Goal: Task Accomplishment & Management: Manage account settings

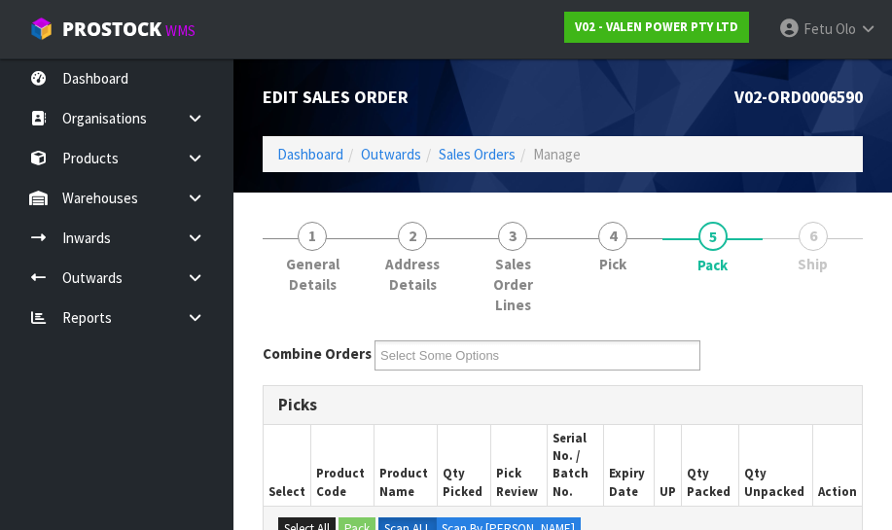
click at [848, 360] on div "Combine Orders V02-ORD0006576 V02-ORD0006590 V02-ORD0006592 V02-ORD0006593 Sele…" at bounding box center [562, 363] width 629 height 45
click at [843, 363] on div "Combine Orders V02-ORD0006576 V02-ORD0006590 V02-ORD0006592 V02-ORD0006593 Sele…" at bounding box center [562, 356] width 629 height 30
drag, startPoint x: 844, startPoint y: 359, endPoint x: 826, endPoint y: 316, distance: 46.3
click at [844, 342] on div "Combine Orders V02-ORD0006576 V02-ORD0006590 V02-ORD0006592 V02-ORD0006593 Sele…" at bounding box center [562, 356] width 629 height 30
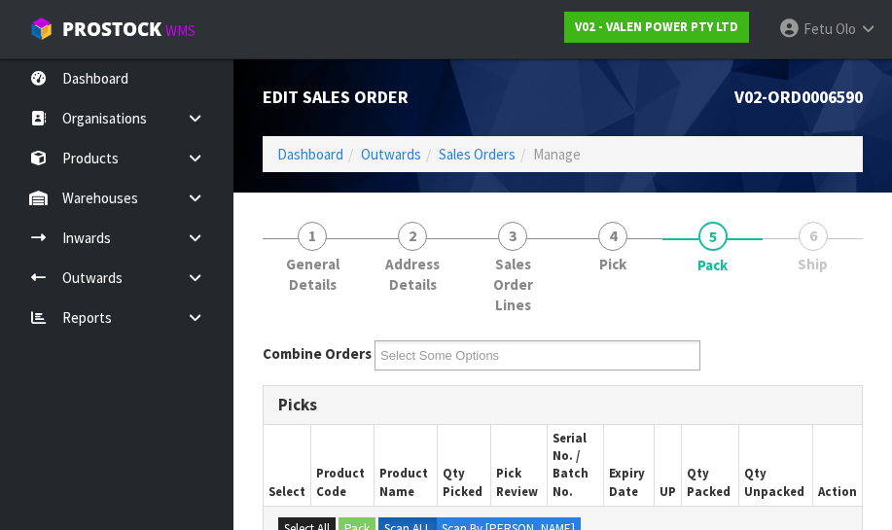
click at [829, 320] on li "6 Ship" at bounding box center [813, 266] width 100 height 119
click at [819, 307] on li "6 Ship" at bounding box center [813, 266] width 100 height 119
click at [866, 178] on div "Edit Sales Order V02-ORD0006590 Dashboard Outwards Sales Orders Manage" at bounding box center [562, 125] width 629 height 134
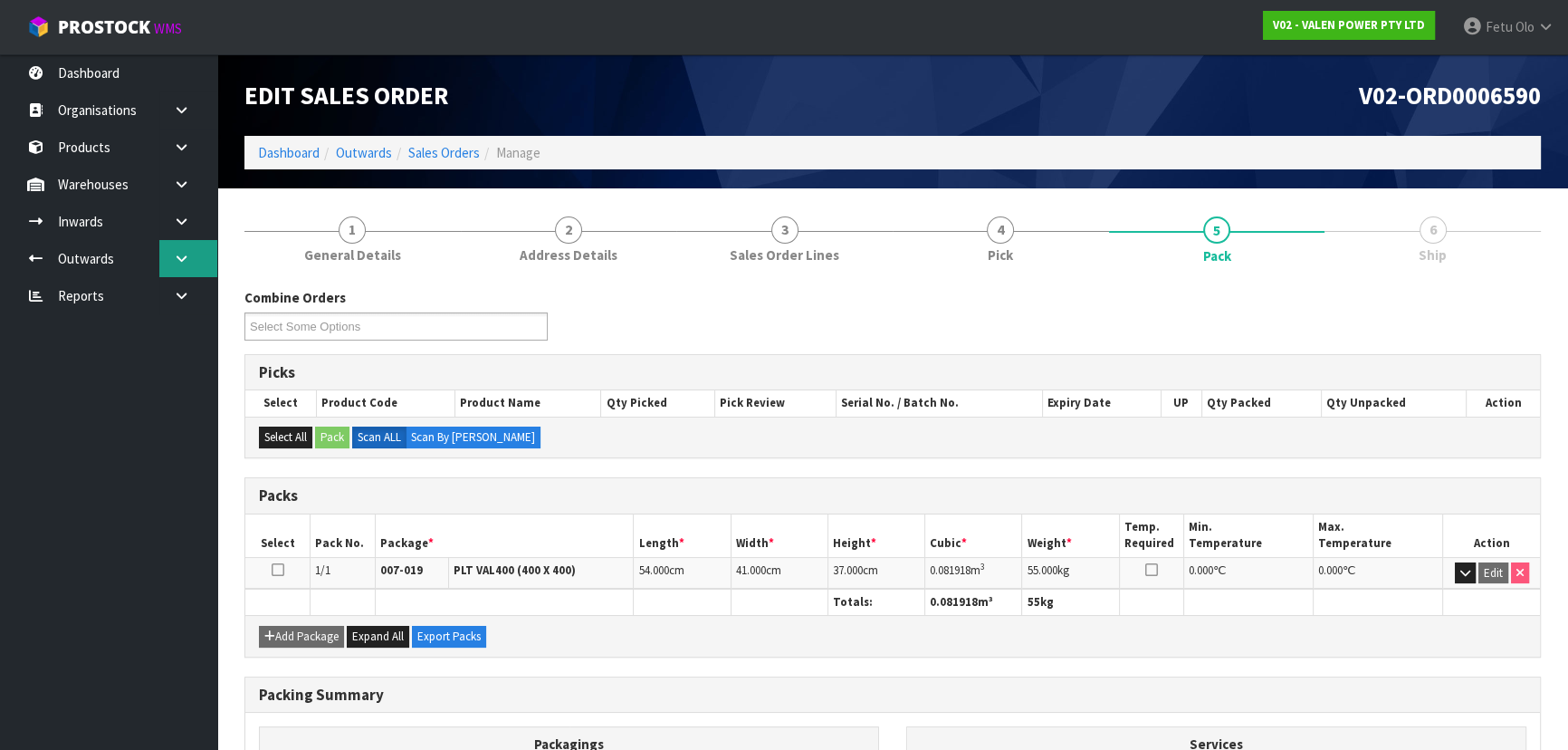
drag, startPoint x: 175, startPoint y: 257, endPoint x: 168, endPoint y: 264, distance: 9.9
click at [175, 257] on icon at bounding box center [181, 258] width 17 height 14
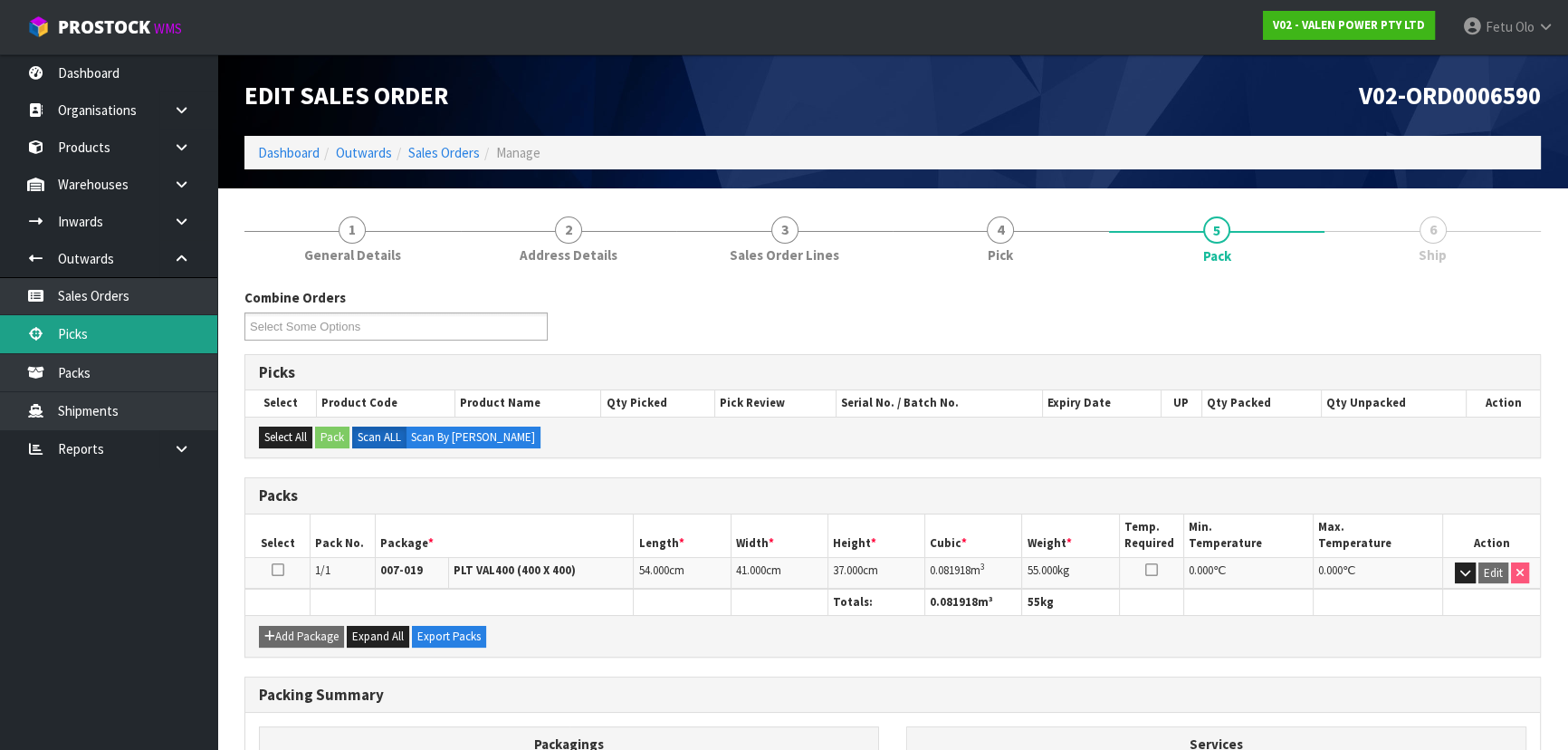
click at [60, 327] on link "Picks" at bounding box center [108, 334] width 217 height 37
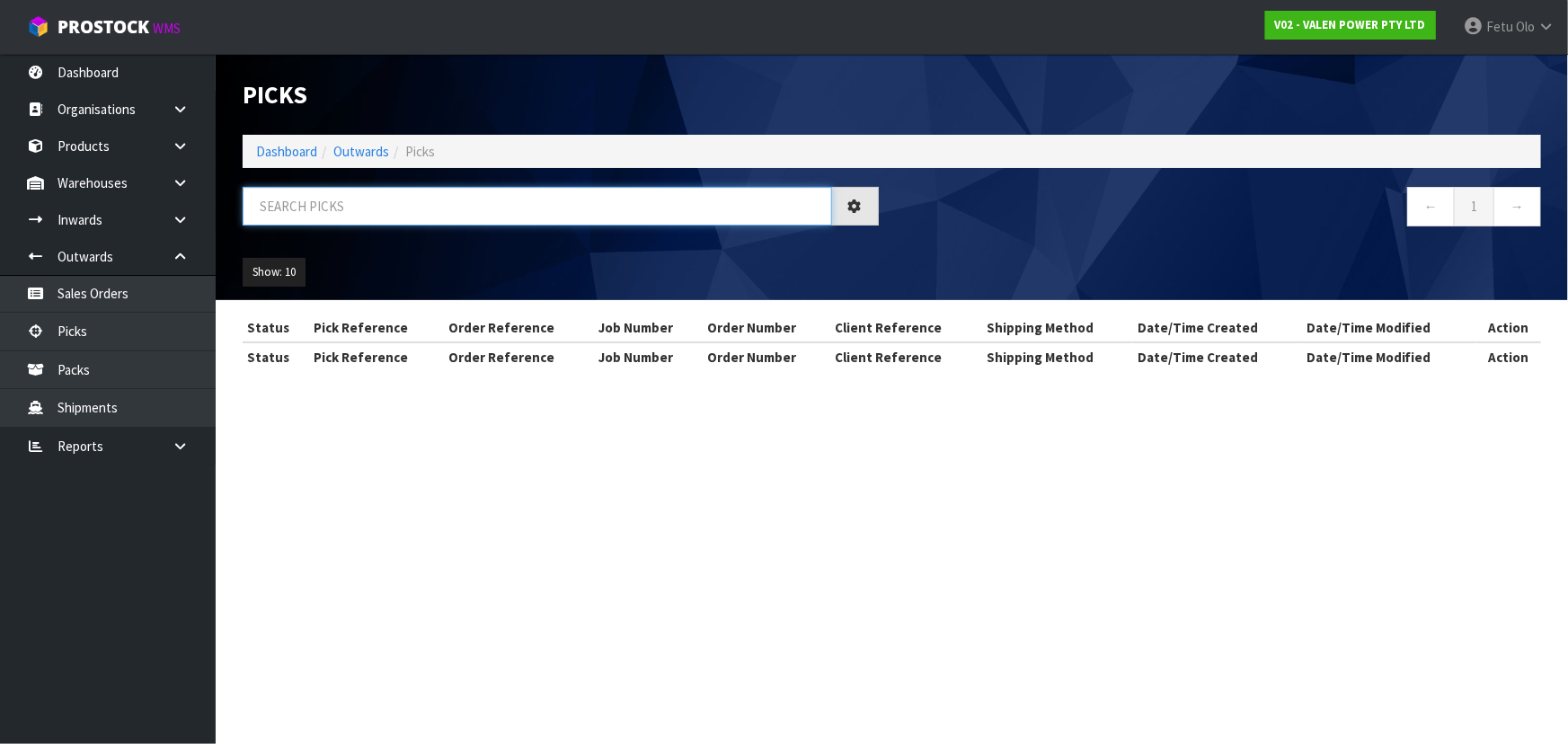
click at [462, 209] on input "text" at bounding box center [537, 206] width 589 height 39
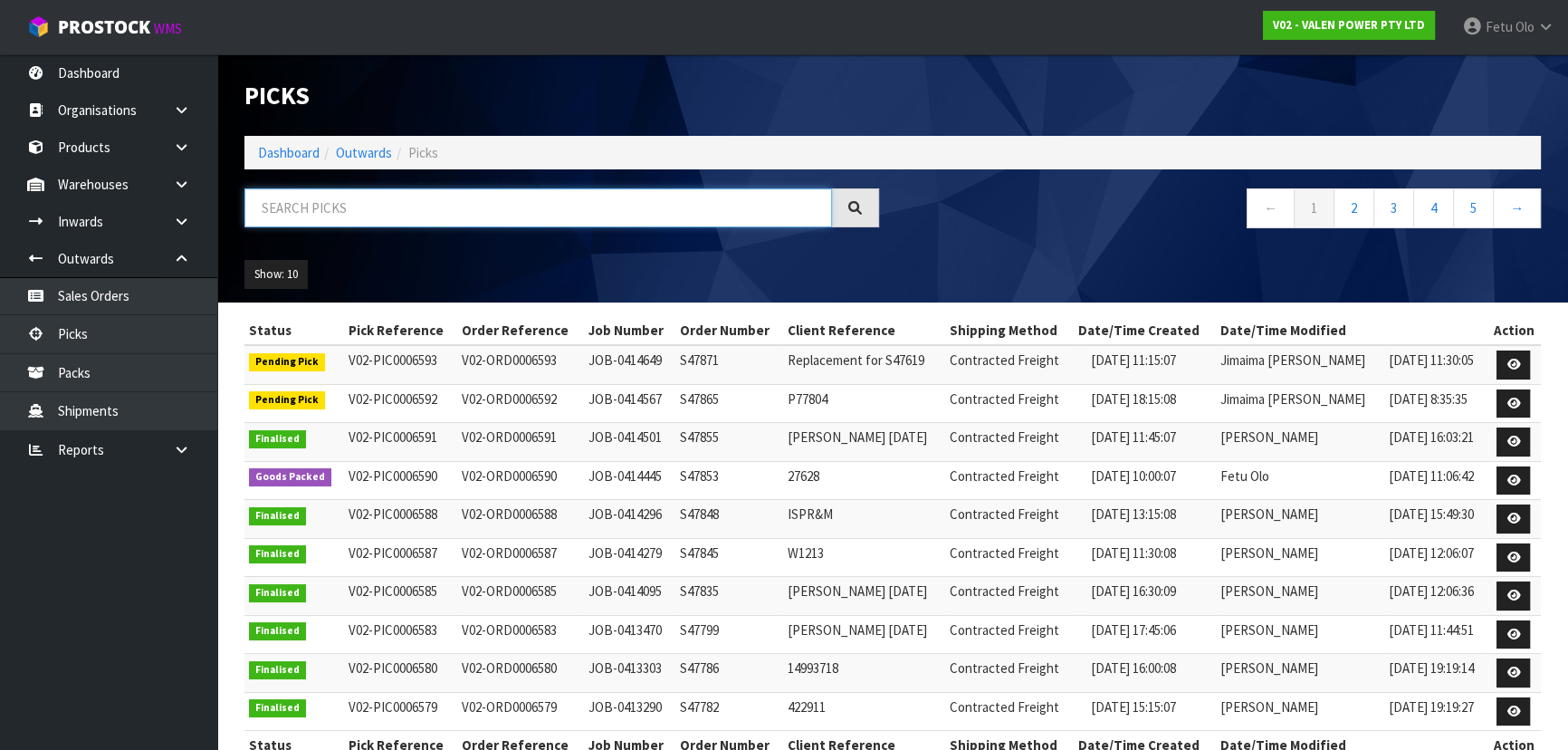
click at [465, 210] on input "text" at bounding box center [538, 208] width 587 height 39
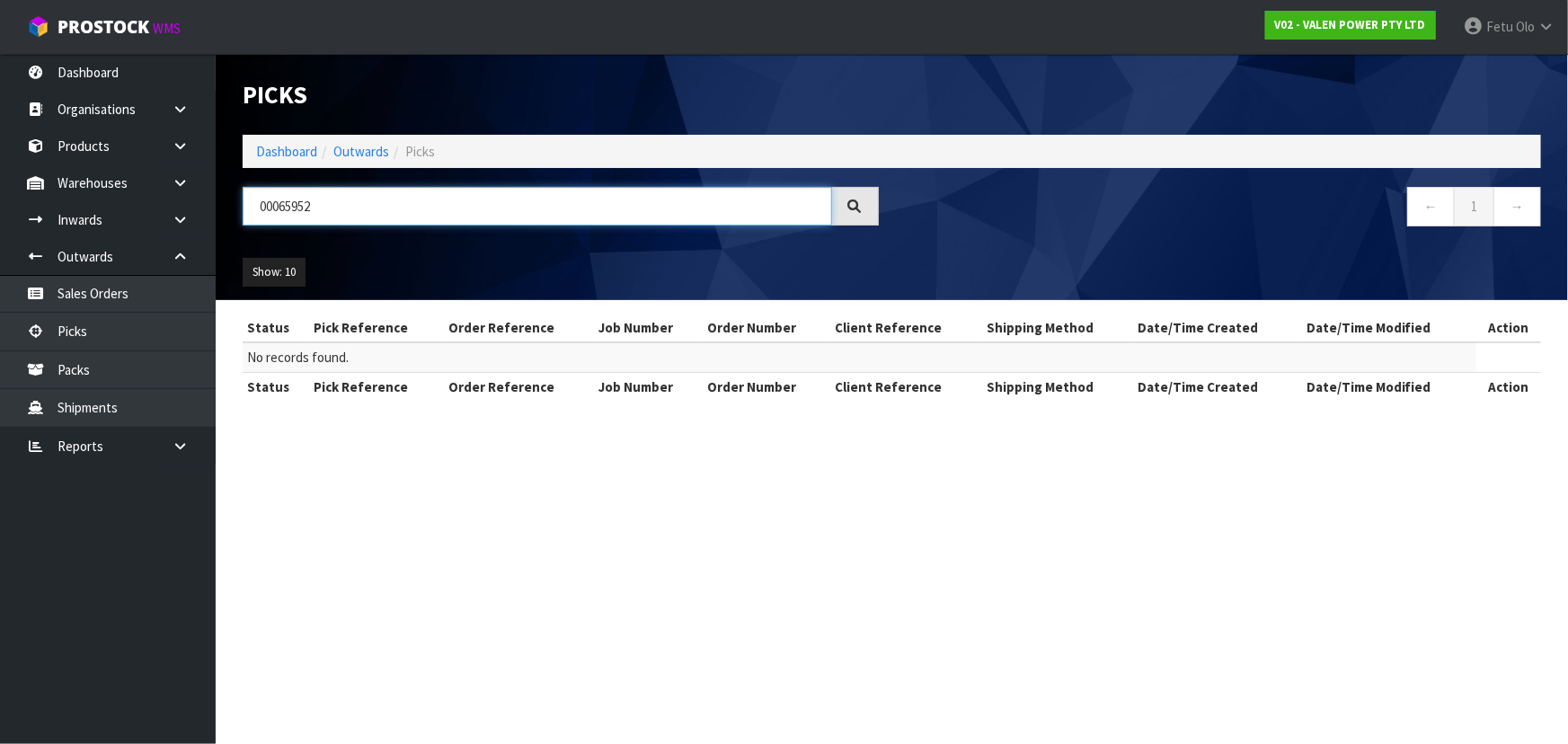
click at [263, 212] on input "00065952" at bounding box center [537, 206] width 589 height 39
type input "0006592"
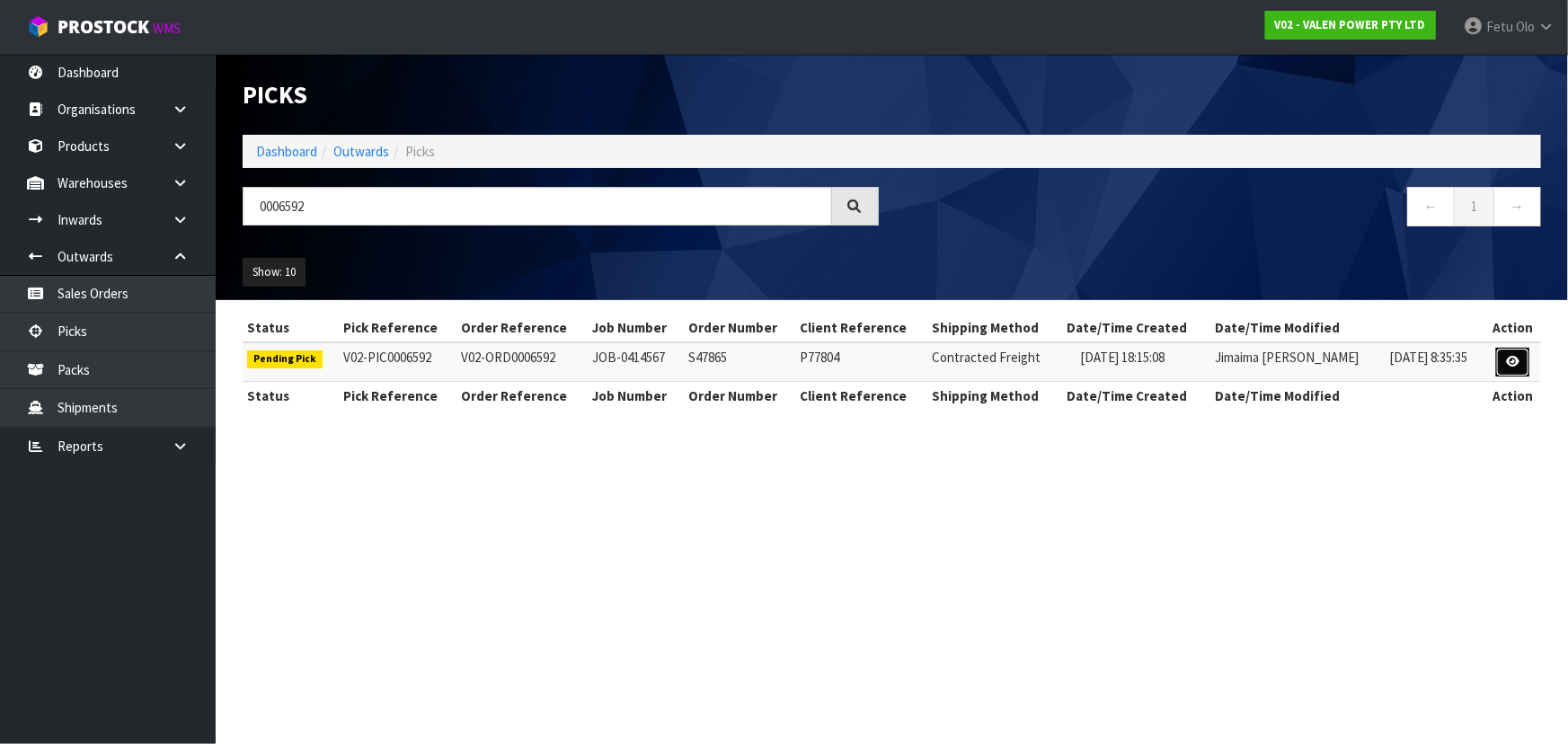
click at [823, 366] on link at bounding box center [1513, 362] width 33 height 29
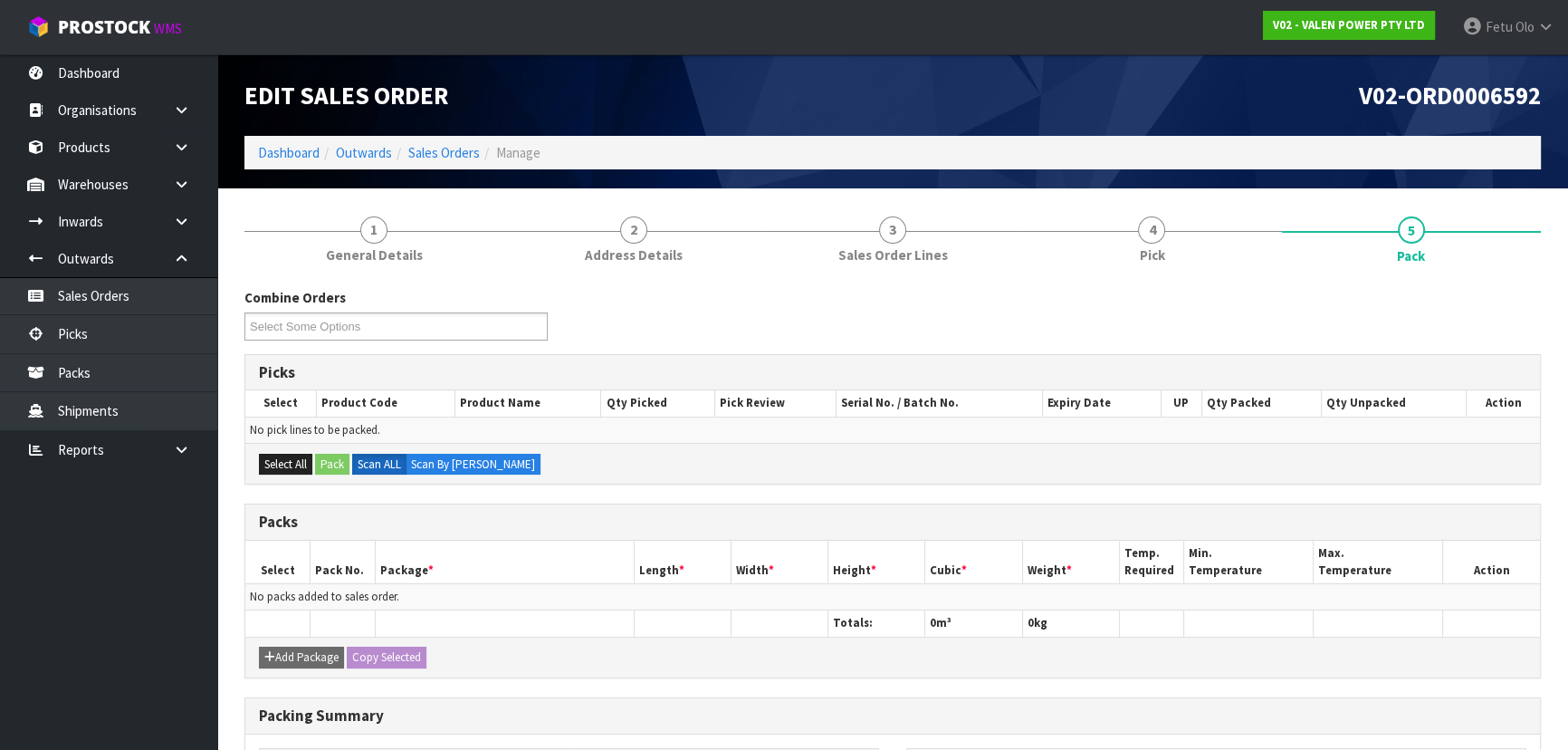
drag, startPoint x: 1222, startPoint y: 243, endPoint x: 1243, endPoint y: 315, distance: 75.0
click at [829, 245] on link "4 Pick" at bounding box center [1151, 237] width 259 height 72
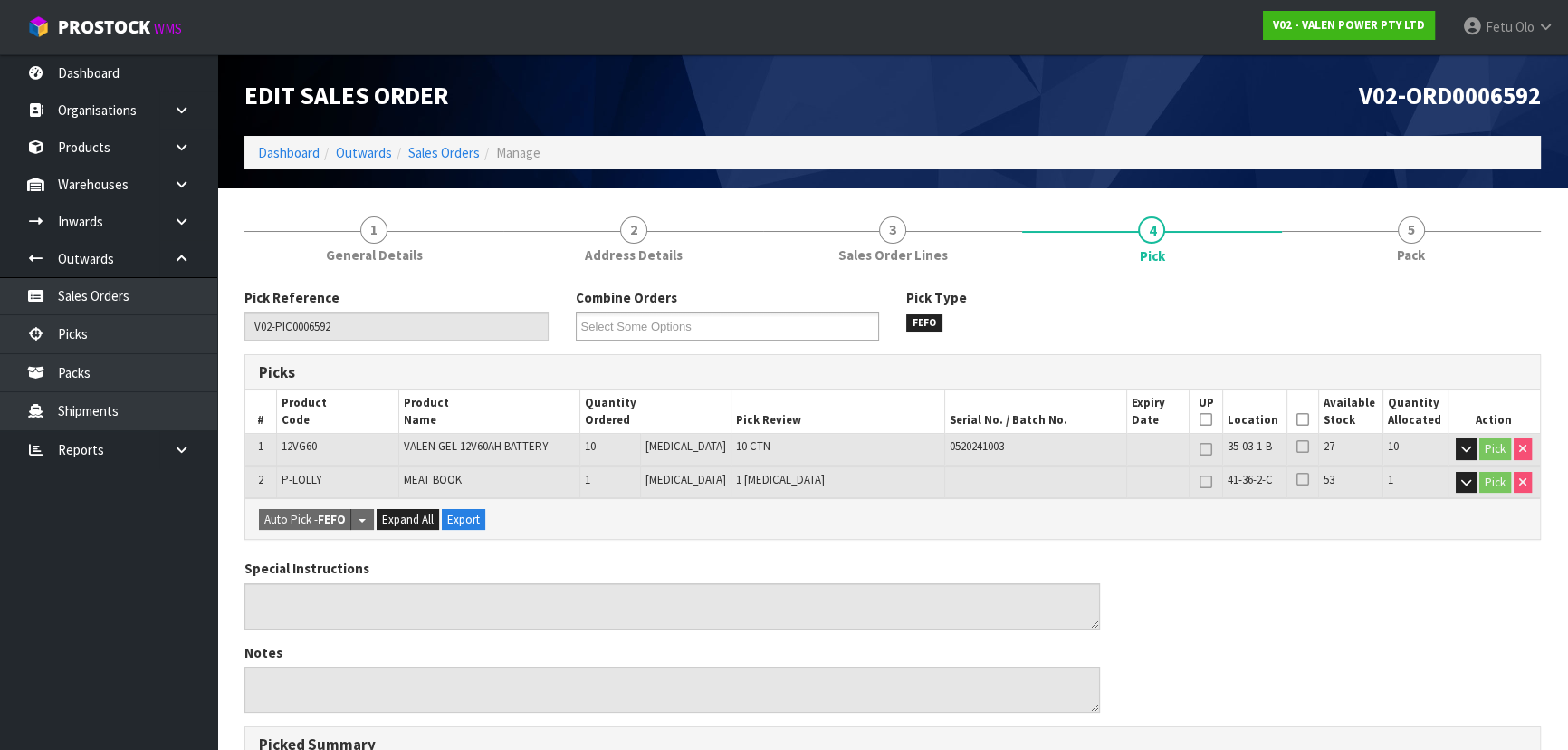
click at [829, 419] on icon at bounding box center [1303, 419] width 13 height 1
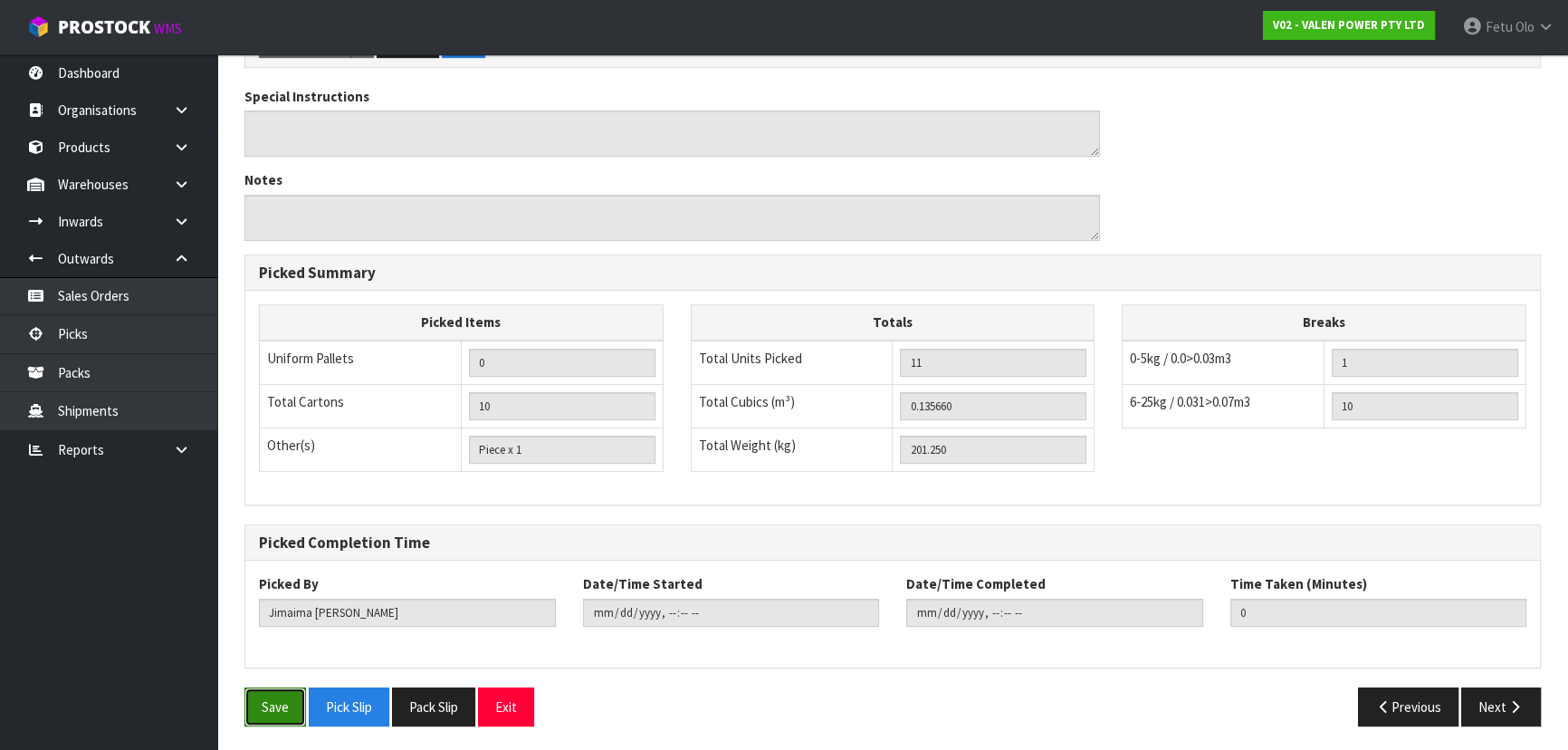
click at [291, 492] on button "Save" at bounding box center [275, 706] width 61 height 39
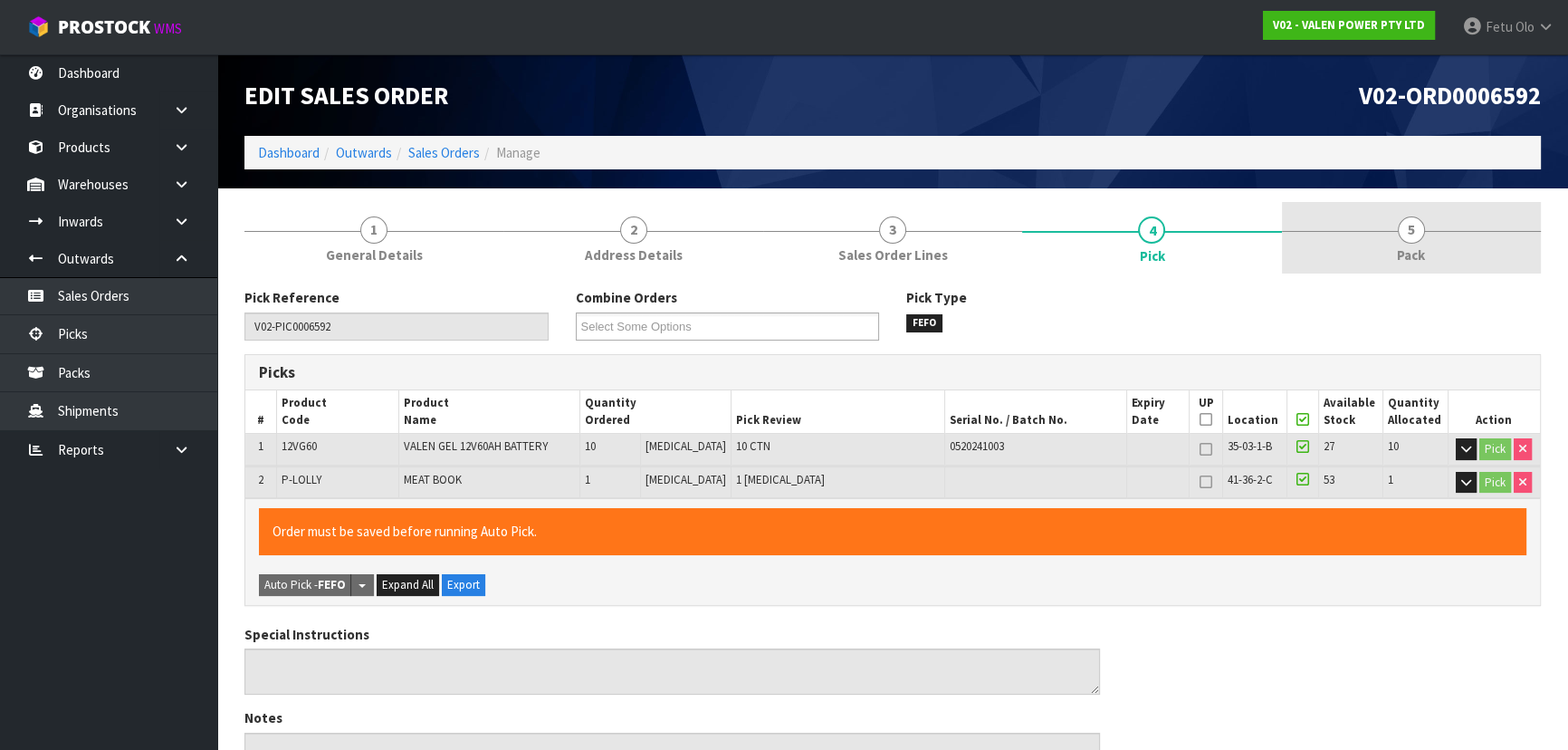
click at [829, 242] on link "5 Pack" at bounding box center [1412, 237] width 259 height 72
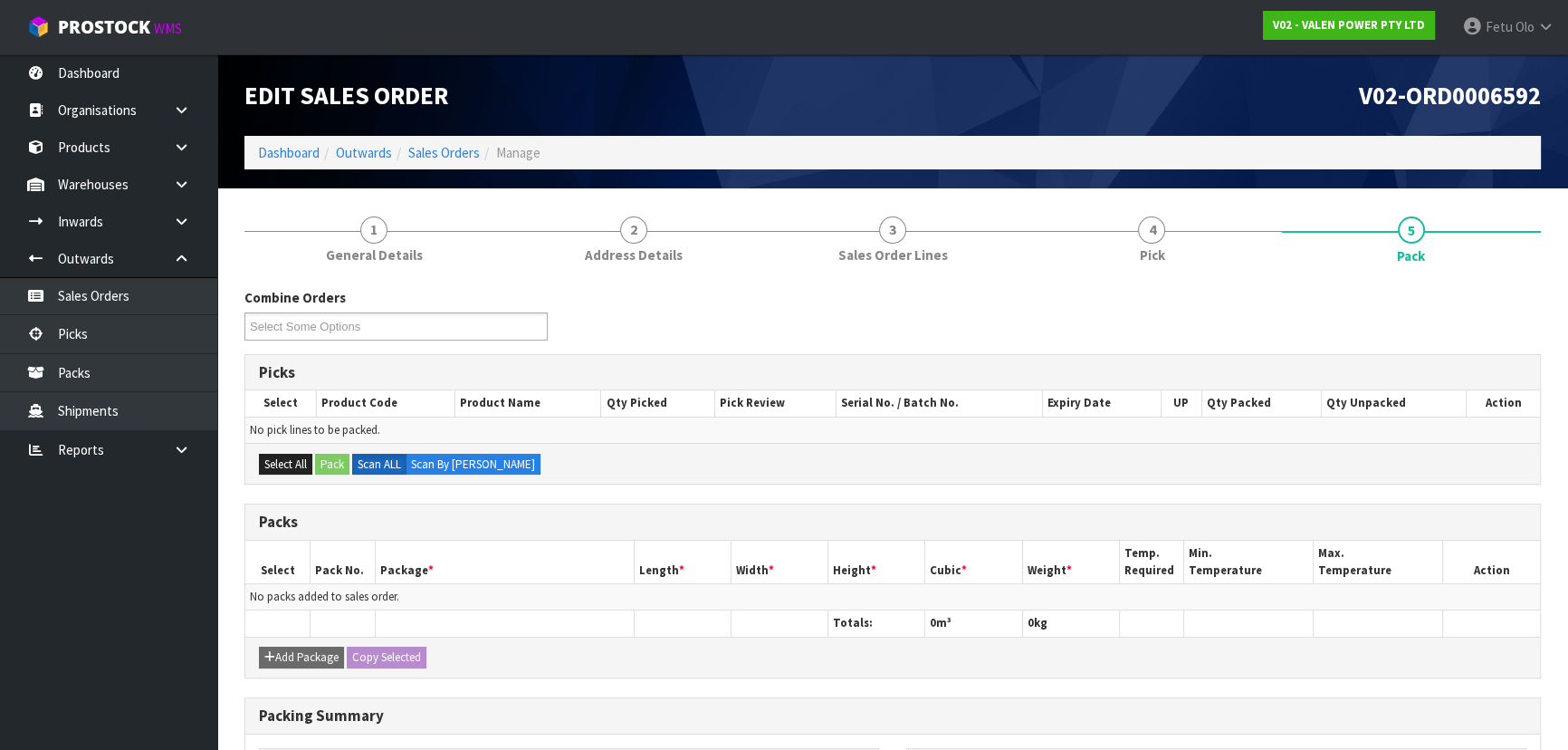
click at [829, 274] on li "4 Pick" at bounding box center [1151, 238] width 259 height 73
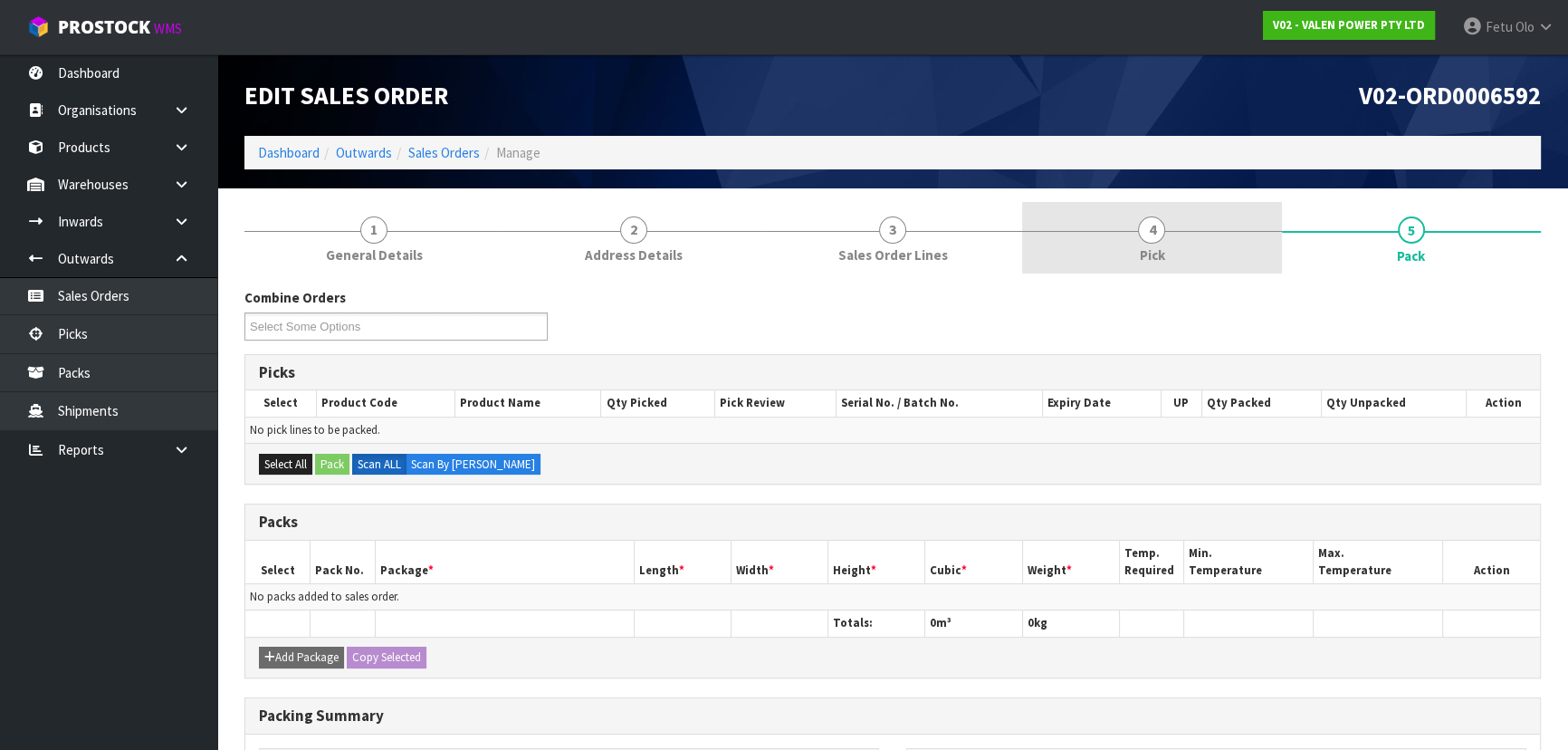
click at [829, 250] on span "Pick" at bounding box center [1151, 255] width 25 height 19
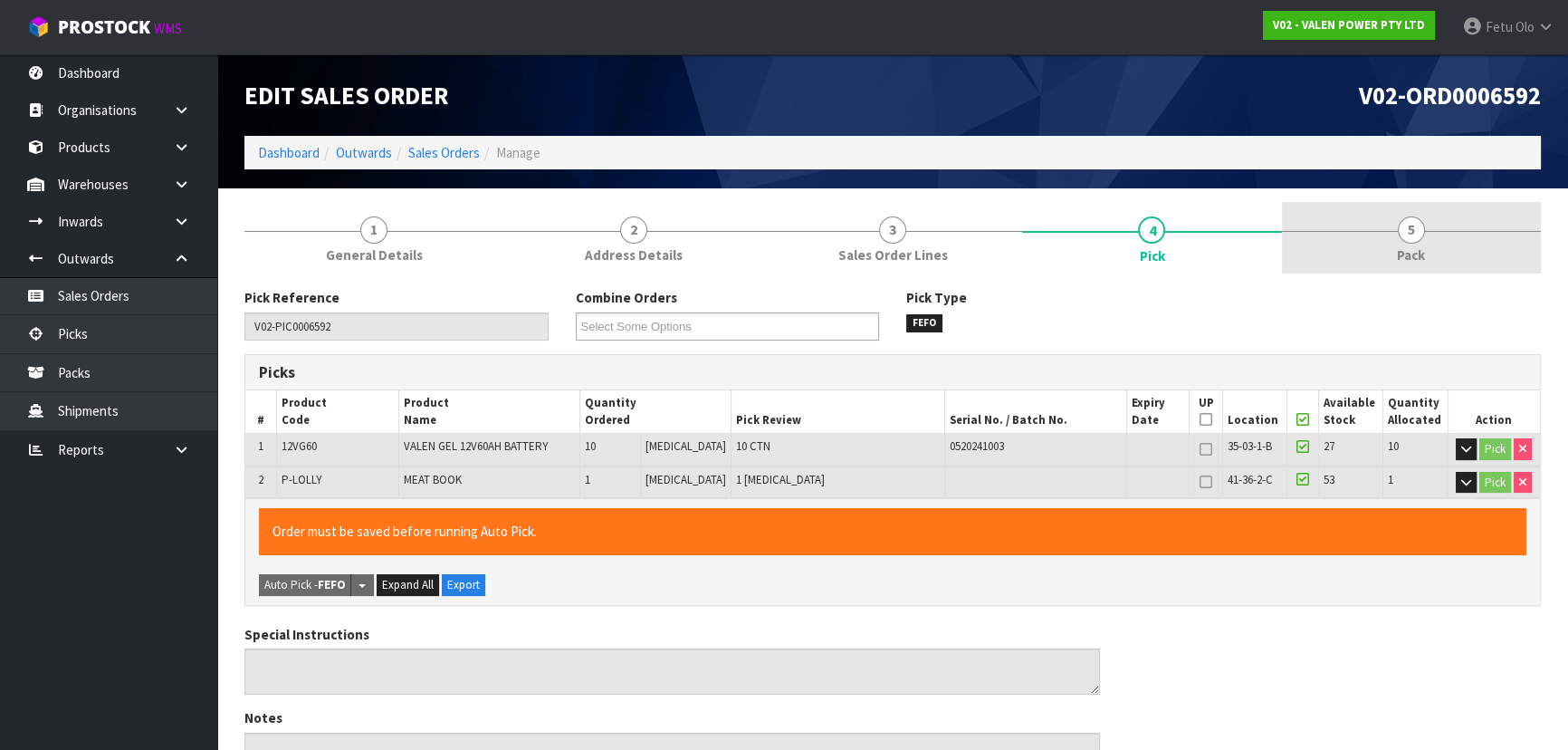
click at [829, 208] on link "5 Pack" at bounding box center [1412, 237] width 259 height 72
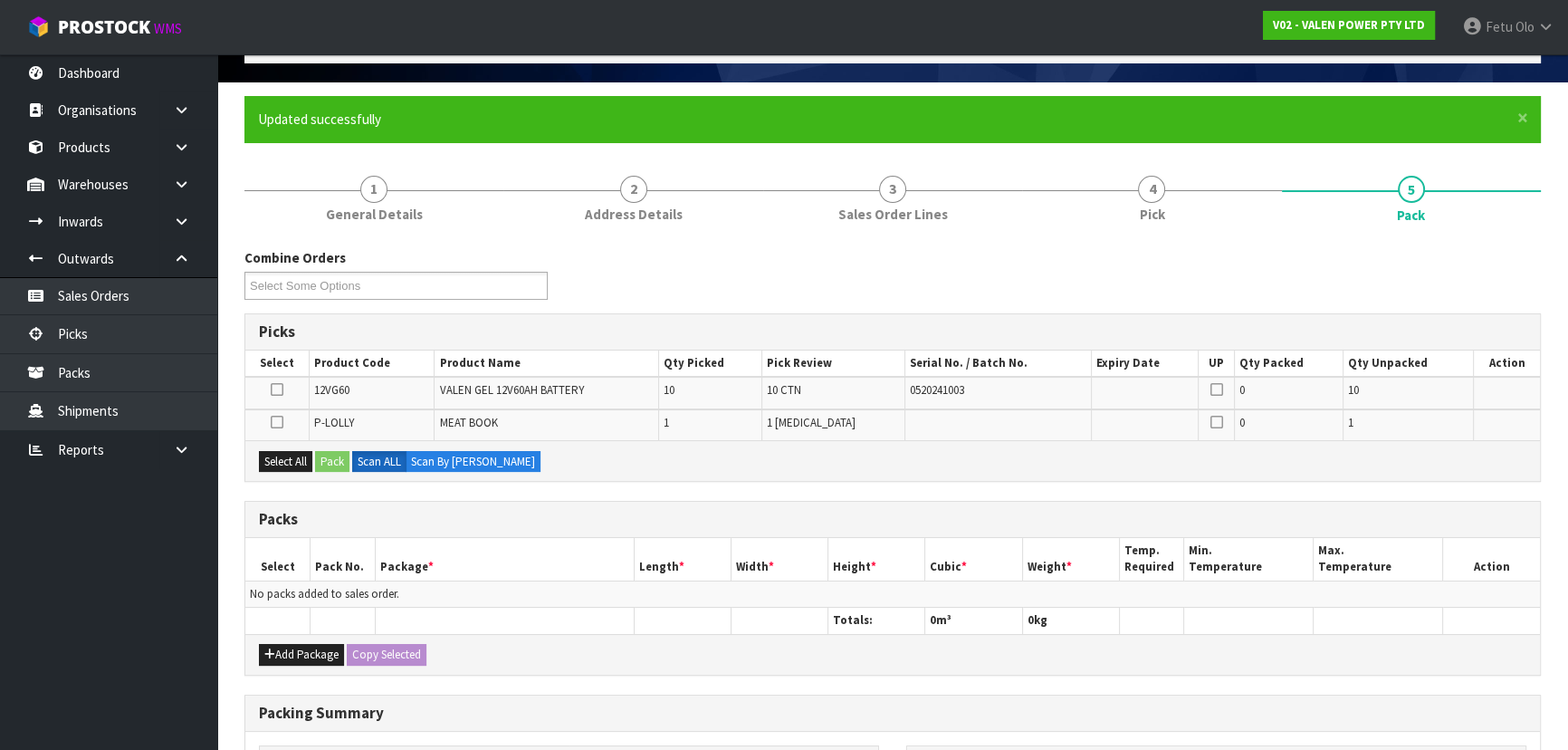
scroll to position [247, 0]
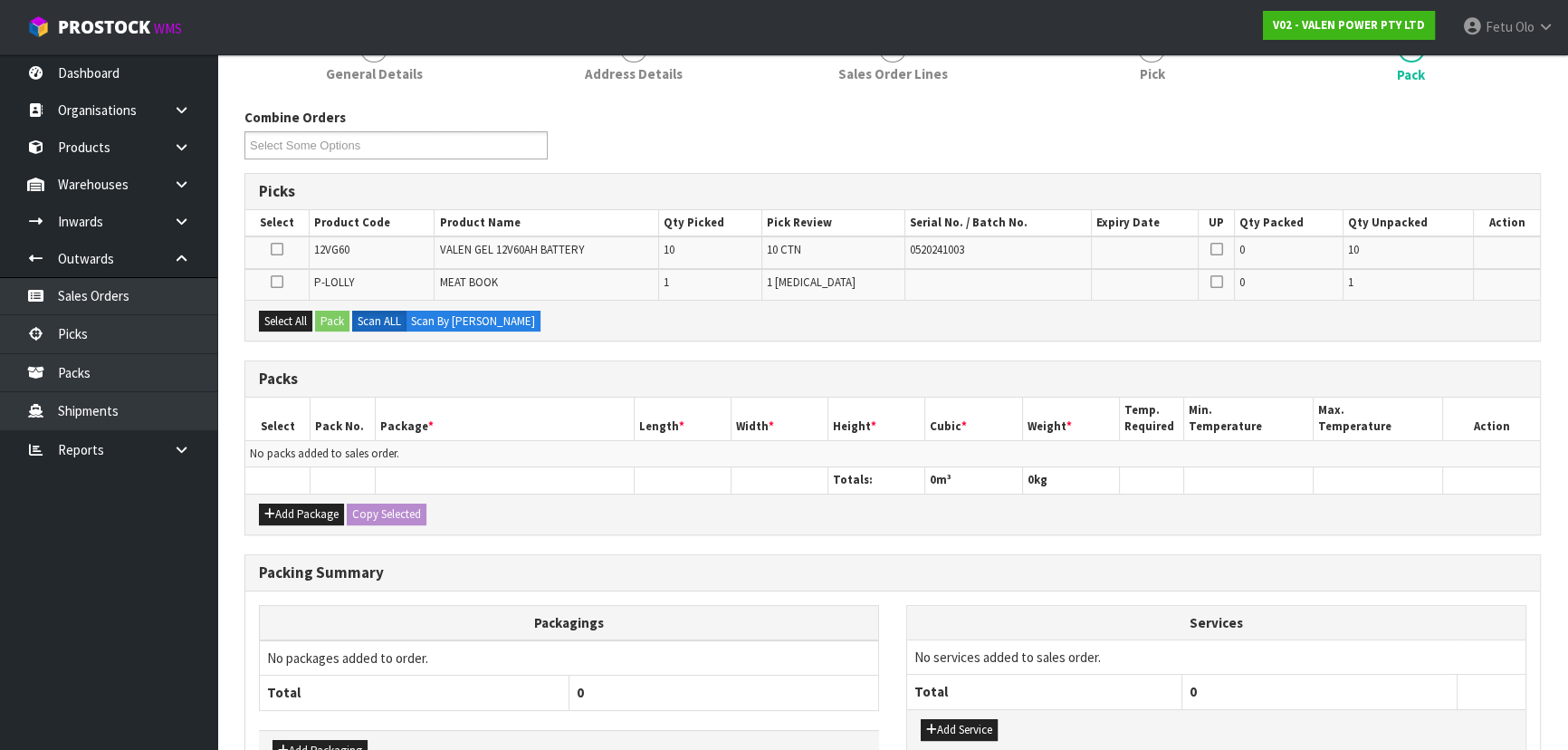
click at [281, 492] on div "Add Package Copy Selected" at bounding box center [892, 514] width 1294 height 41
drag, startPoint x: 279, startPoint y: 507, endPoint x: 275, endPoint y: 488, distance: 19.4
click at [279, 492] on button "Add Package" at bounding box center [301, 514] width 85 height 21
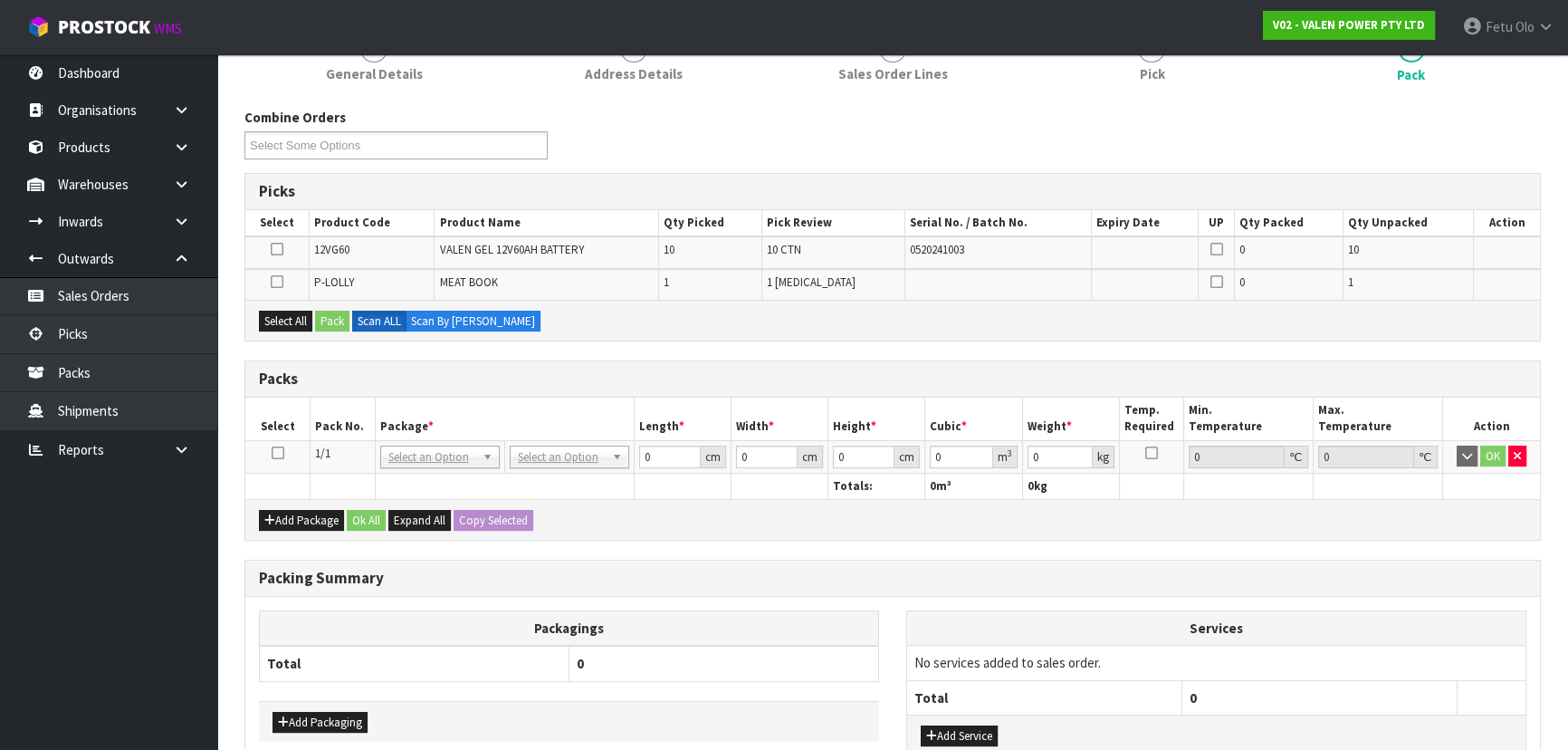
click at [274, 452] on icon at bounding box center [278, 452] width 13 height 1
click at [406, 412] on th "Package *" at bounding box center [504, 419] width 259 height 43
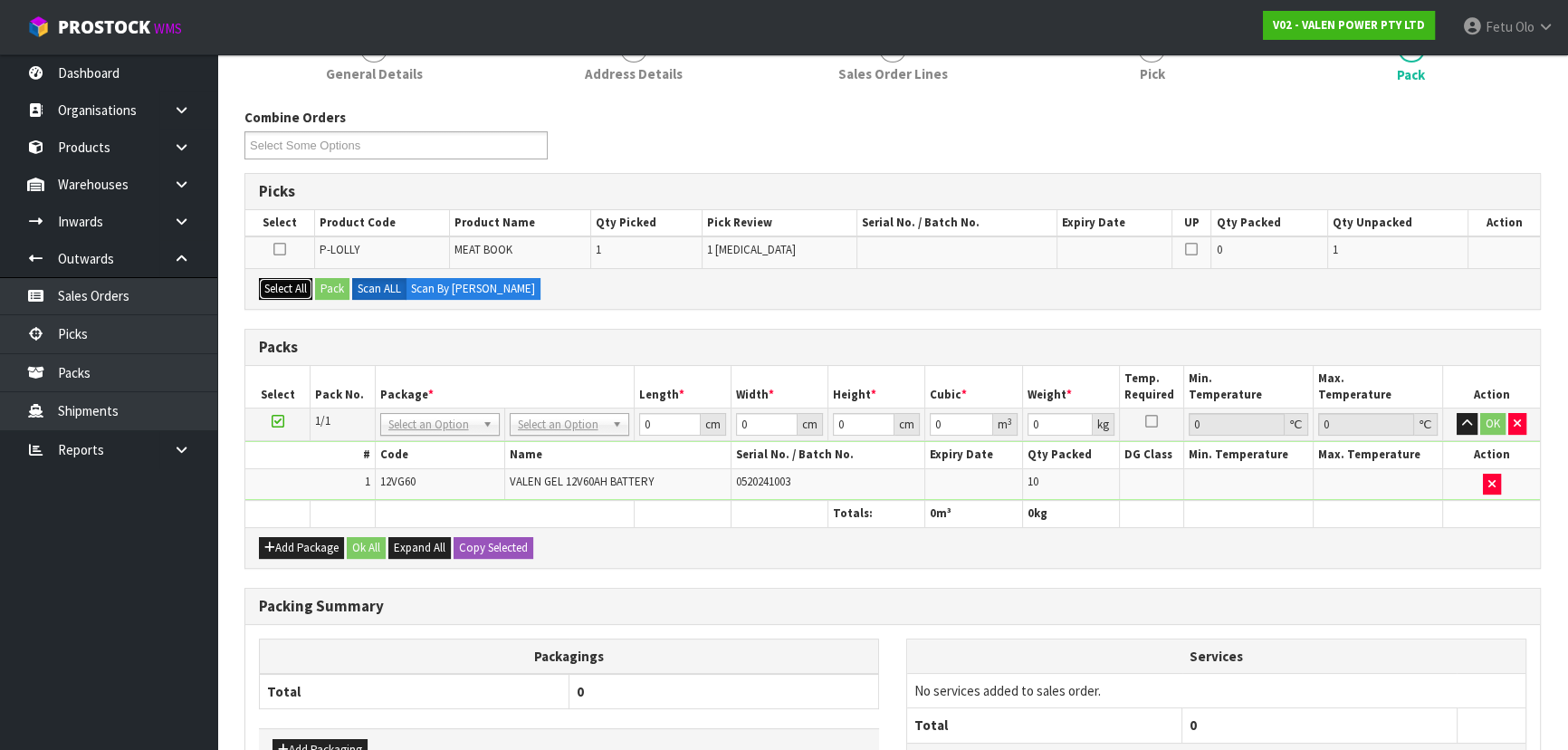
click at [299, 287] on button "Select All" at bounding box center [285, 288] width 53 height 21
drag, startPoint x: 321, startPoint y: 284, endPoint x: 346, endPoint y: 288, distance: 25.3
click at [322, 284] on button "Pack" at bounding box center [332, 288] width 34 height 21
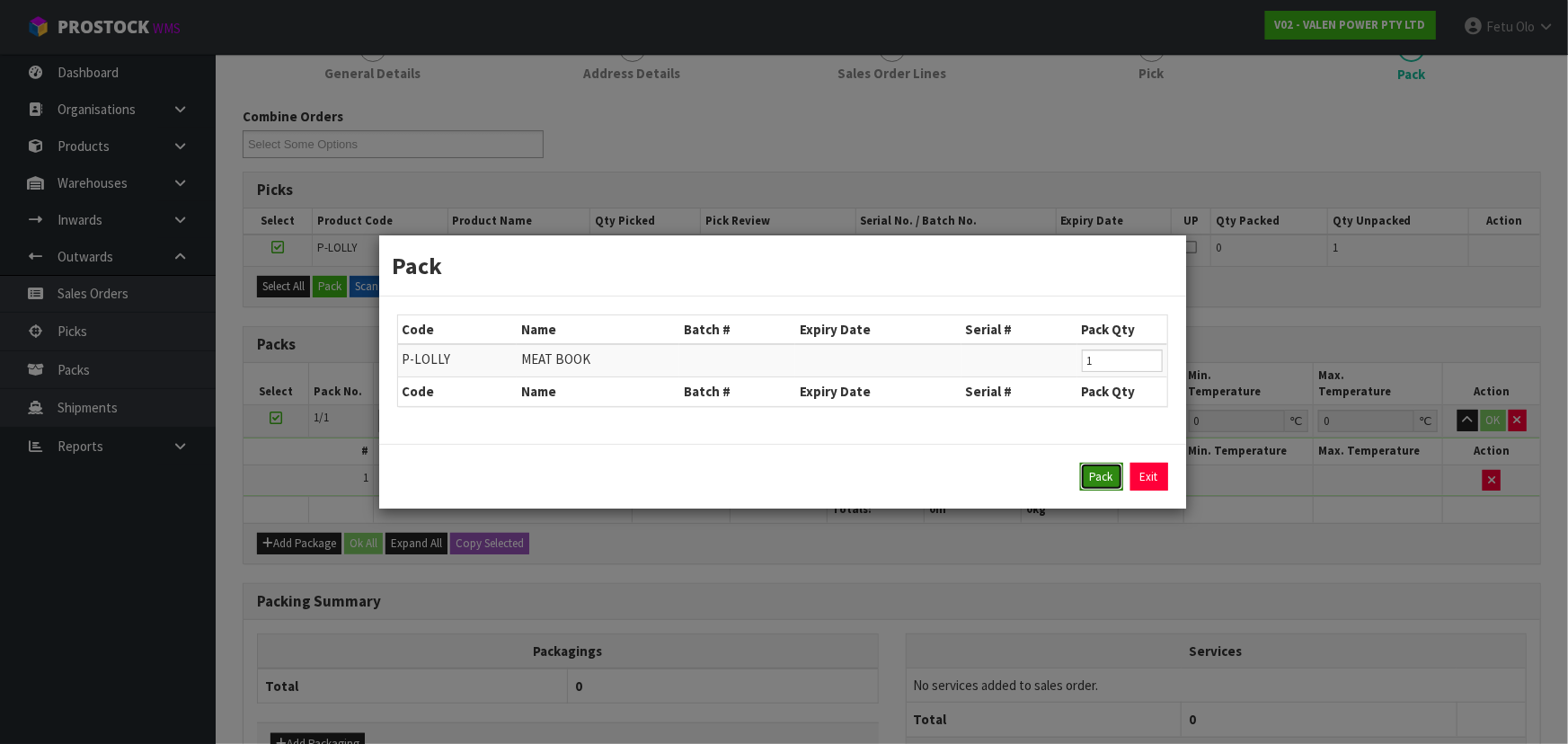
click at [823, 467] on button "Pack" at bounding box center [1101, 476] width 43 height 29
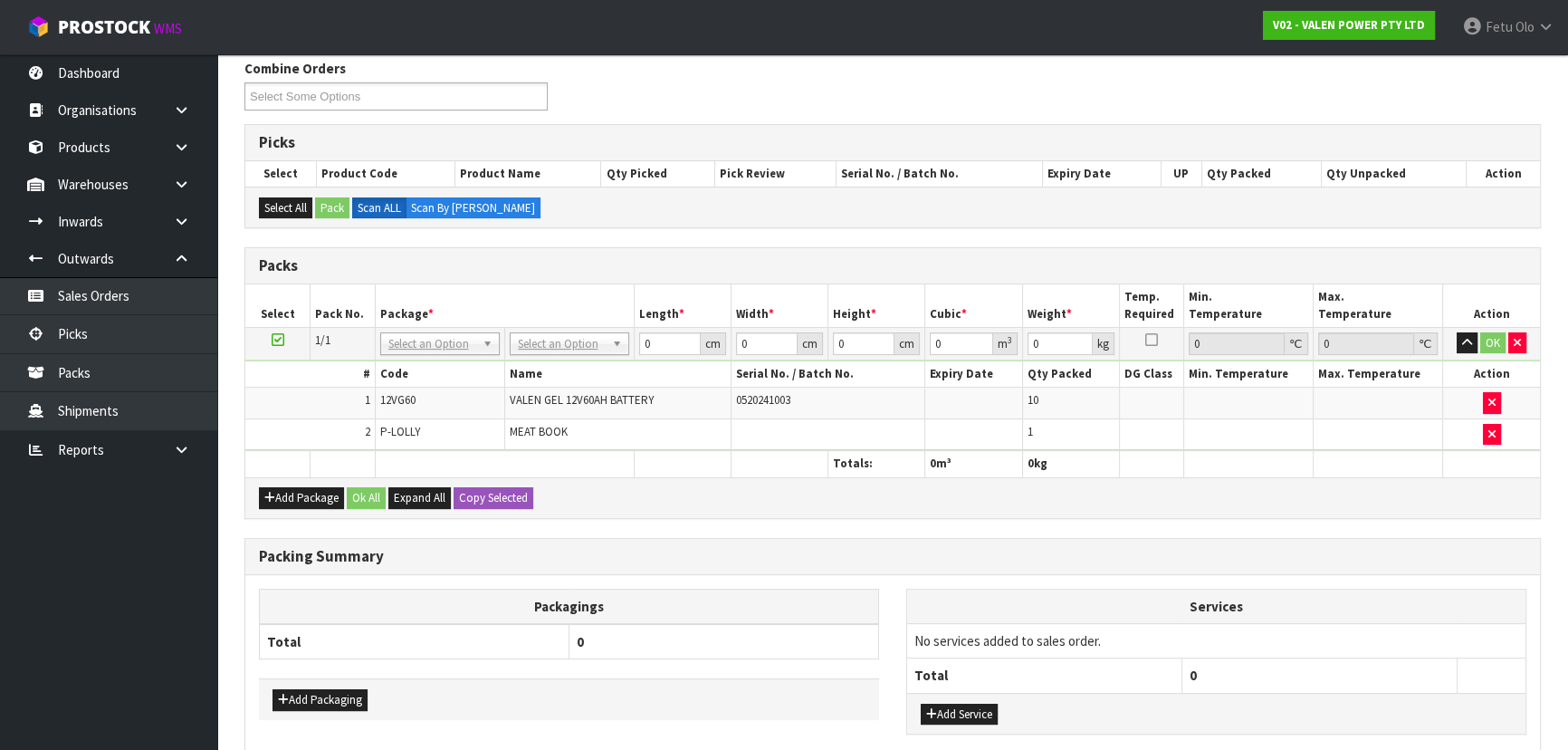
scroll to position [394, 0]
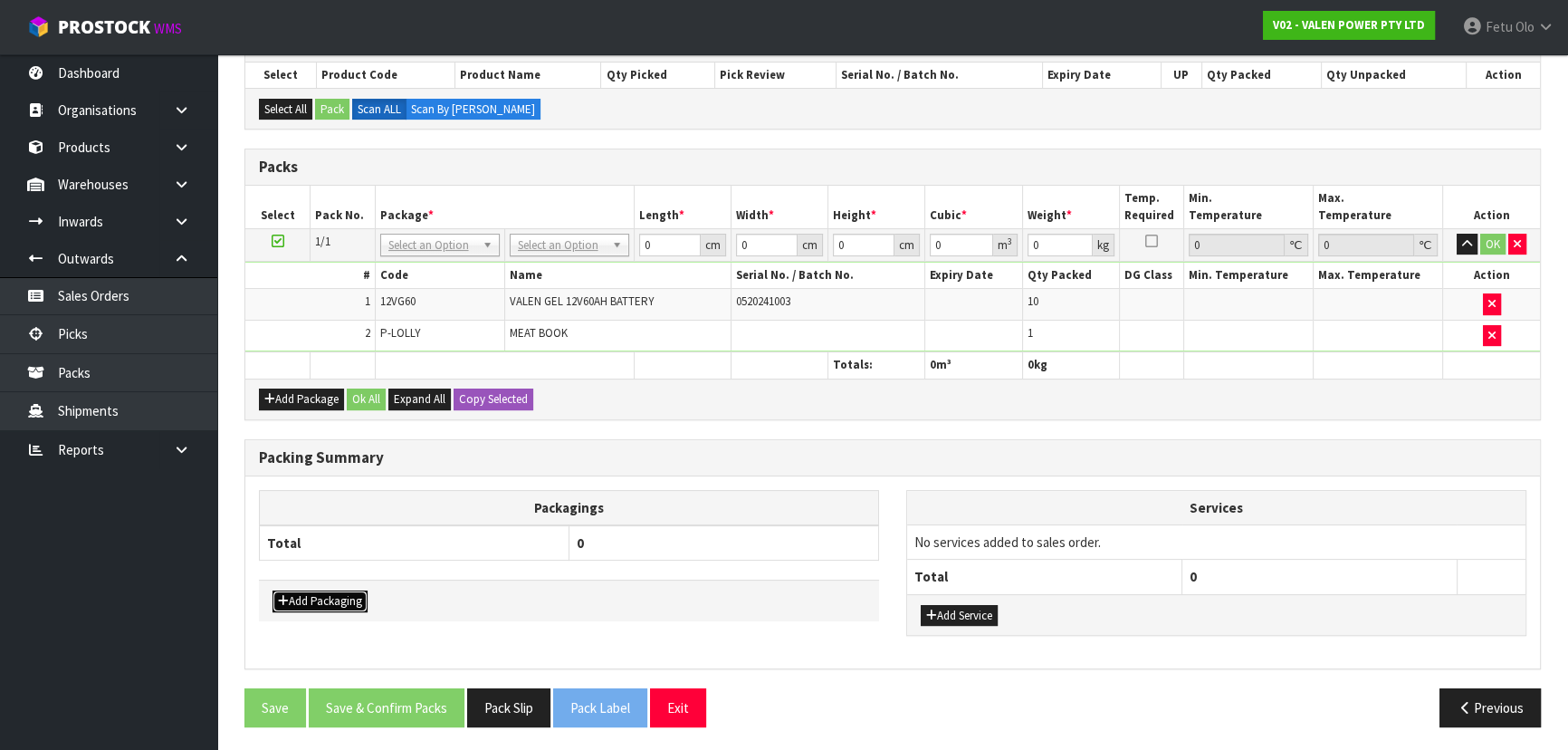
click at [356, 492] on button "Add Packaging" at bounding box center [320, 600] width 95 height 21
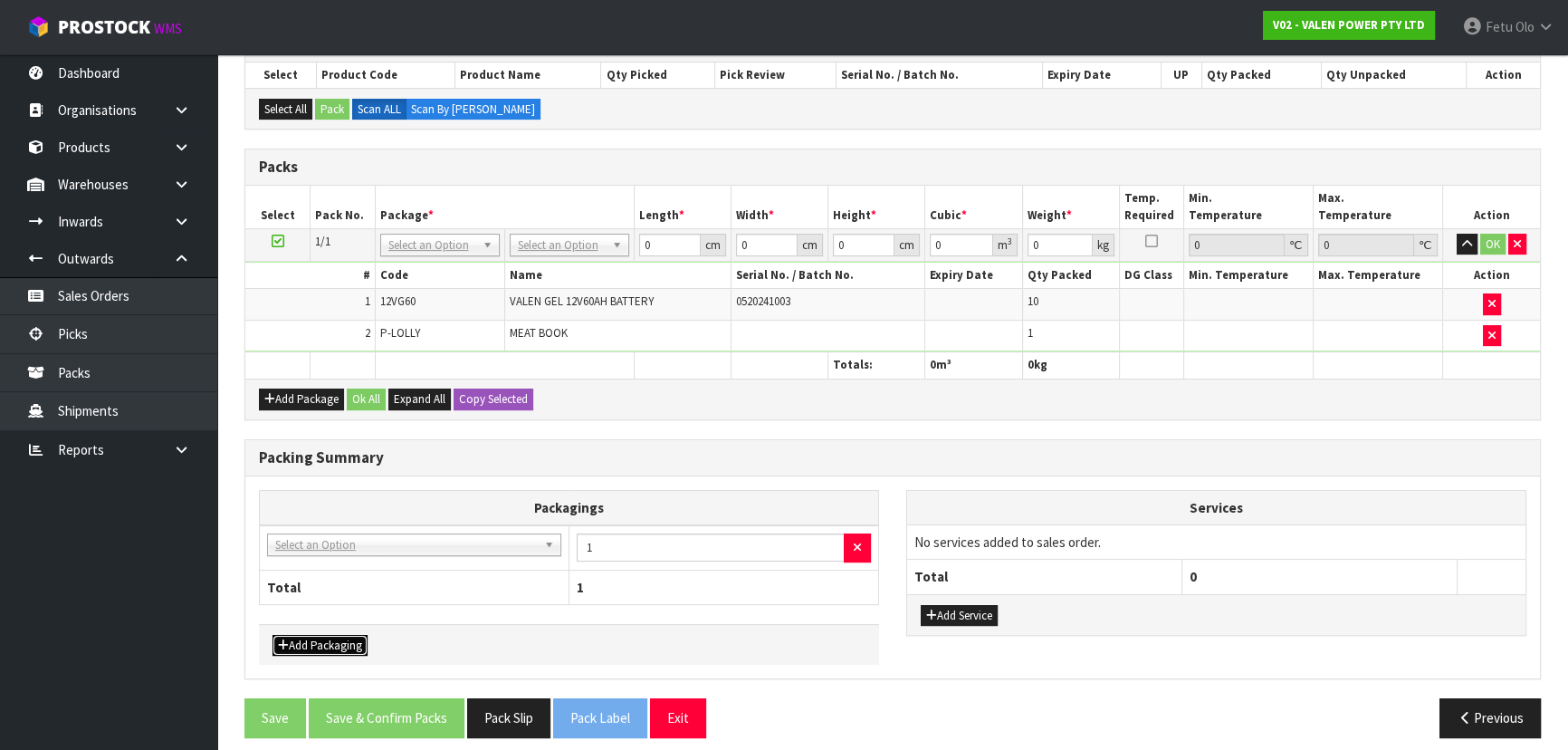
drag, startPoint x: 411, startPoint y: 544, endPoint x: 412, endPoint y: 576, distance: 32.0
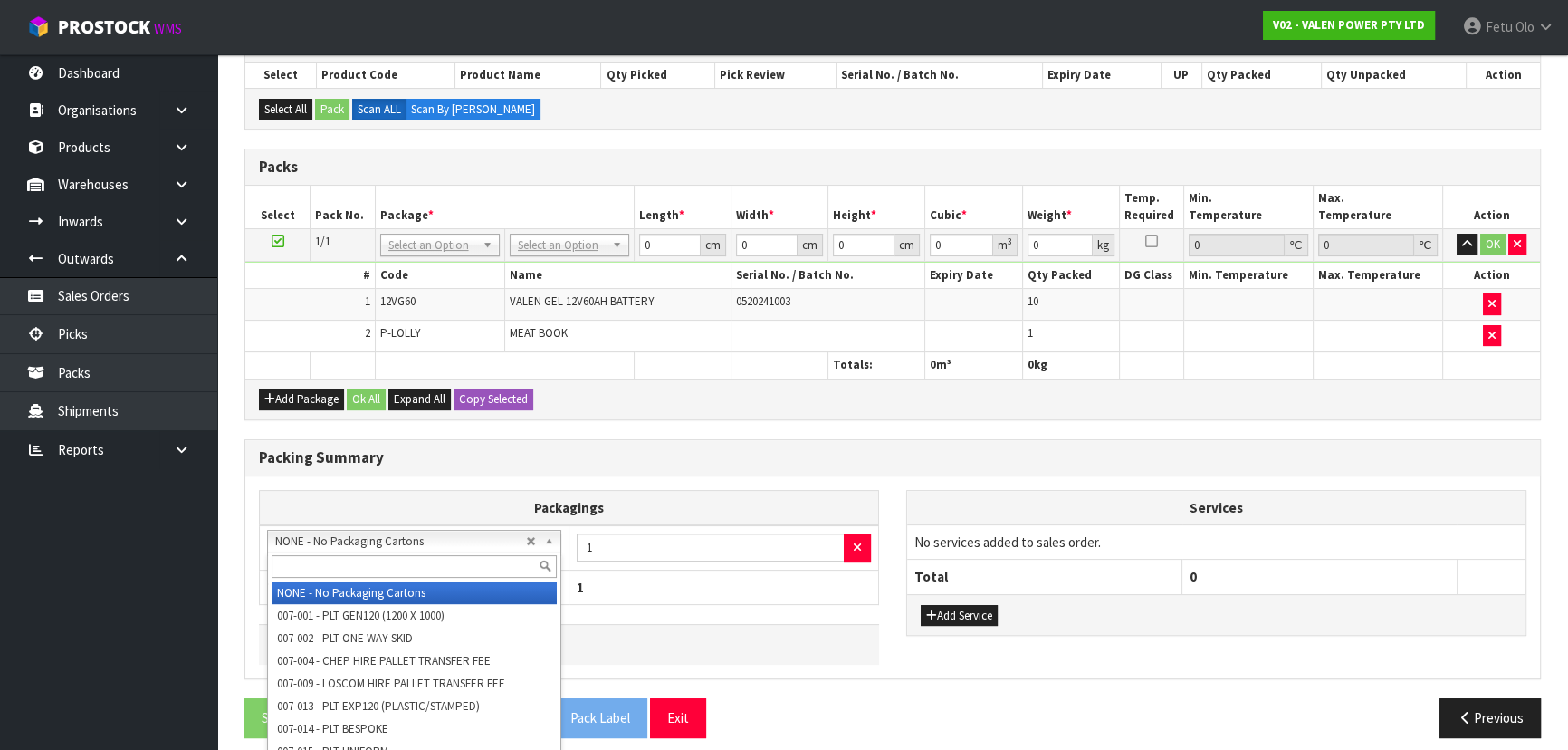
click at [421, 492] on input "text" at bounding box center [414, 566] width 285 height 22
click at [419, 492] on input "text" at bounding box center [414, 566] width 285 height 22
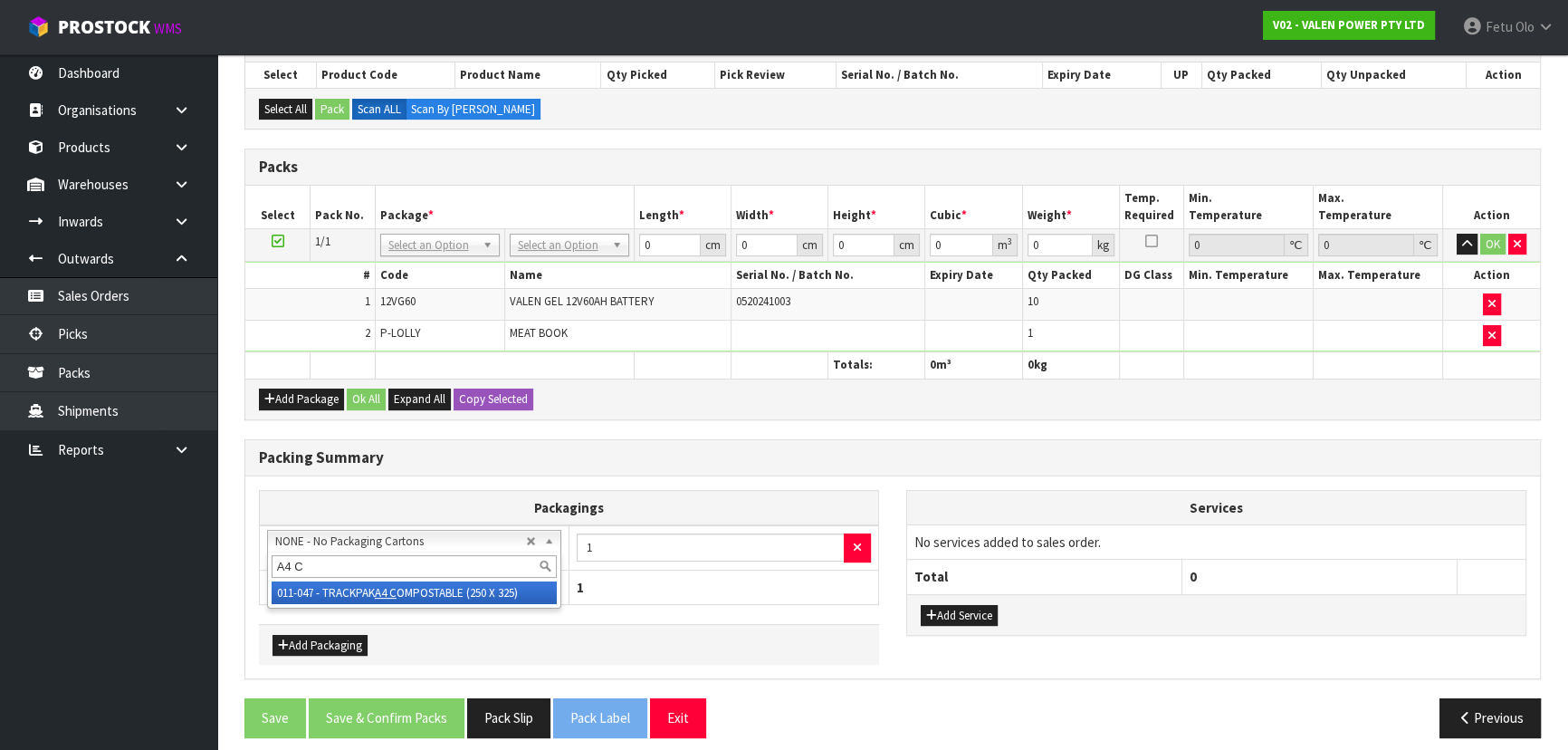
type input "A4 C"
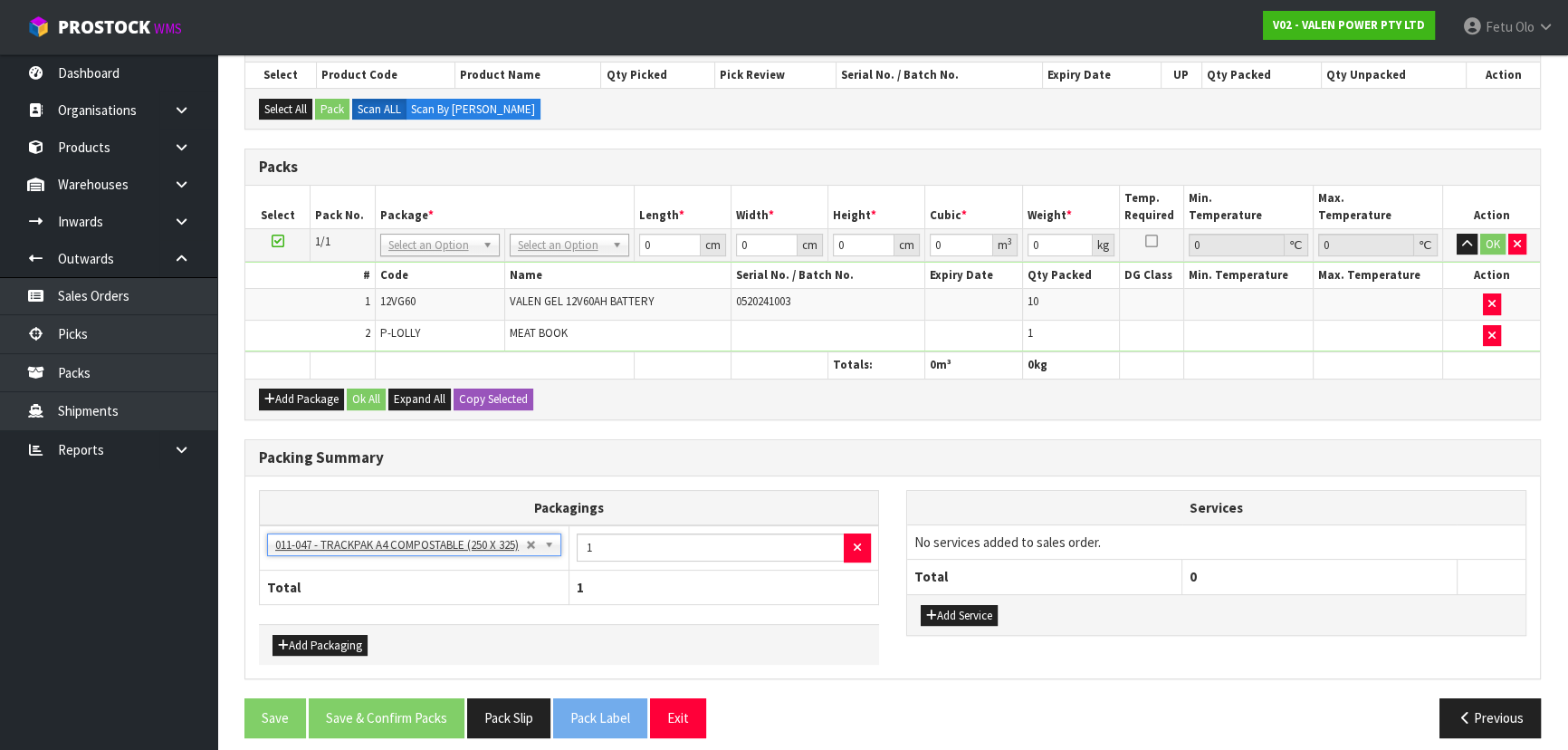
click at [740, 459] on h3 "Packing Summary" at bounding box center [892, 458] width 1267 height 17
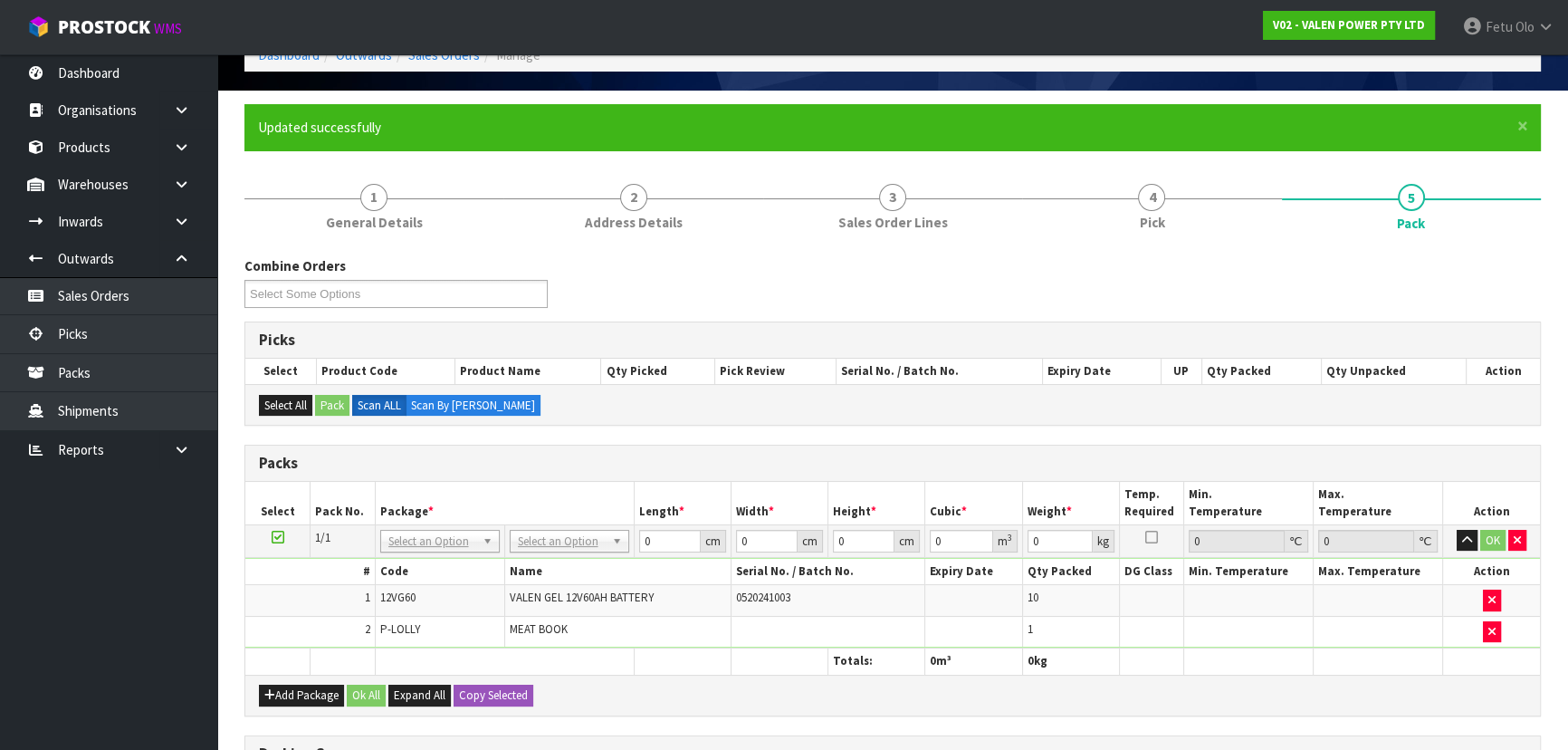
scroll to position [64, 0]
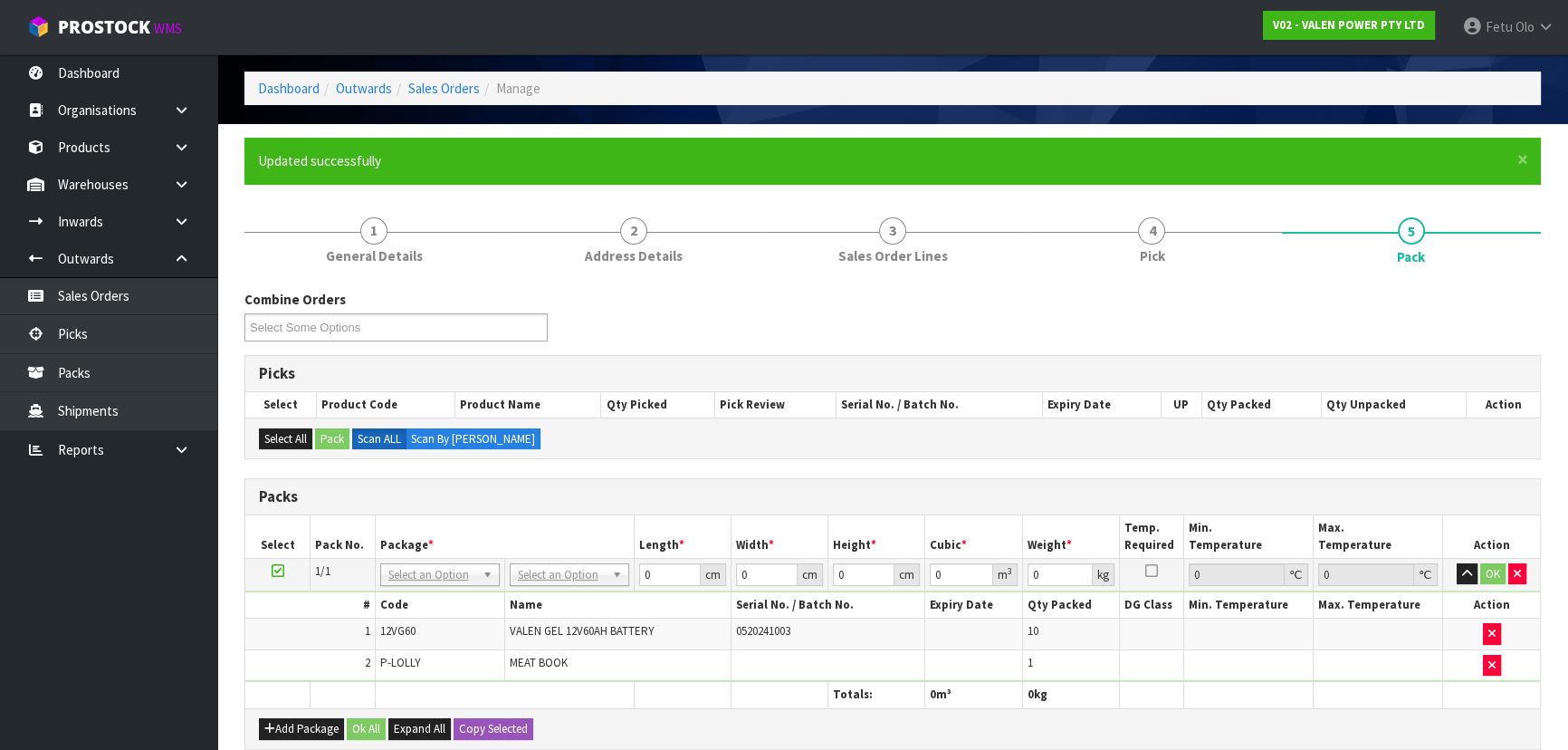
click at [829, 457] on div "Combine Orders V02-ORD0006576 V02-ORD0006590 V02-ORD0006592 V02-ORD0006593 Sele…" at bounding box center [892, 685] width 1296 height 791
drag, startPoint x: 791, startPoint y: 348, endPoint x: 783, endPoint y: 297, distance: 51.6
click at [795, 355] on div "Picks" at bounding box center [892, 373] width 1294 height 36
click at [797, 355] on div "Picks" at bounding box center [892, 373] width 1294 height 36
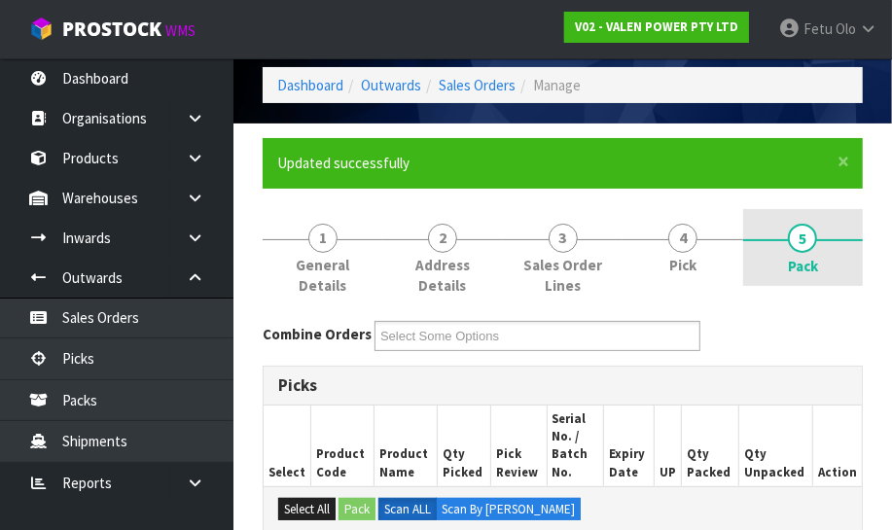
click at [770, 218] on link "5 Pack" at bounding box center [803, 248] width 120 height 78
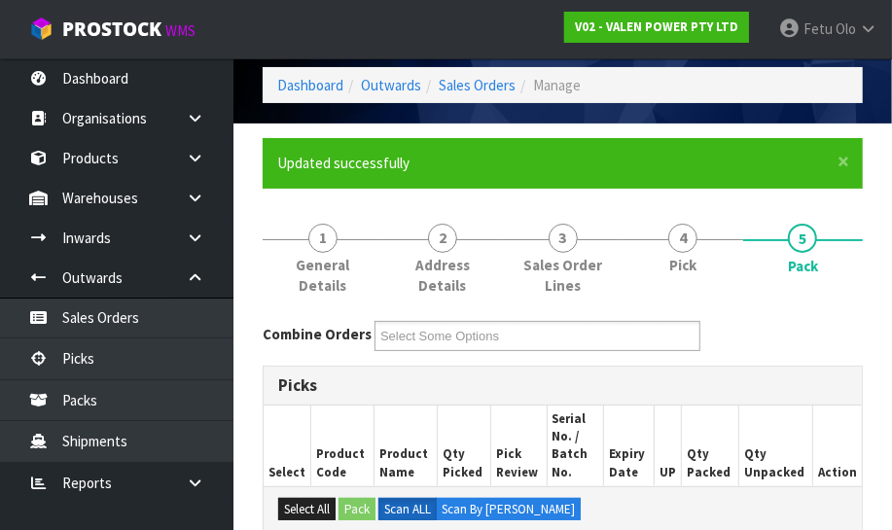
click at [737, 181] on div "× Close Updated successfully" at bounding box center [563, 163] width 600 height 50
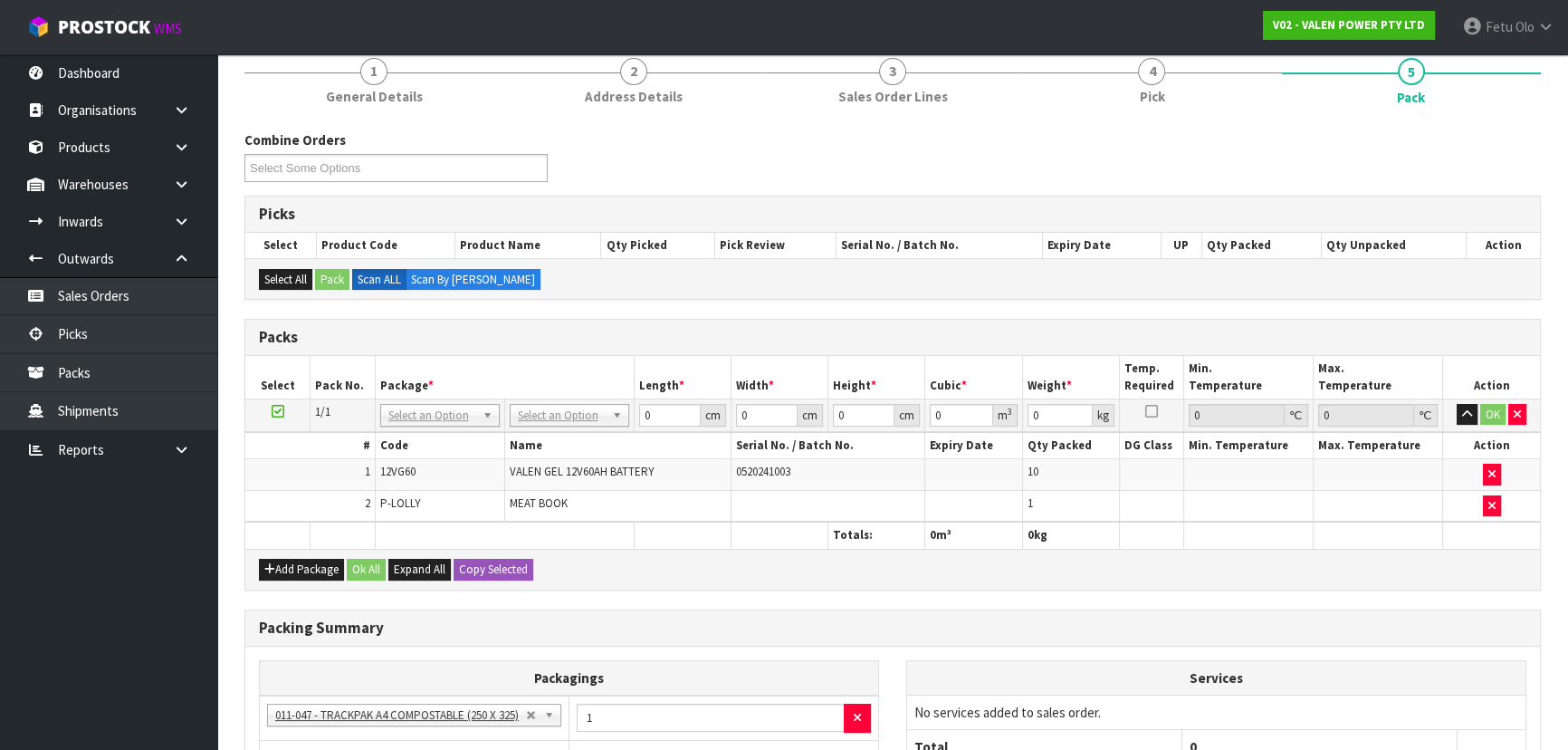
scroll to position [394, 0]
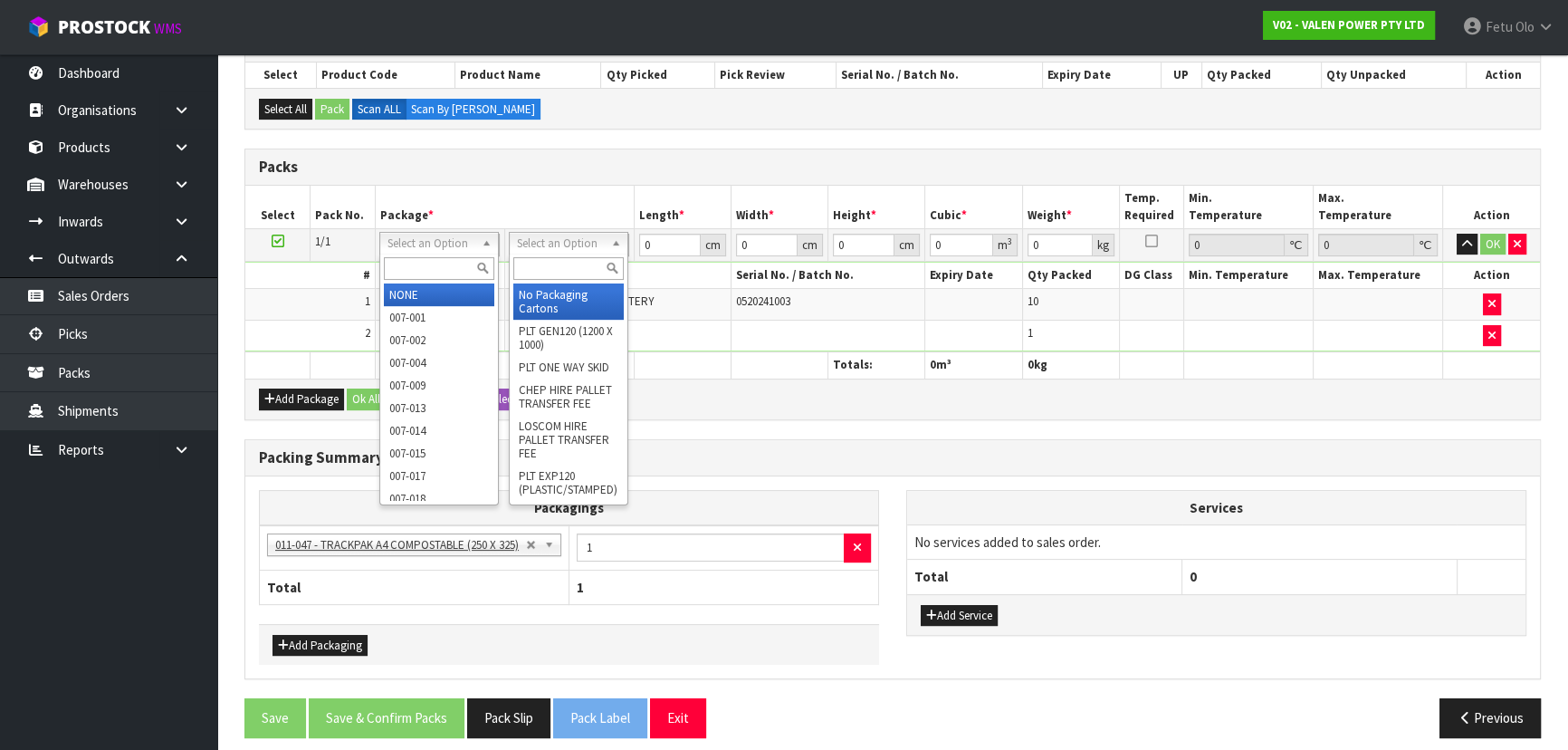
click at [438, 254] on div at bounding box center [439, 268] width 117 height 30
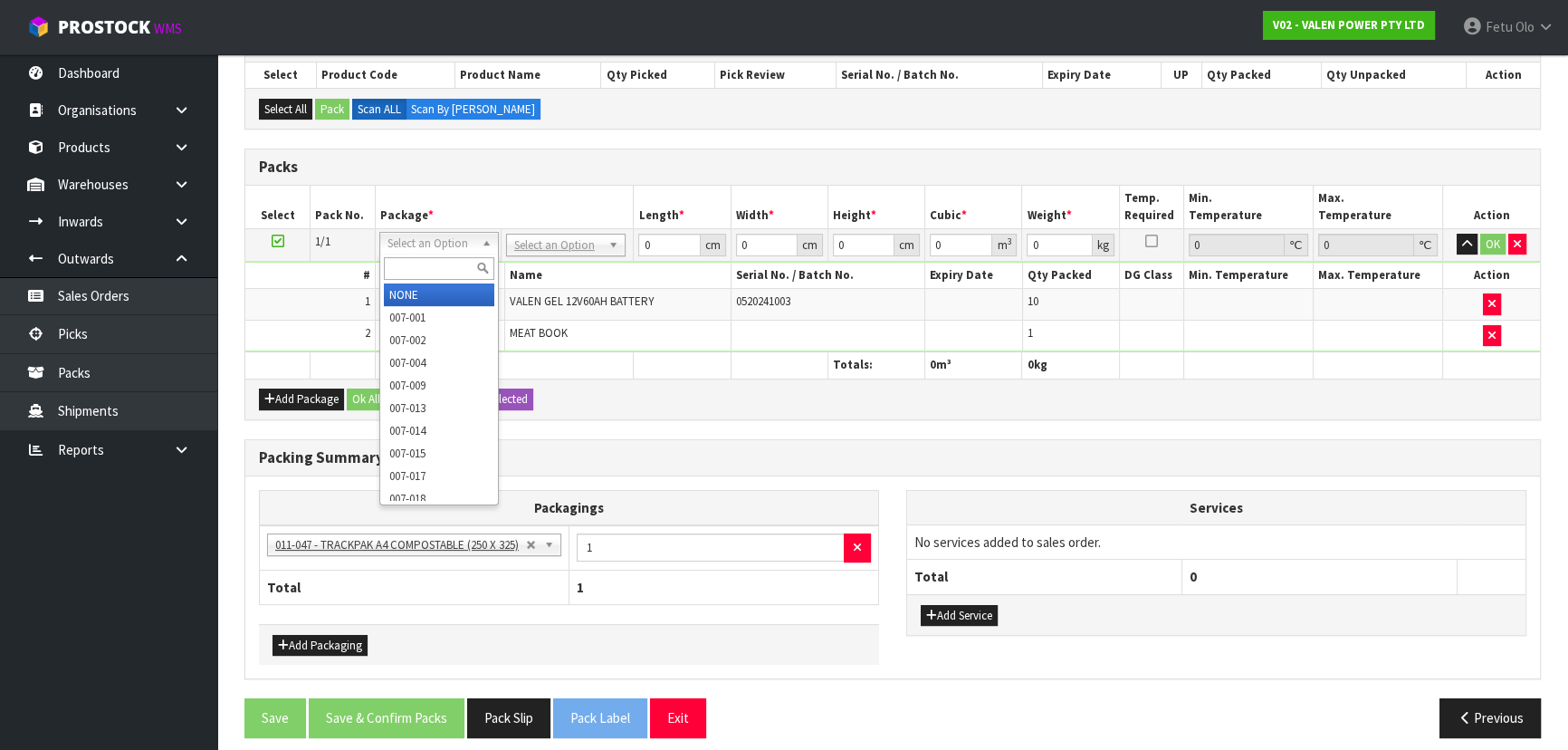
drag, startPoint x: 545, startPoint y: 247, endPoint x: 548, endPoint y: 261, distance: 14.3
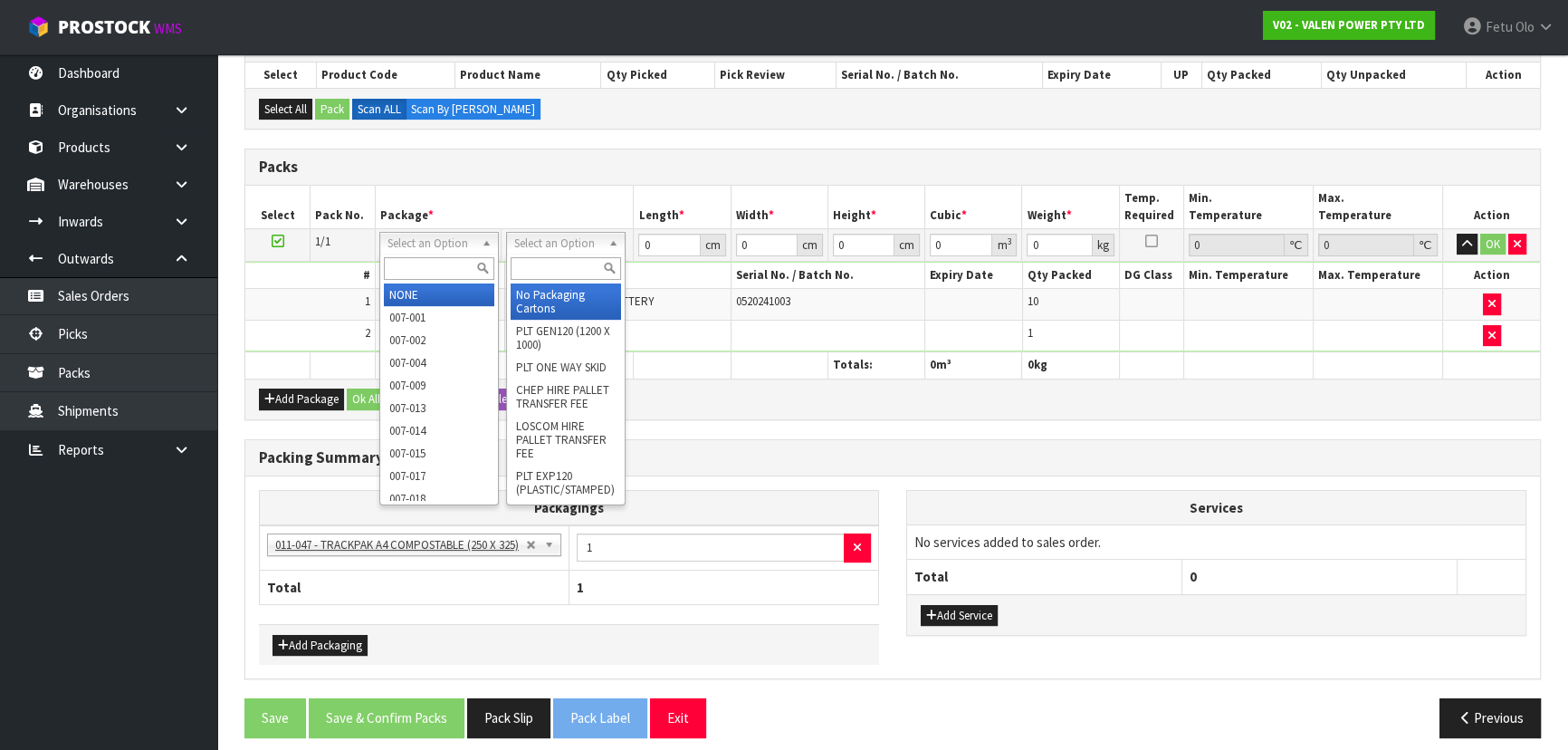
click at [548, 261] on input "text" at bounding box center [566, 268] width 111 height 22
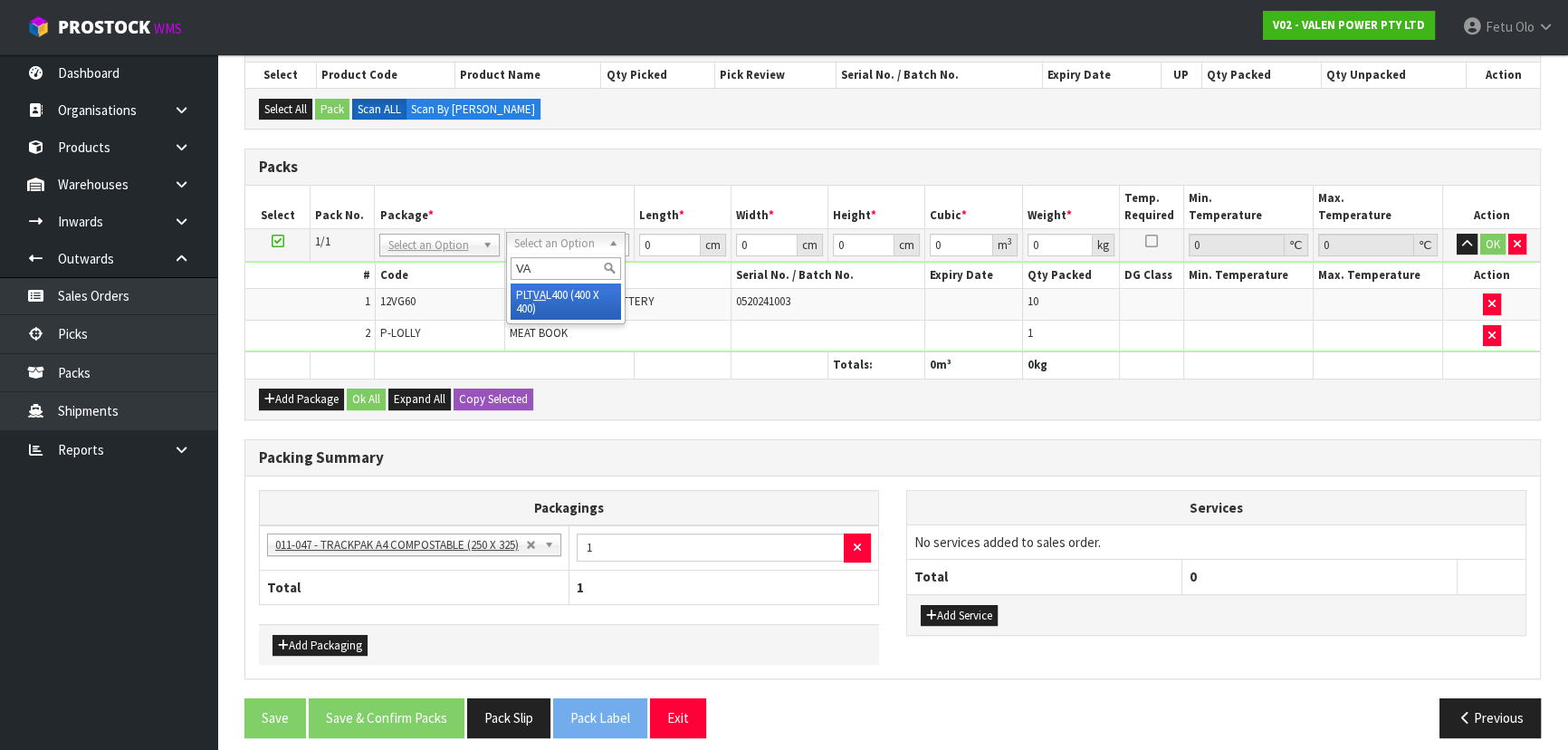
type input "V"
click at [555, 260] on input "text" at bounding box center [566, 268] width 111 height 22
type input "SKI"
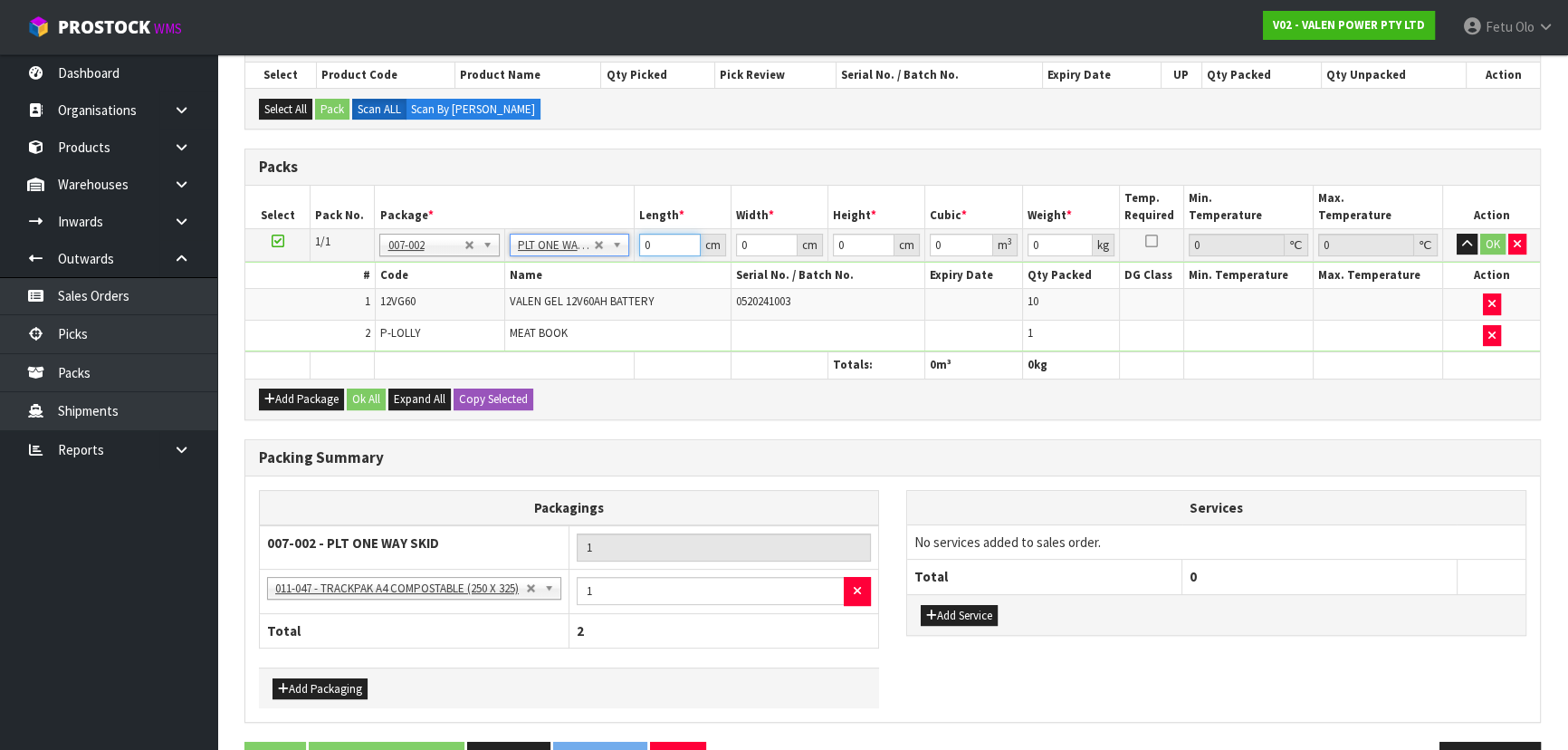
type input "201.25"
drag, startPoint x: 651, startPoint y: 244, endPoint x: 575, endPoint y: 263, distance: 78.3
click at [575, 263] on tbody "1/1 NONE 007-001 007-002 007-004 007-009 007-013 007-014 007-015 007-017 007-01…" at bounding box center [892, 289] width 1294 height 123
type input "96"
type input "70"
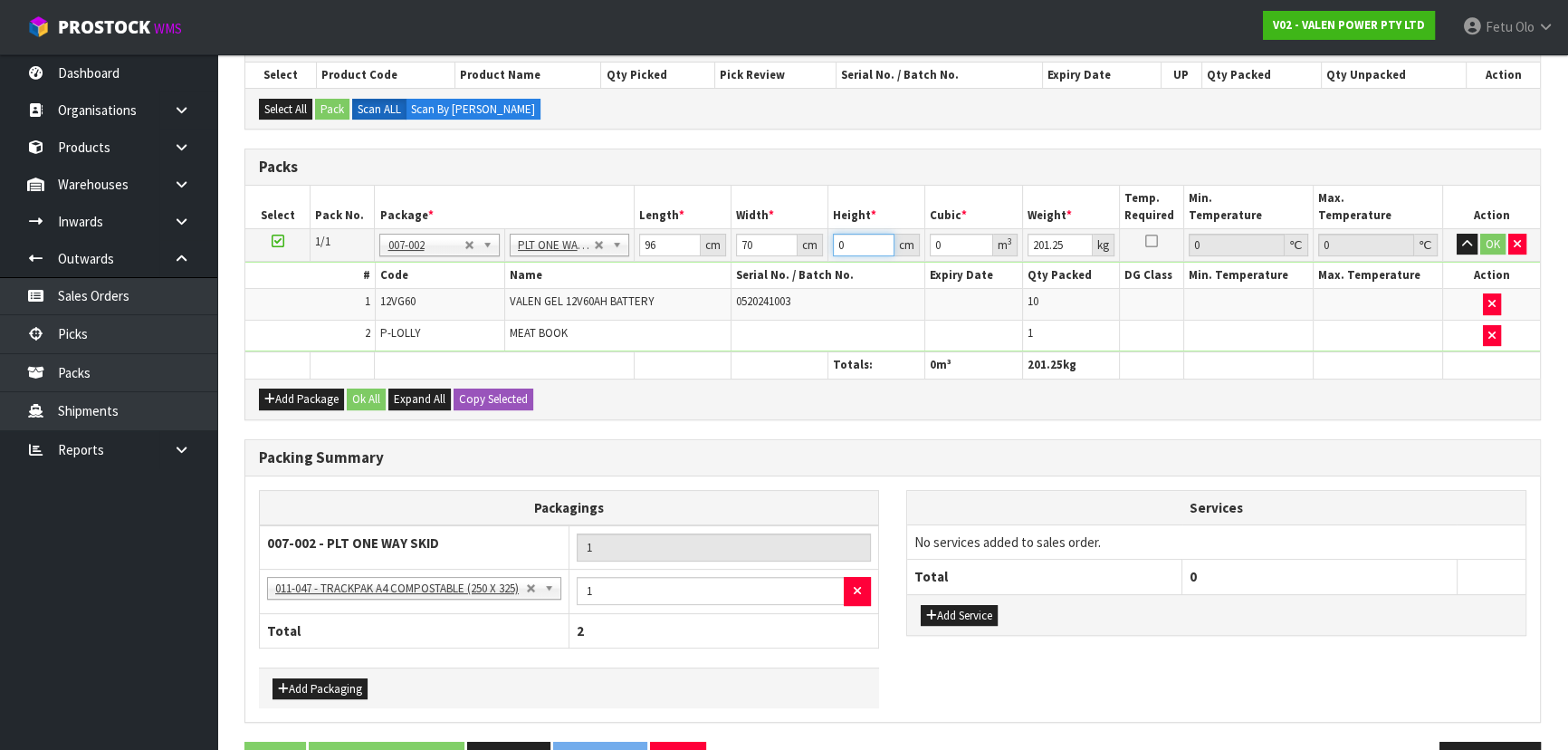
type input "3"
type input "0.02016"
type input "35"
type input "0.2352"
type input "35"
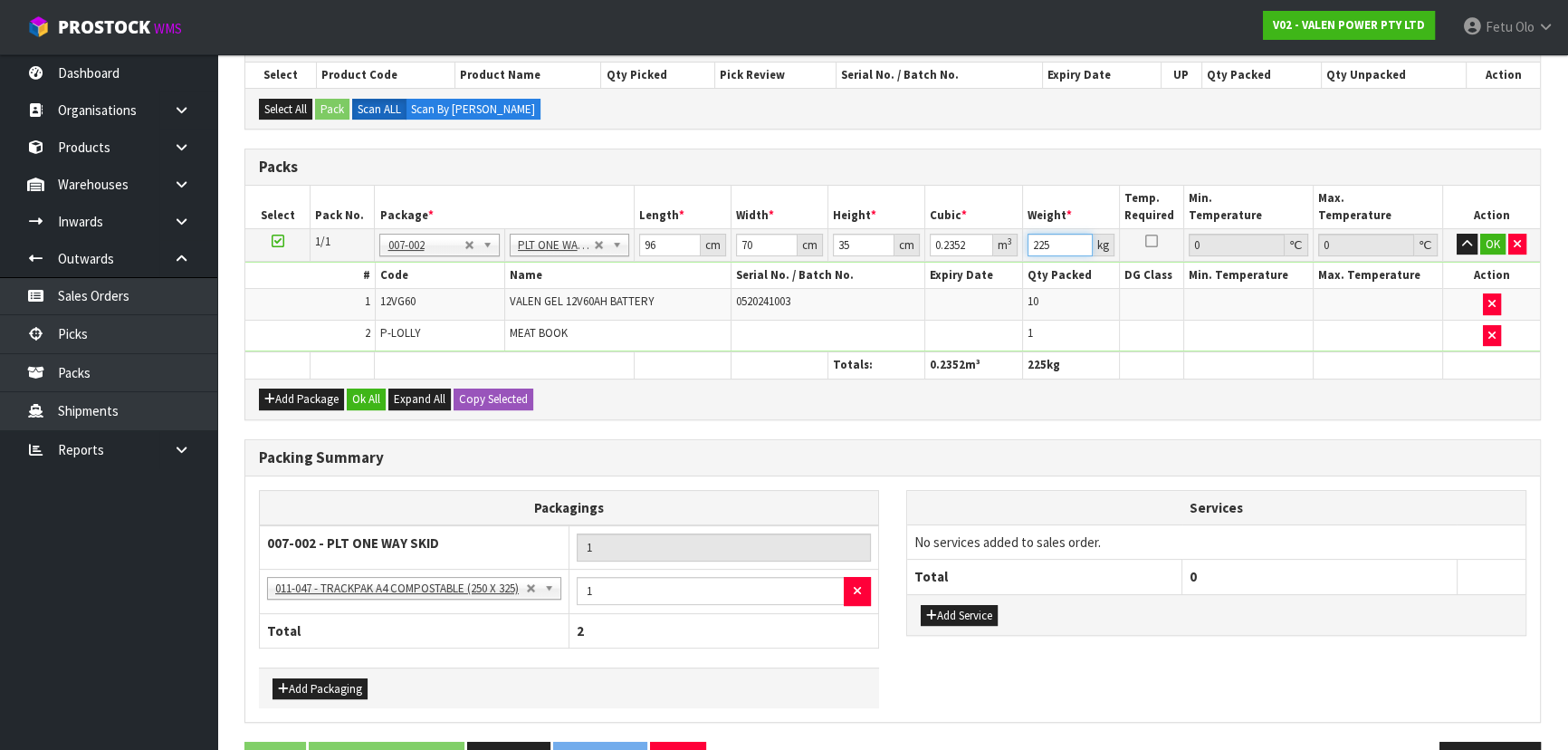
type input "225"
click button "OK" at bounding box center [1493, 244] width 25 height 21
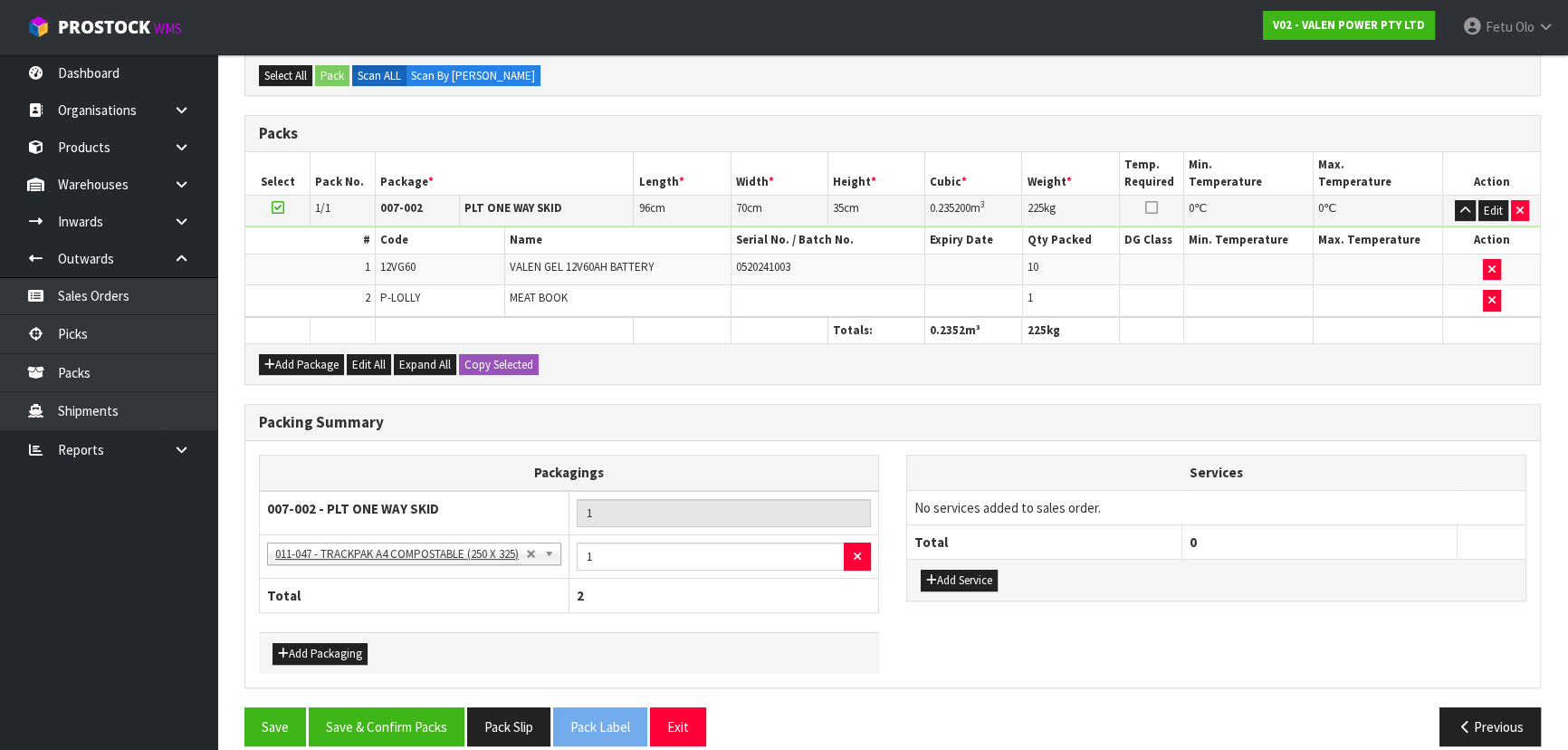
scroll to position [445, 0]
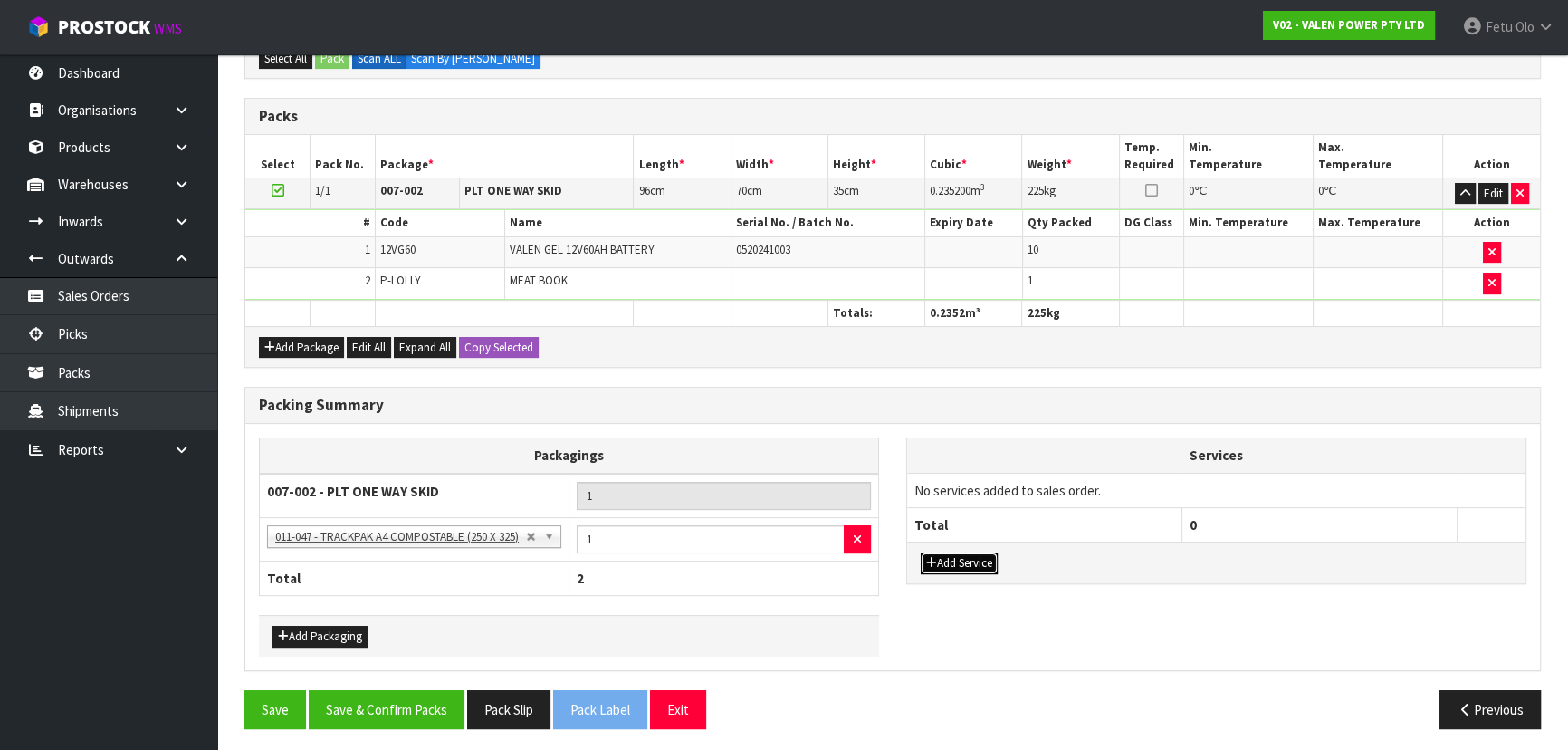
click at [829, 492] on button "Add Service" at bounding box center [958, 562] width 77 height 21
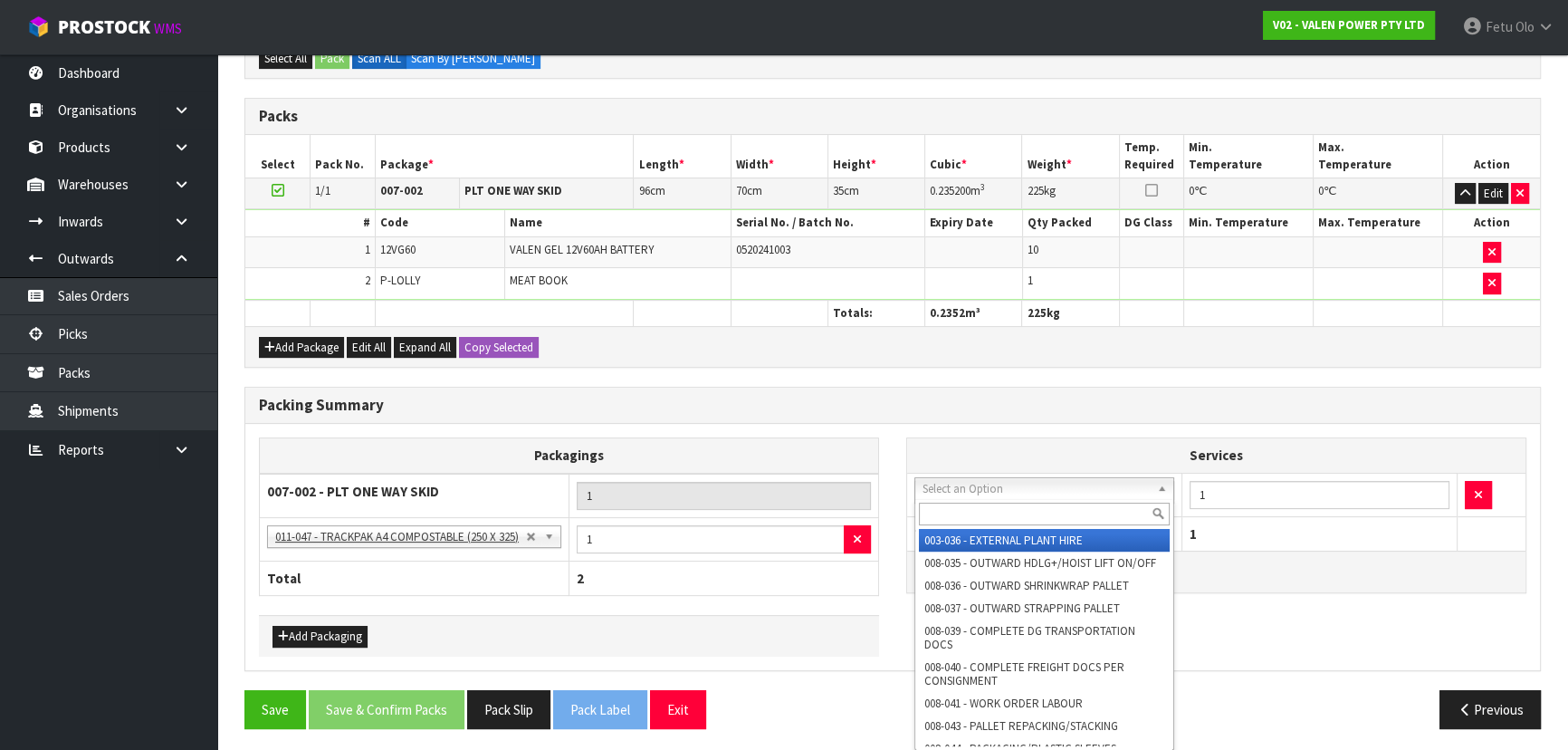
click at [829, 492] on div at bounding box center [1044, 514] width 258 height 30
click at [829, 492] on input "text" at bounding box center [1043, 514] width 250 height 22
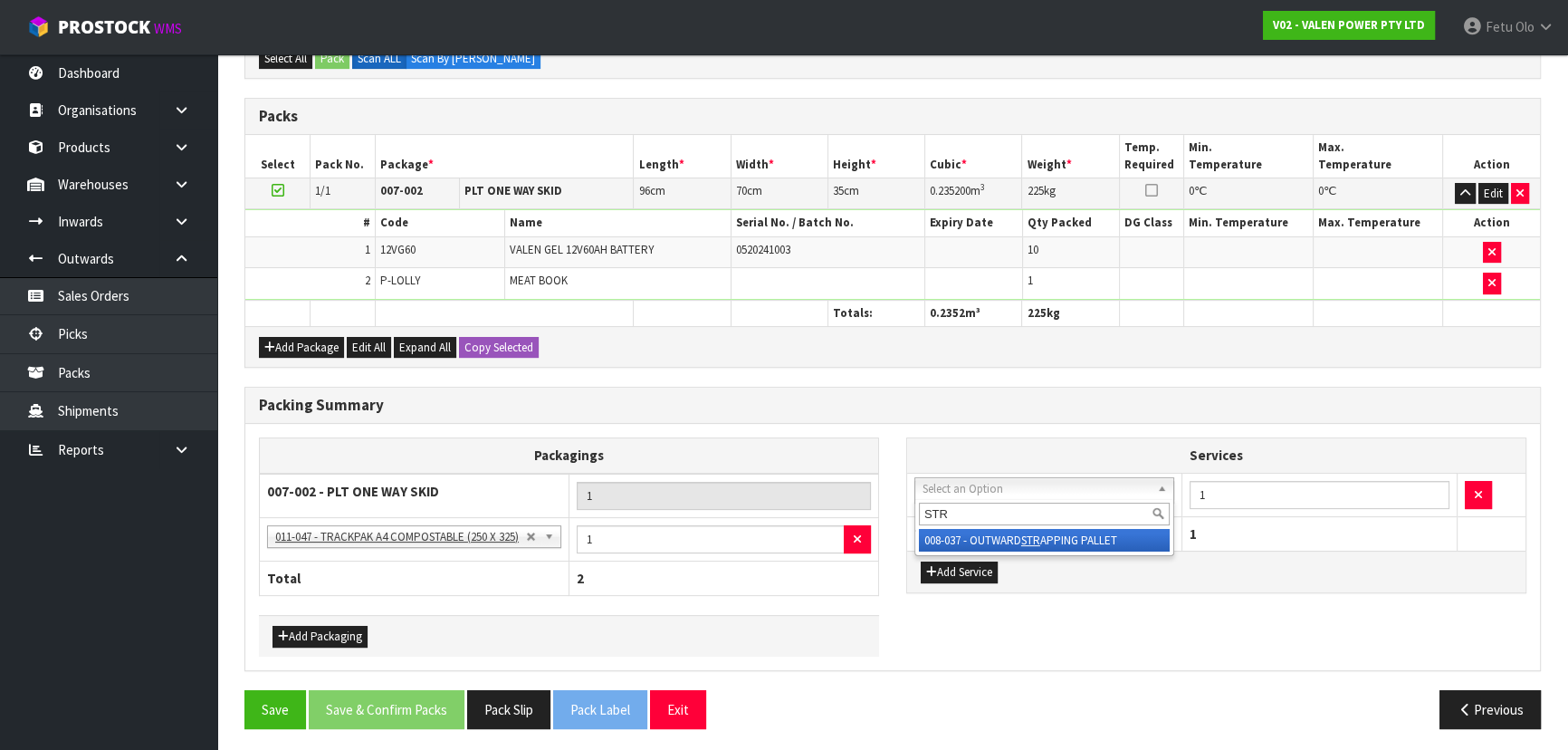
type input "STR"
drag, startPoint x: 1008, startPoint y: 535, endPoint x: 1169, endPoint y: 513, distance: 162.5
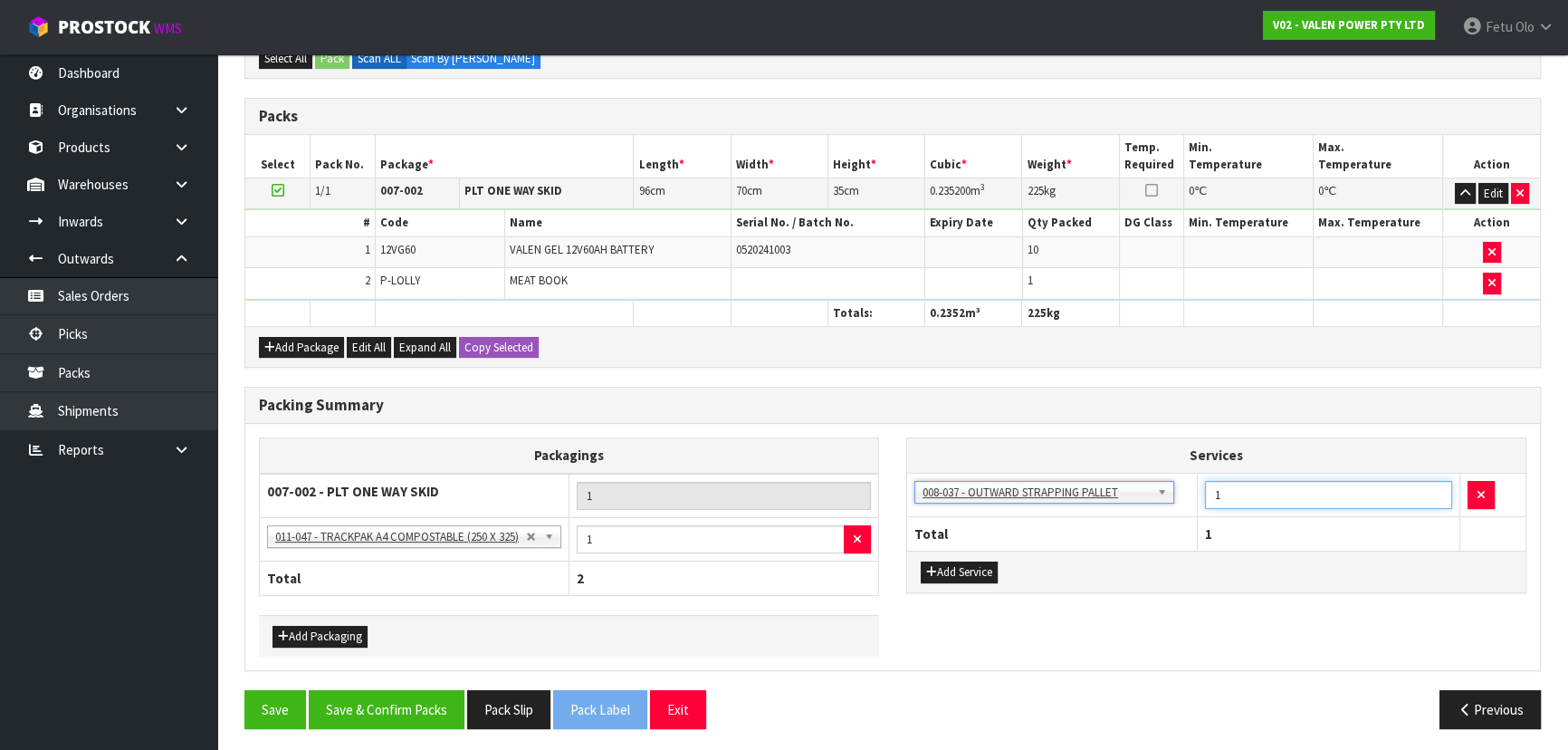
drag, startPoint x: 1195, startPoint y: 496, endPoint x: 1167, endPoint y: 501, distance: 28.4
click at [829, 492] on tr "003-036 - EXTERNAL PLANT HIRE 008-035 - OUTWARD HDLG+/HOIST LIFT ON/OFF 008-036…" at bounding box center [1216, 495] width 618 height 45
type input "2"
drag, startPoint x: 939, startPoint y: 562, endPoint x: 951, endPoint y: 556, distance: 13.4
click at [829, 492] on button "Add Service" at bounding box center [958, 571] width 77 height 21
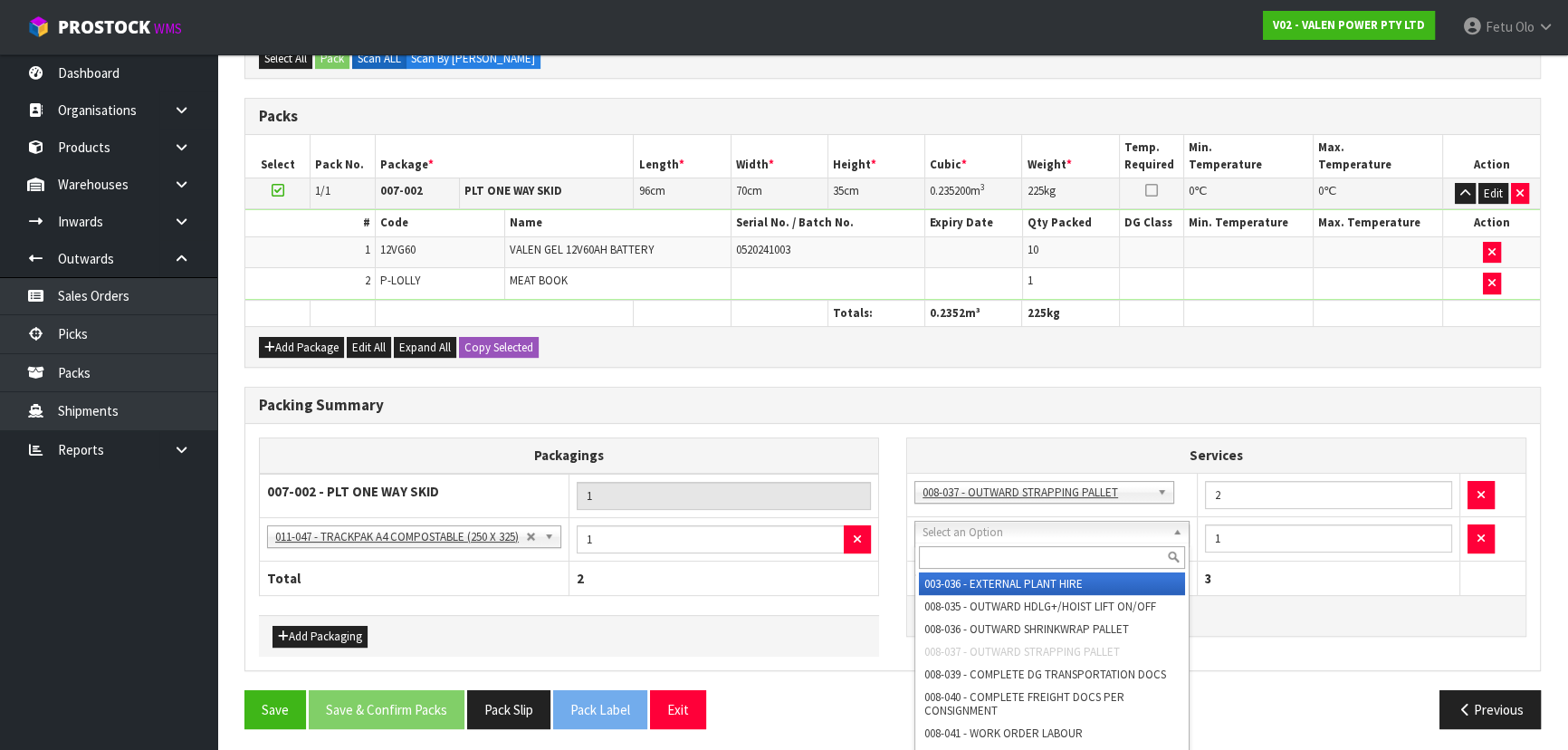
click at [829, 492] on input "text" at bounding box center [1052, 557] width 266 height 22
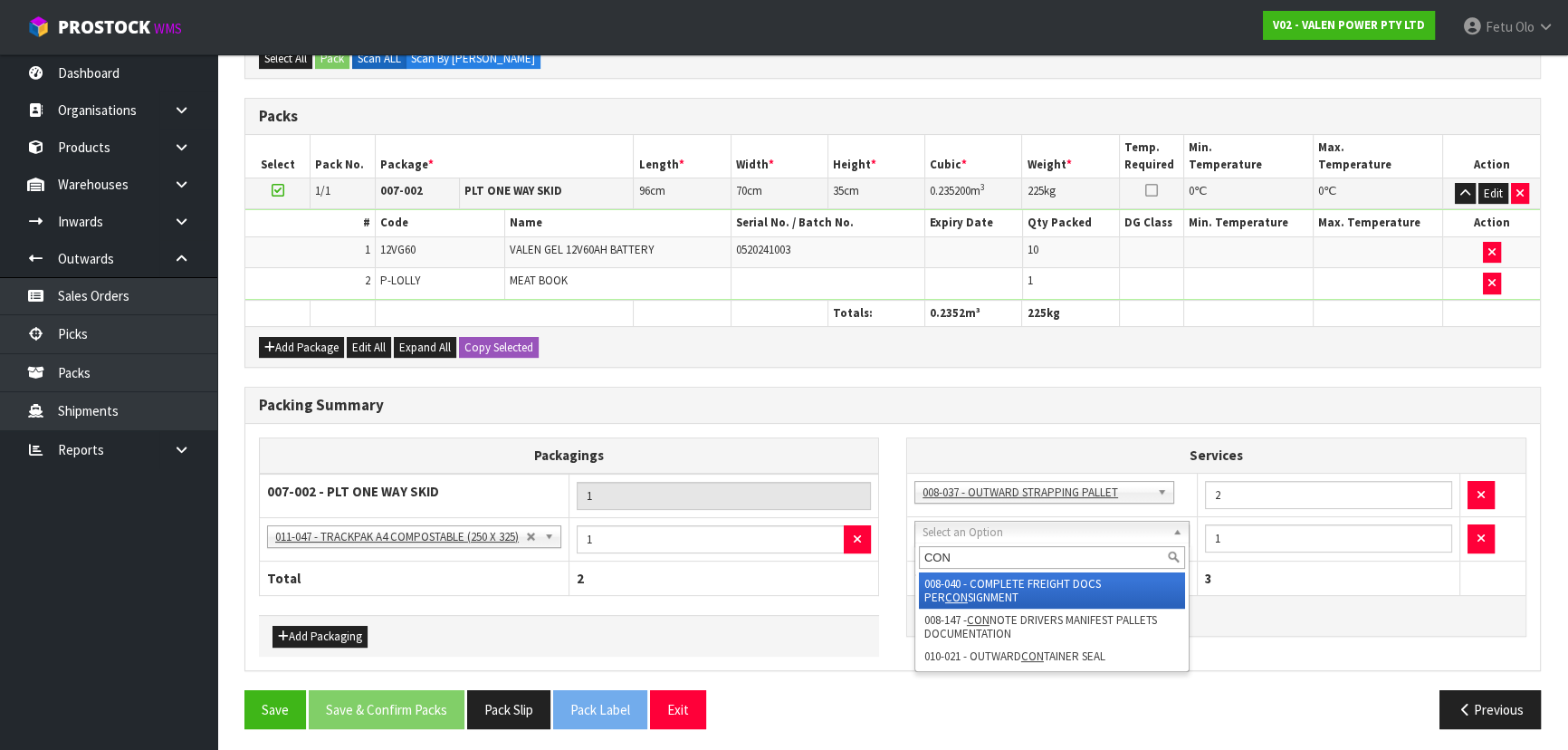
type input "CON"
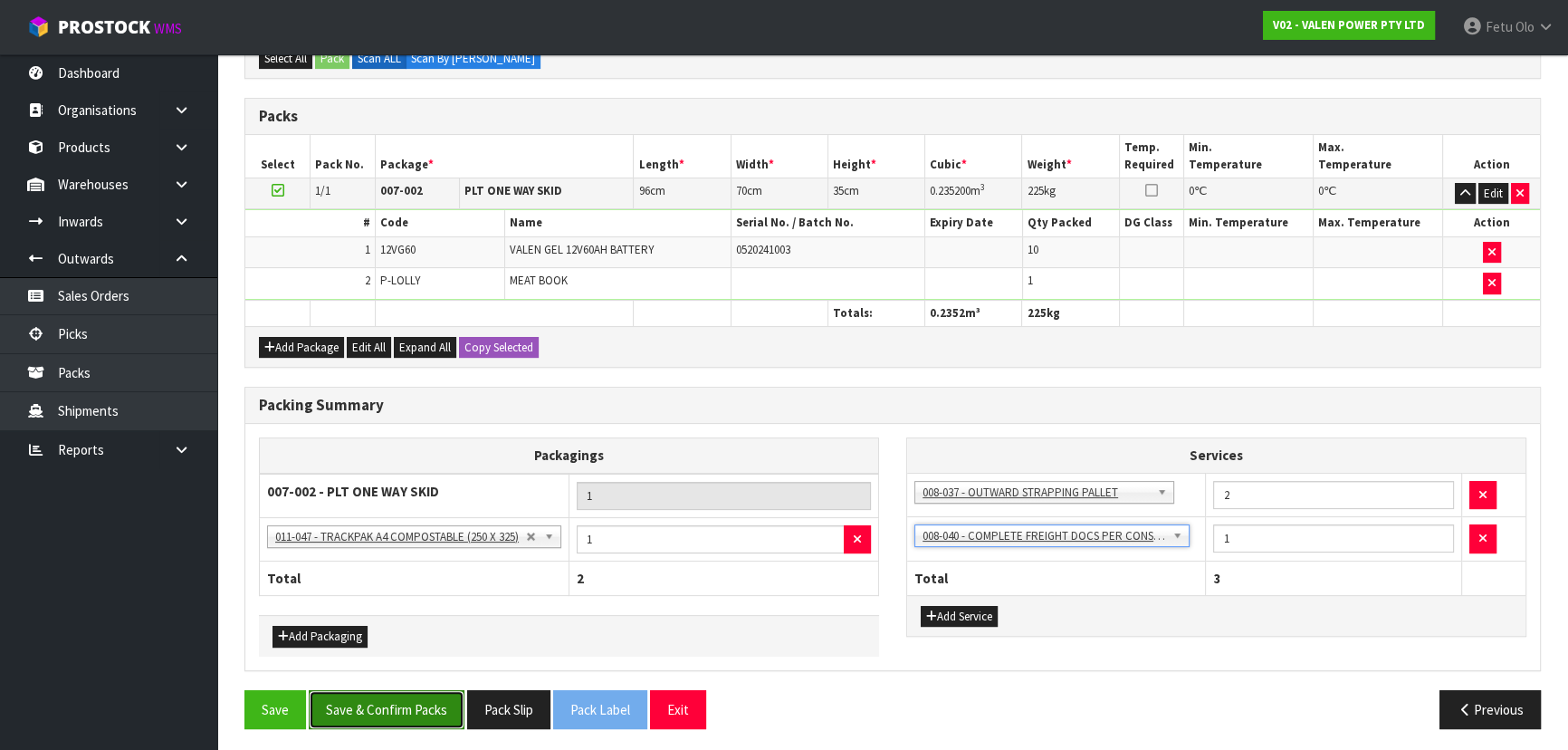
drag, startPoint x: 438, startPoint y: 703, endPoint x: 489, endPoint y: 615, distance: 101.7
click at [440, 492] on button "Save & Confirm Packs" at bounding box center [386, 709] width 155 height 39
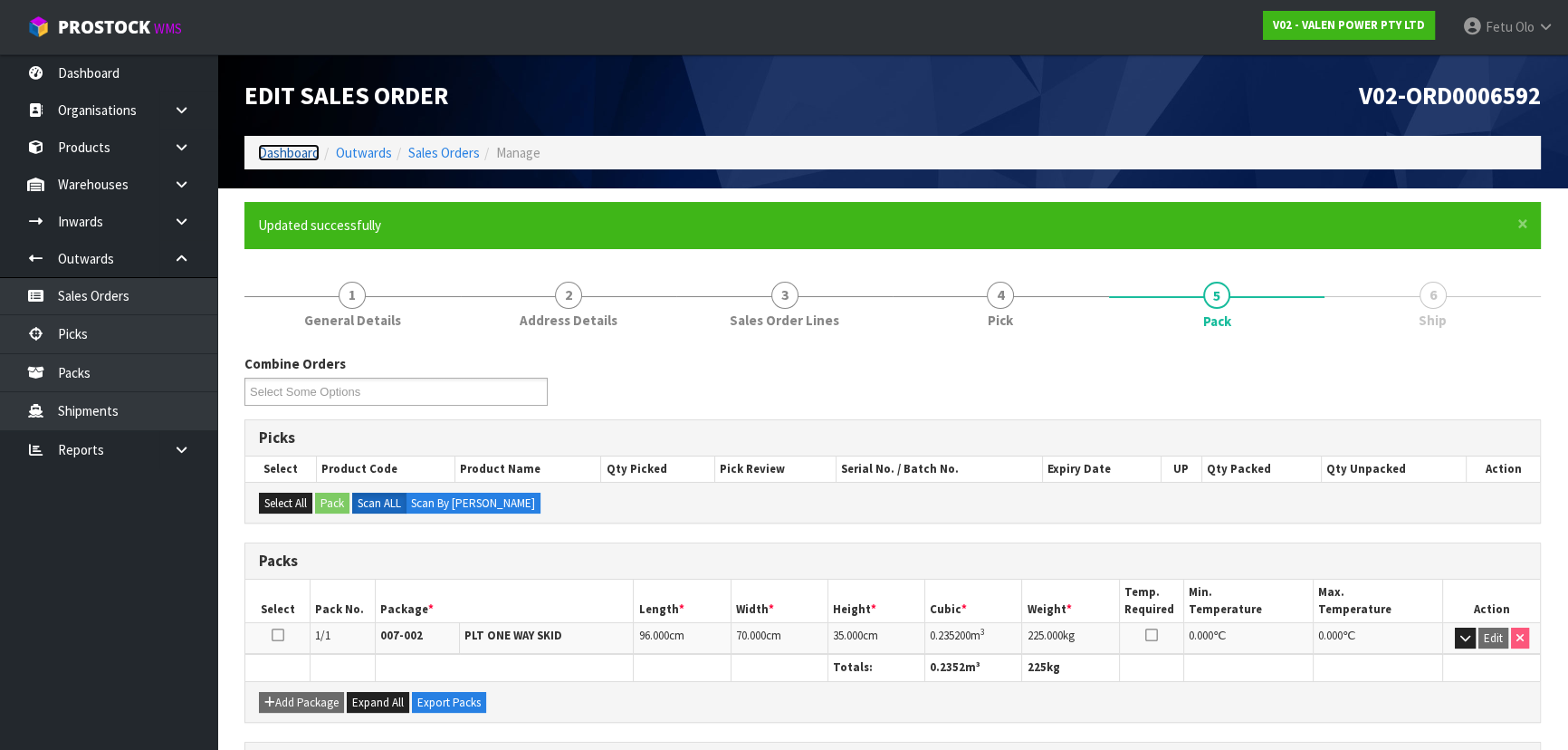
click at [298, 156] on link "Dashboard" at bounding box center [288, 153] width 61 height 17
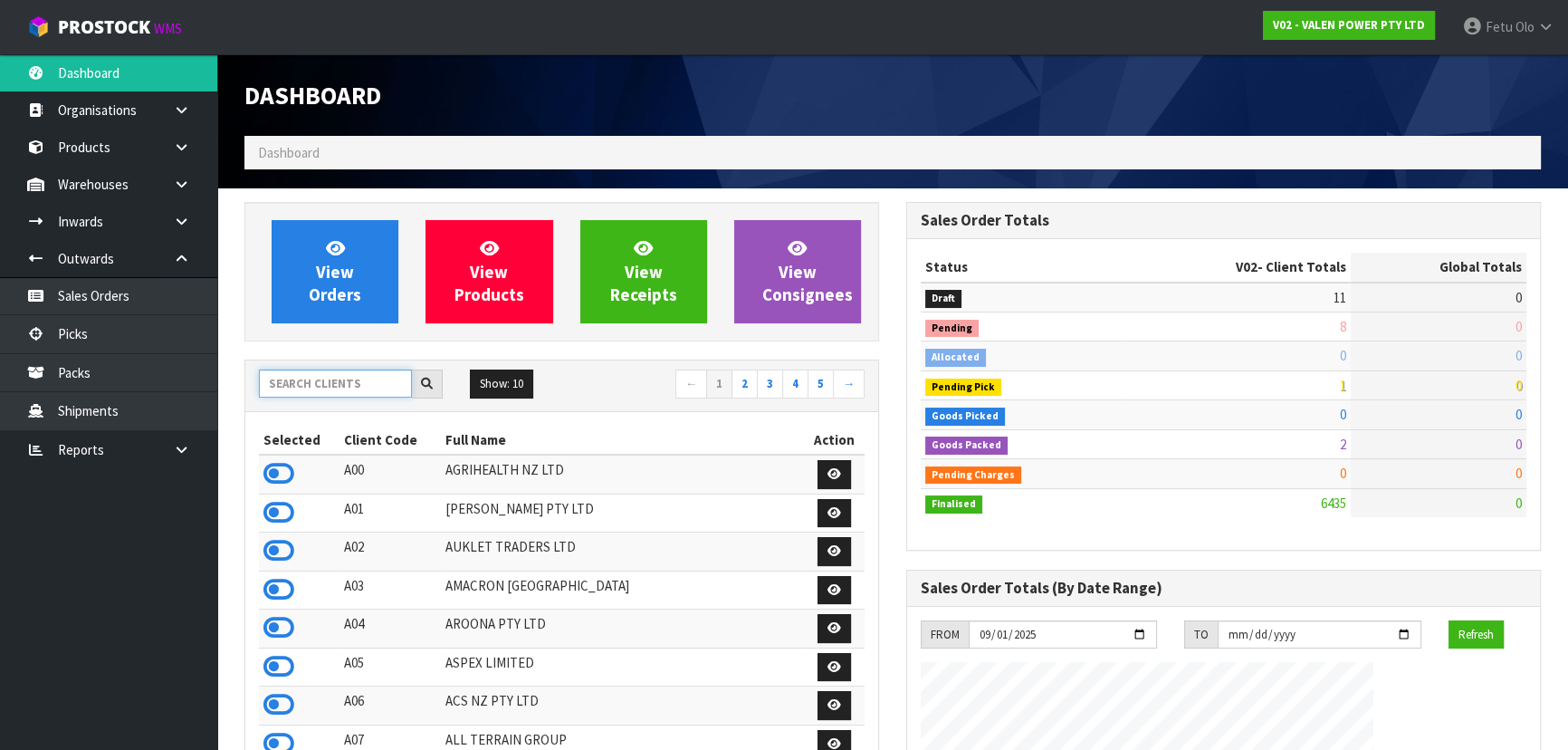
click at [356, 384] on input "text" at bounding box center [335, 383] width 153 height 28
type input "A00"
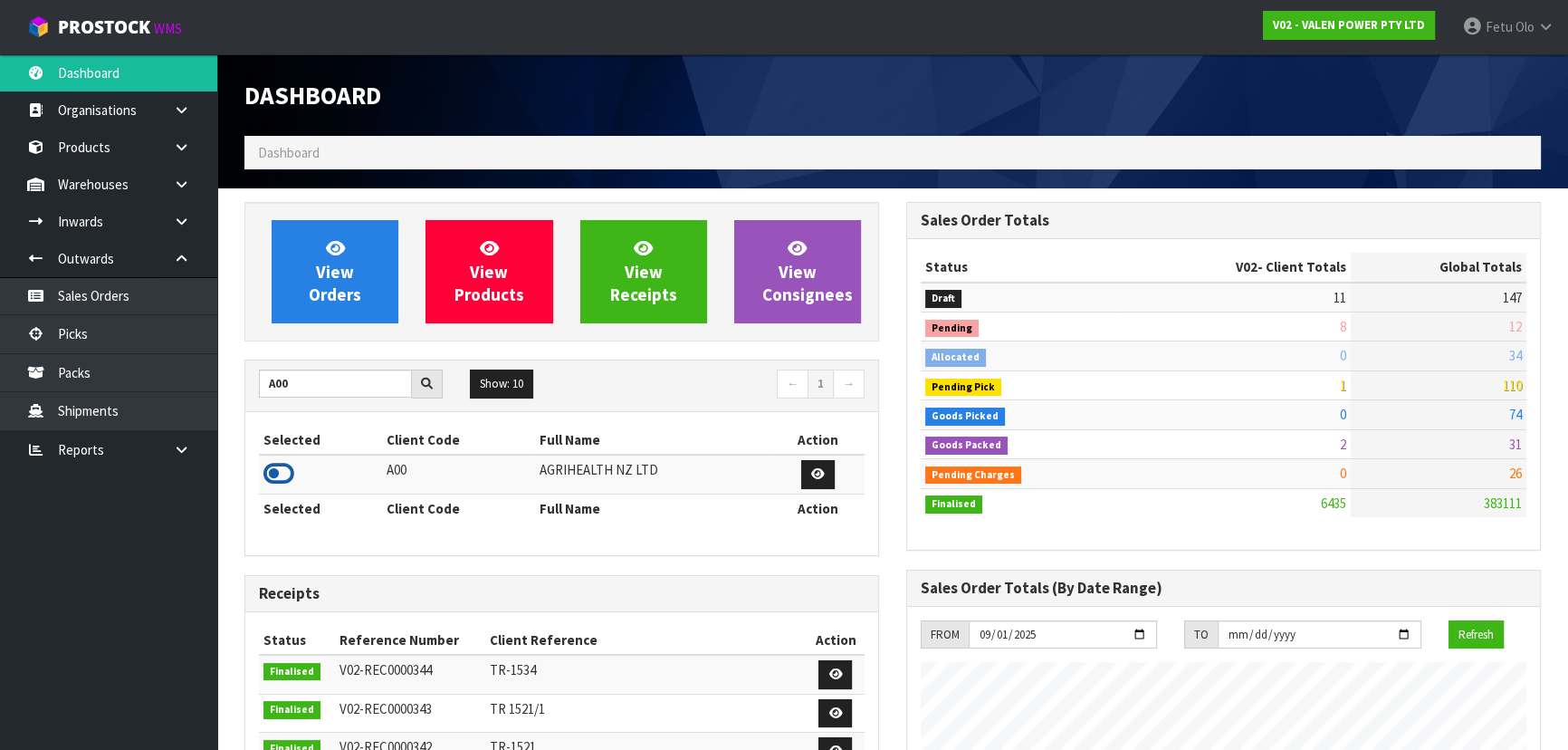
click at [263, 467] on icon at bounding box center [278, 473] width 31 height 27
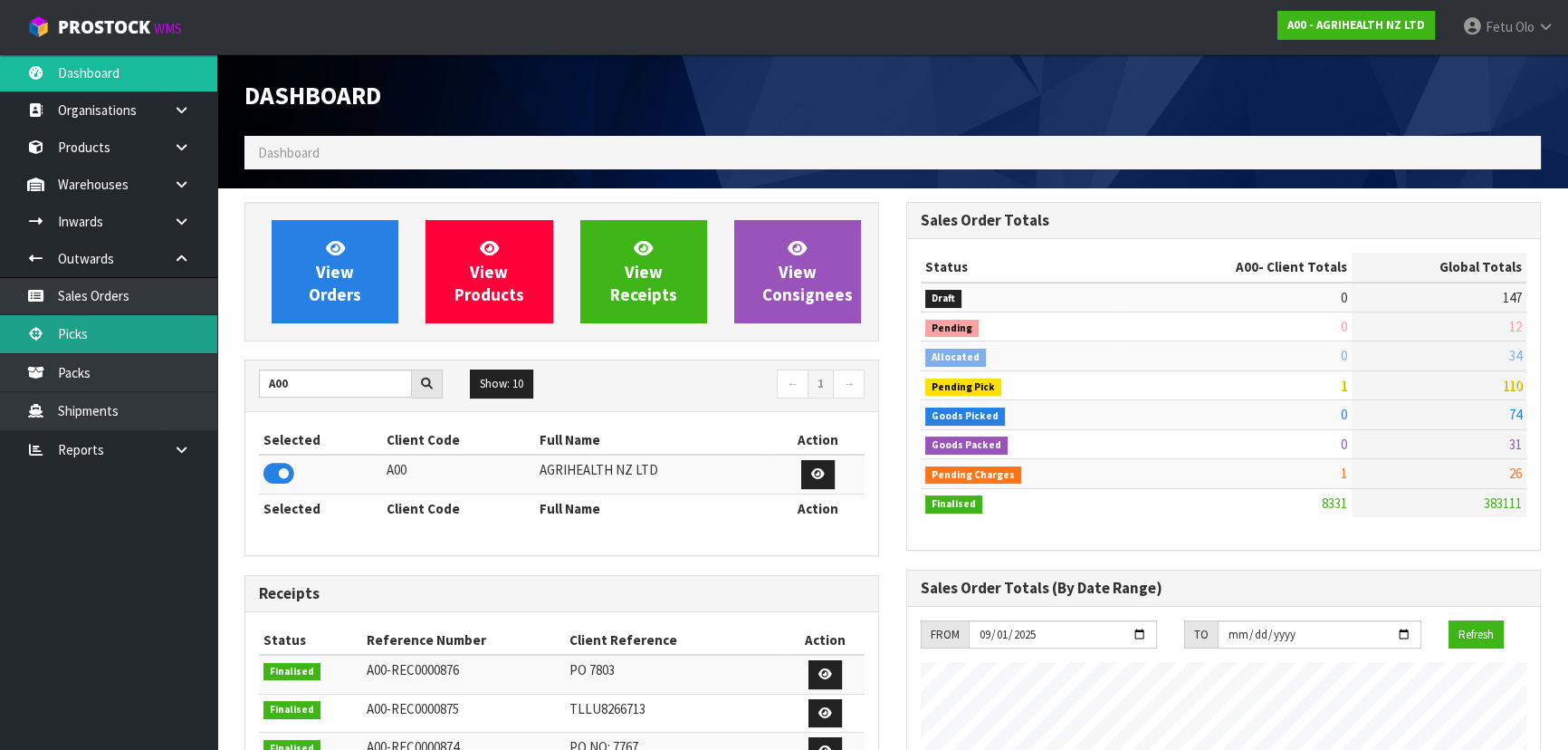
scroll to position [1369, 661]
click at [86, 332] on link "Picks" at bounding box center [108, 334] width 217 height 37
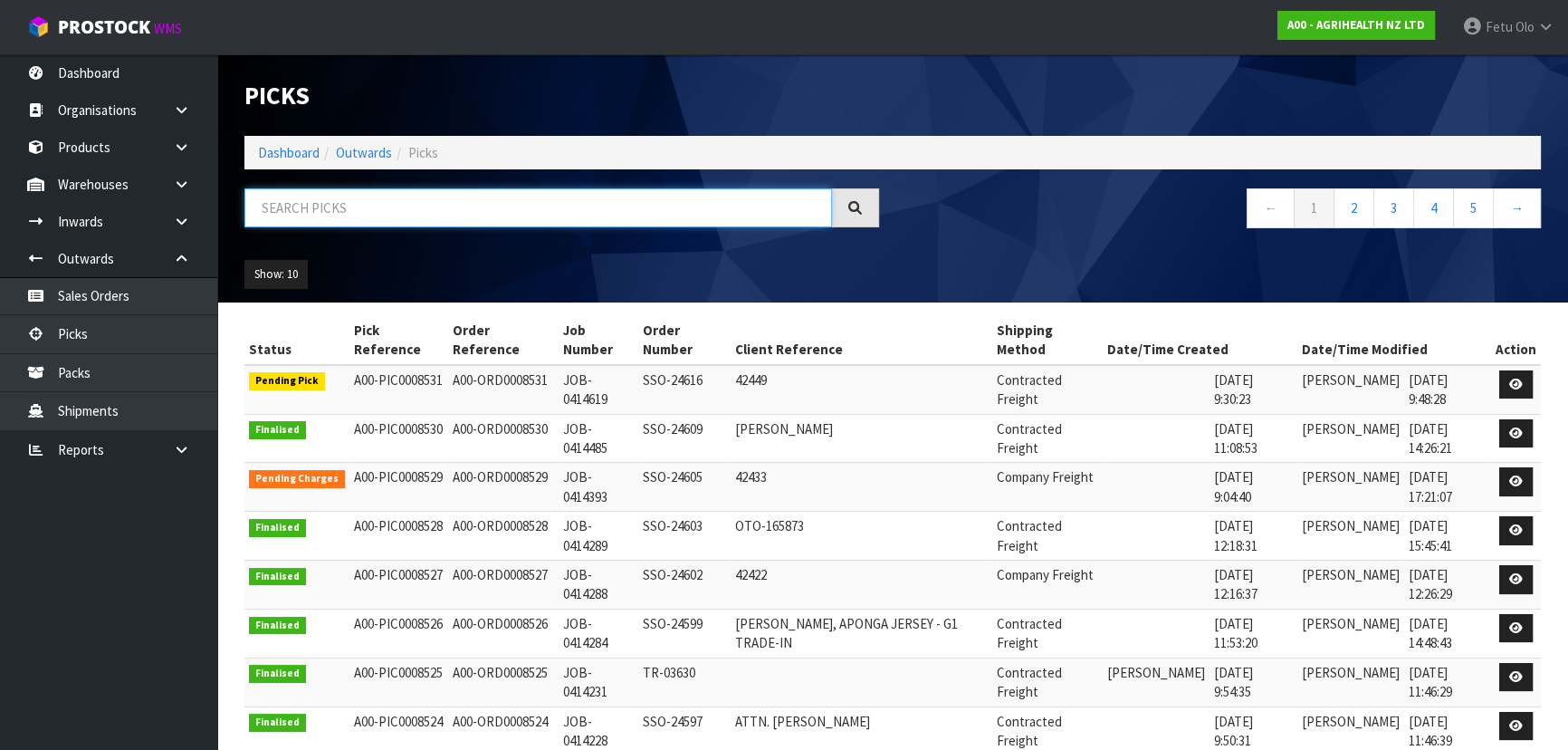
click at [384, 208] on input "text" at bounding box center [538, 208] width 587 height 39
type input "0008531"
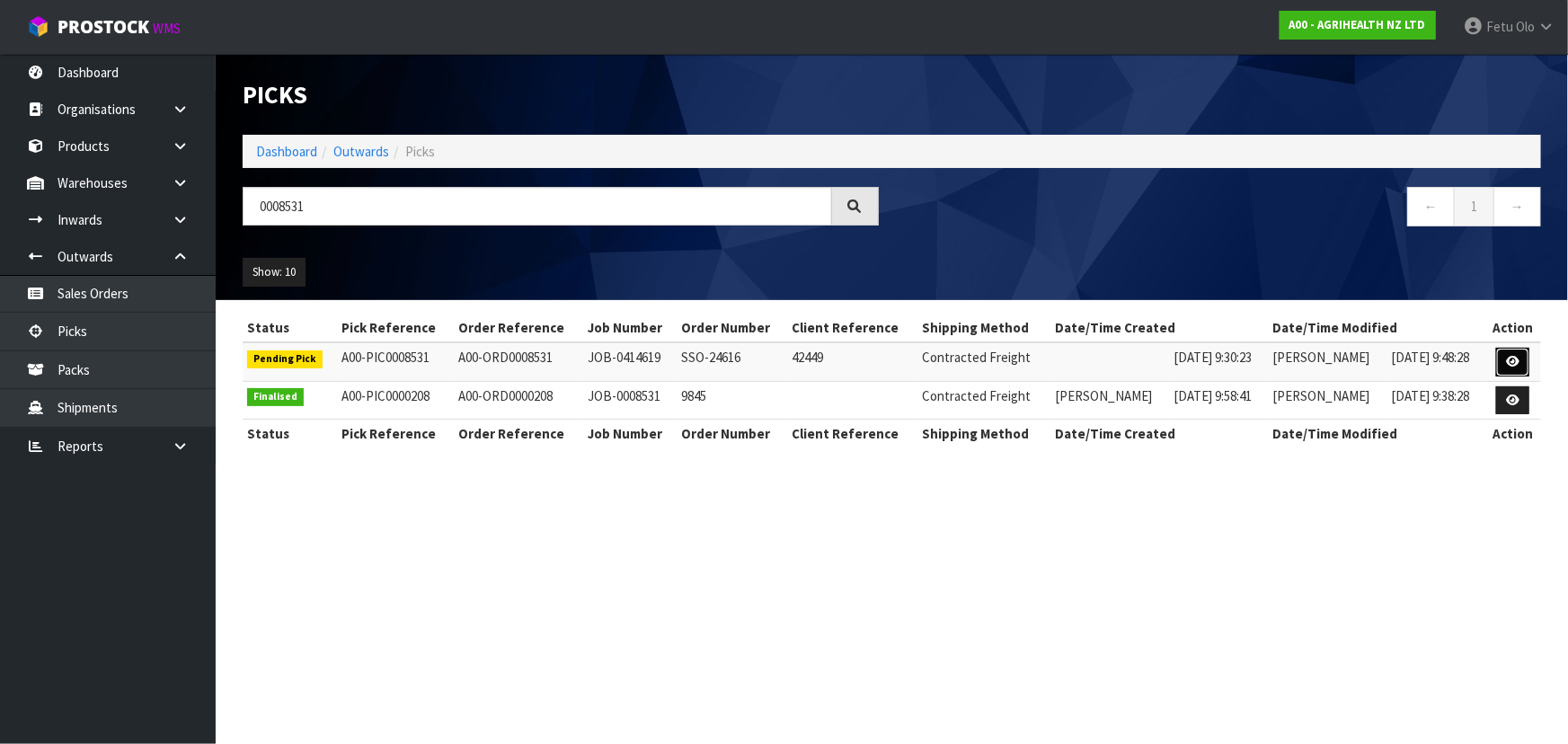
click at [823, 356] on icon at bounding box center [1513, 361] width 14 height 12
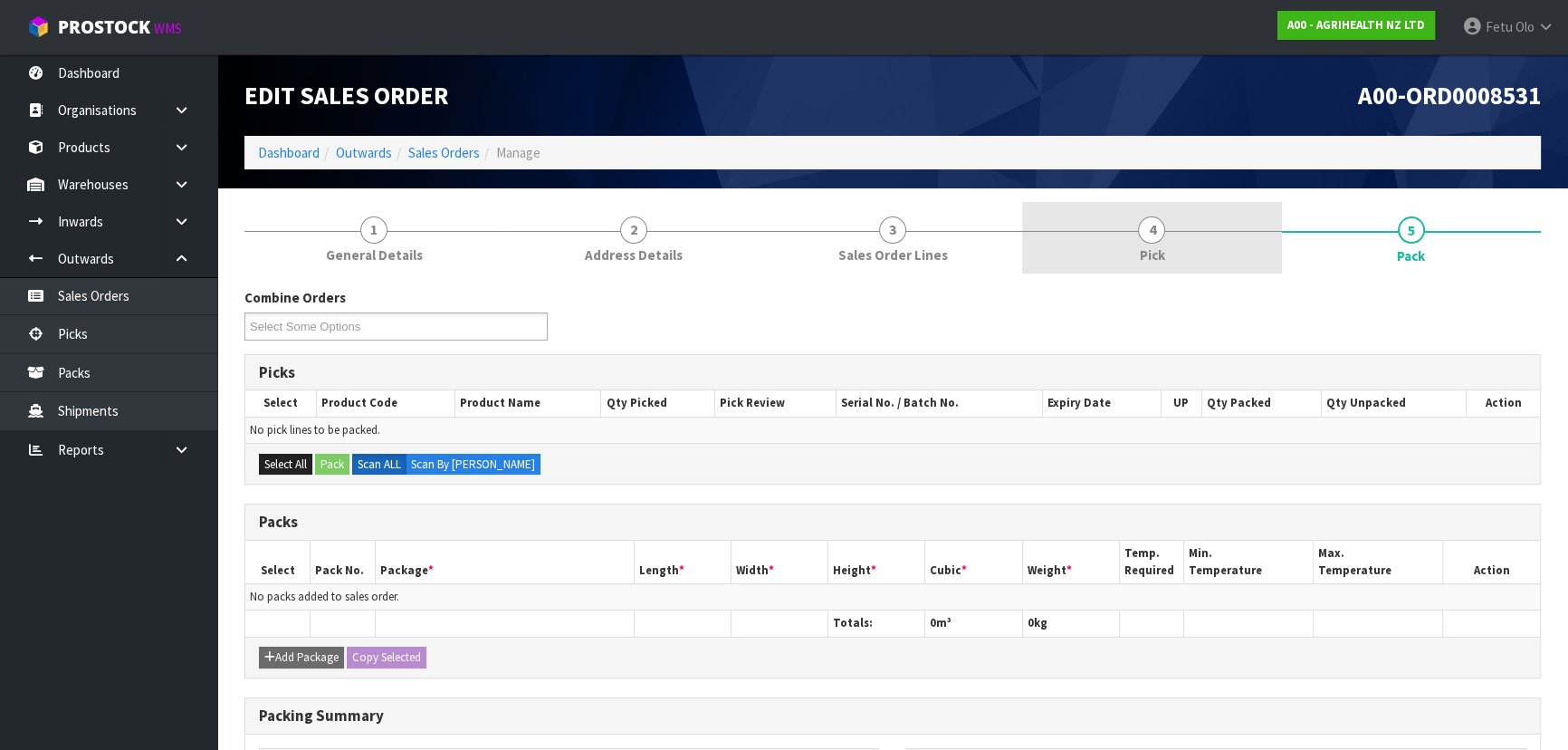
click at [829, 225] on link "4 Pick" at bounding box center [1151, 237] width 259 height 72
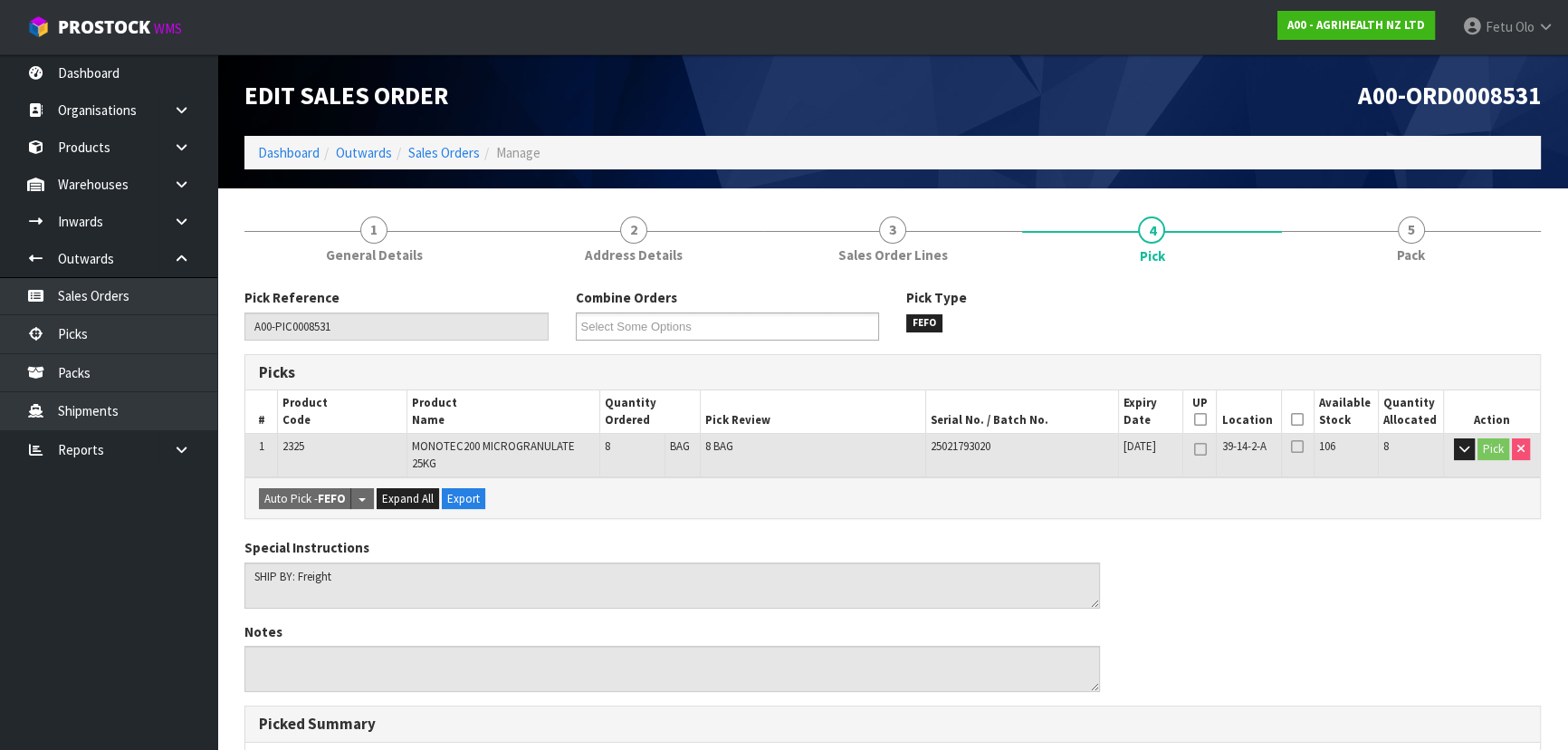
click at [829, 419] on icon at bounding box center [1297, 419] width 13 height 1
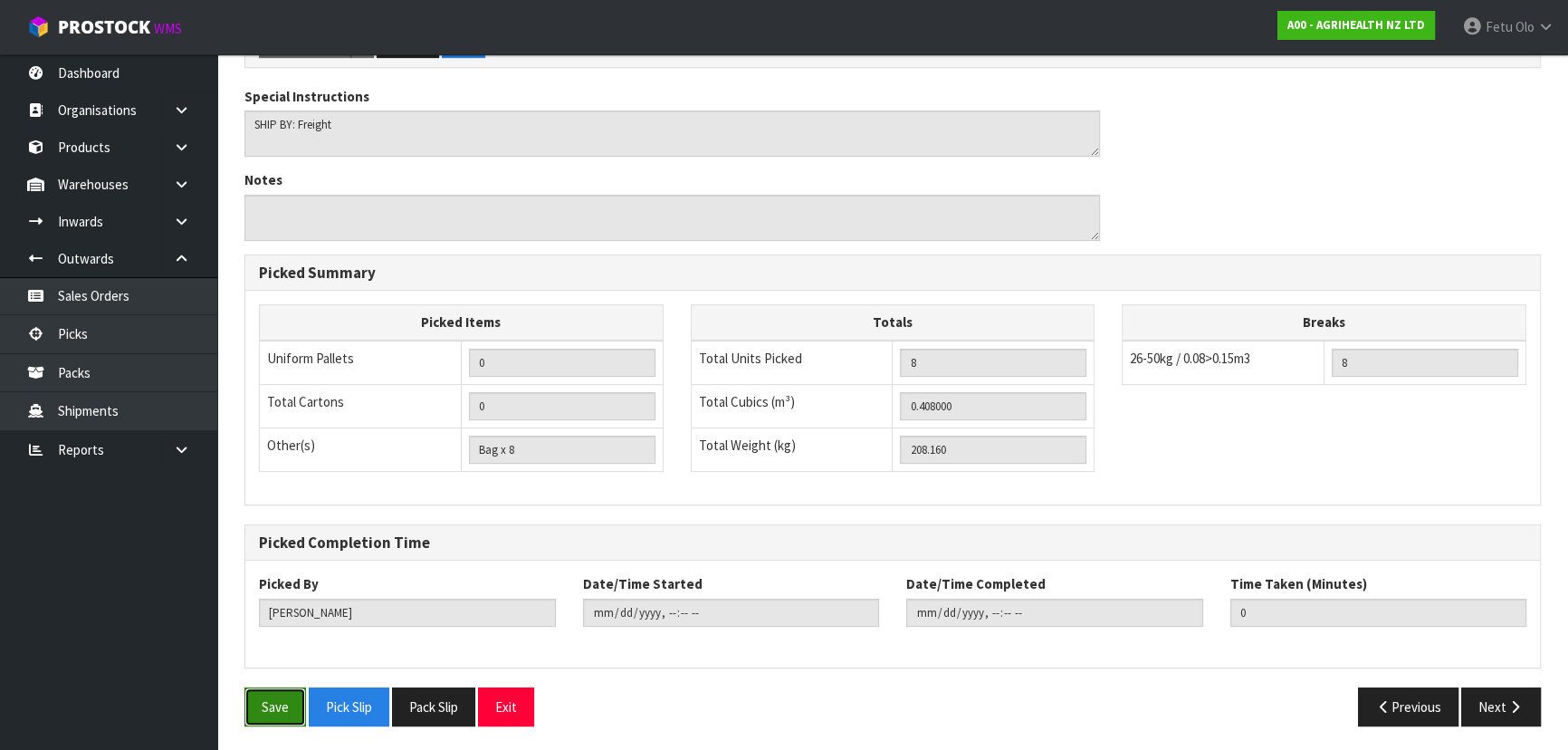
click at [283, 492] on button "Save" at bounding box center [275, 706] width 61 height 39
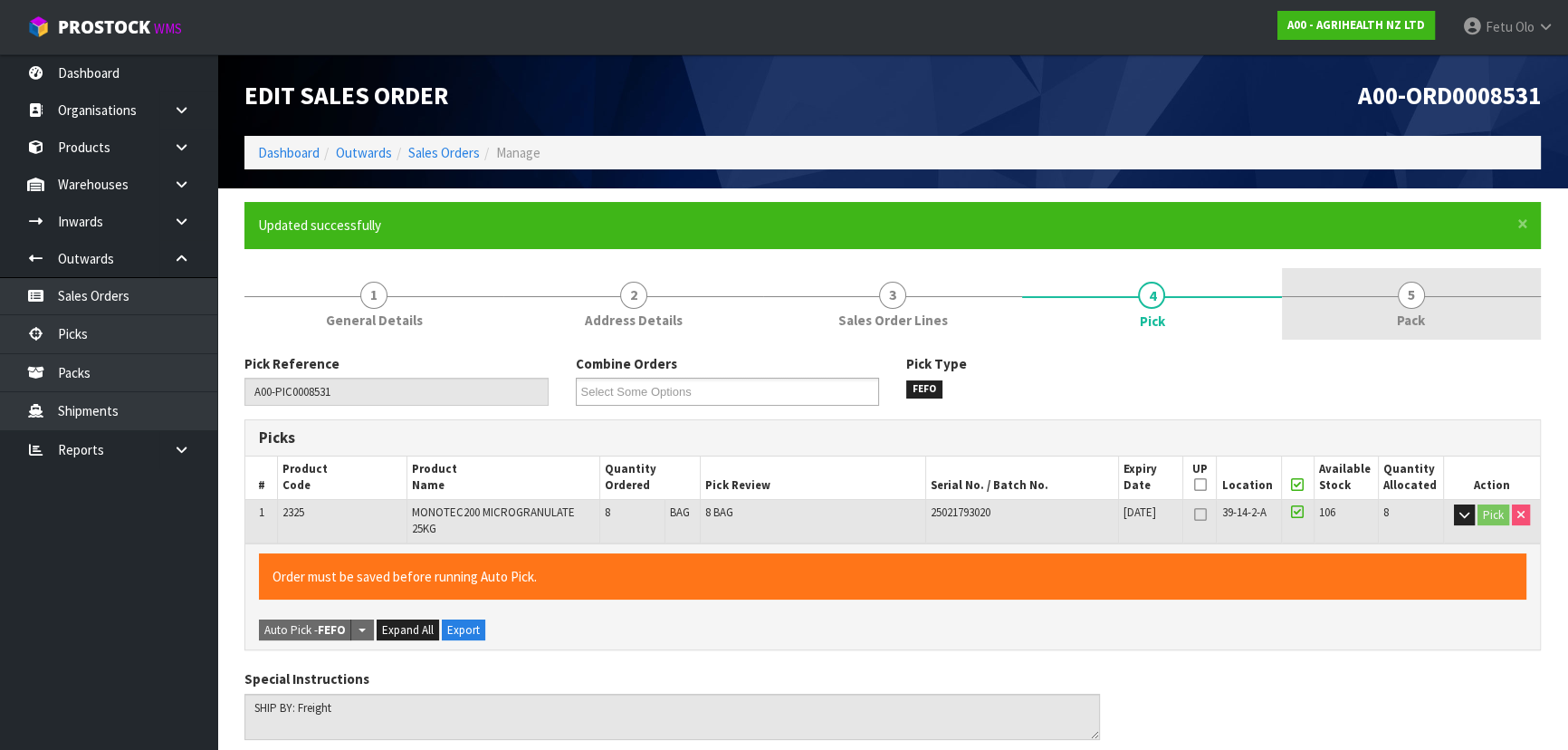
type input "Fetu Olo"
type input "2025-09-26T12:42:54"
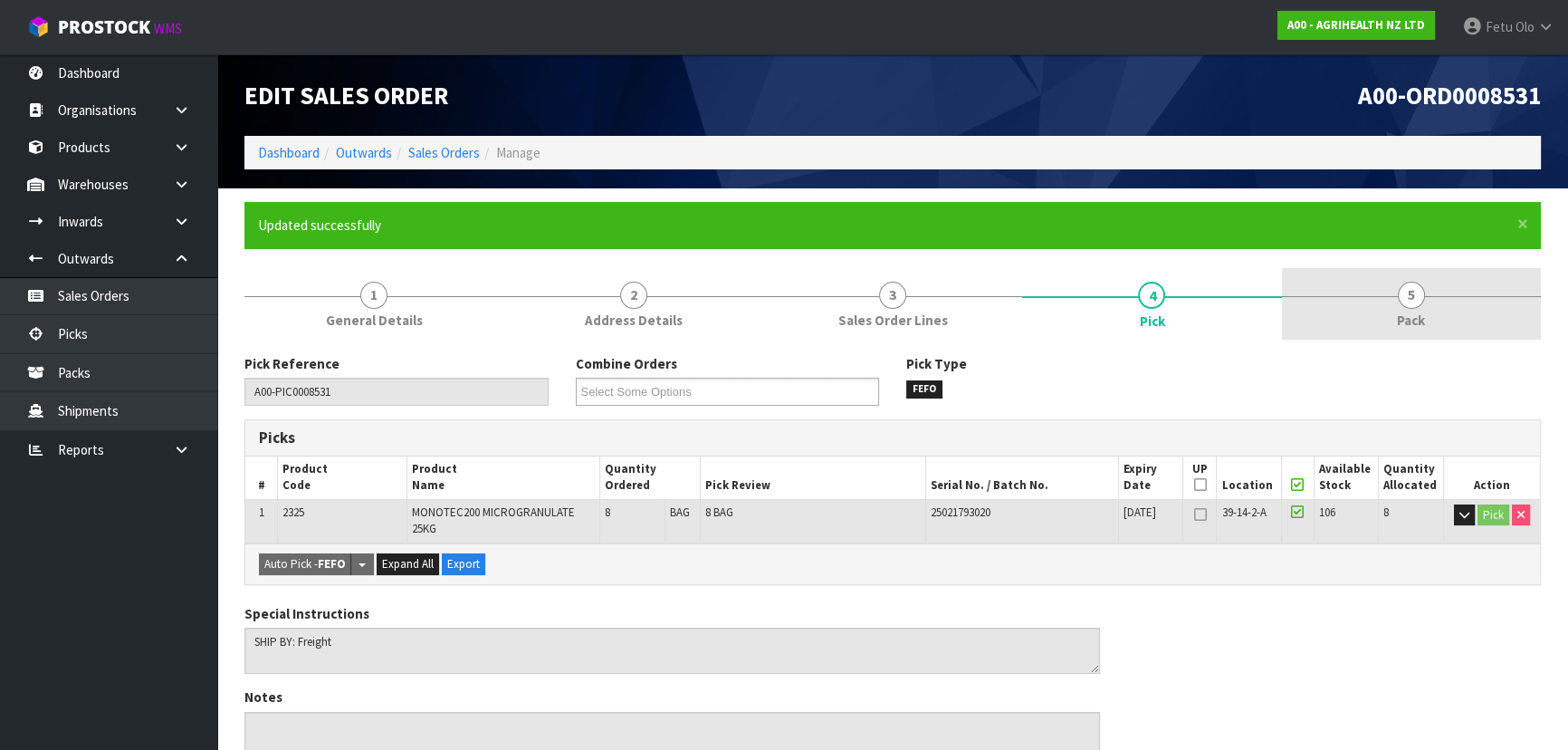
click at [829, 313] on span "Pack" at bounding box center [1411, 320] width 28 height 19
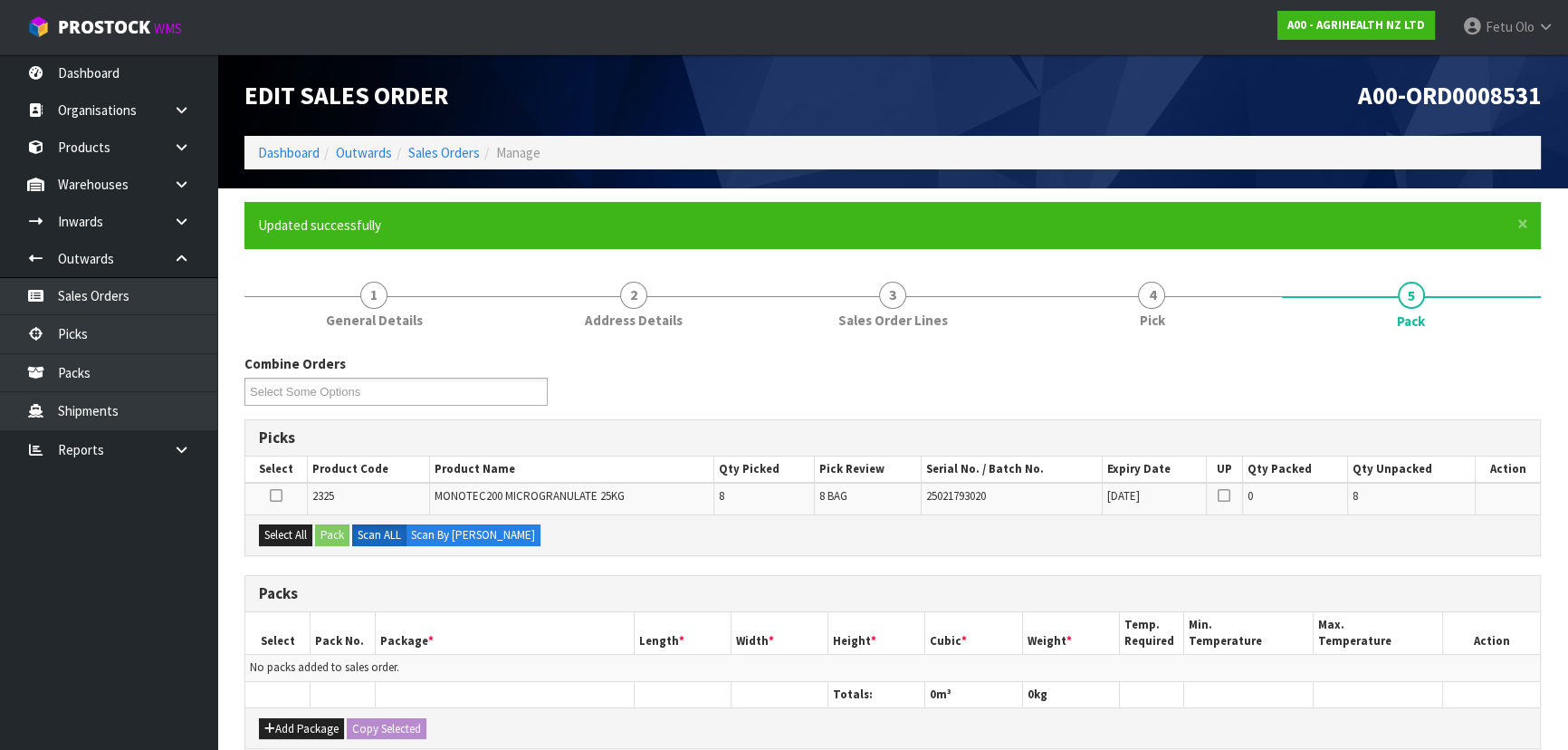
click at [552, 492] on th "Package *" at bounding box center [504, 634] width 259 height 43
click at [829, 341] on li "5 Pack" at bounding box center [1412, 304] width 259 height 73
drag, startPoint x: 788, startPoint y: 343, endPoint x: 797, endPoint y: 355, distance: 15.0
click at [829, 341] on li "5 Pack" at bounding box center [1412, 304] width 259 height 73
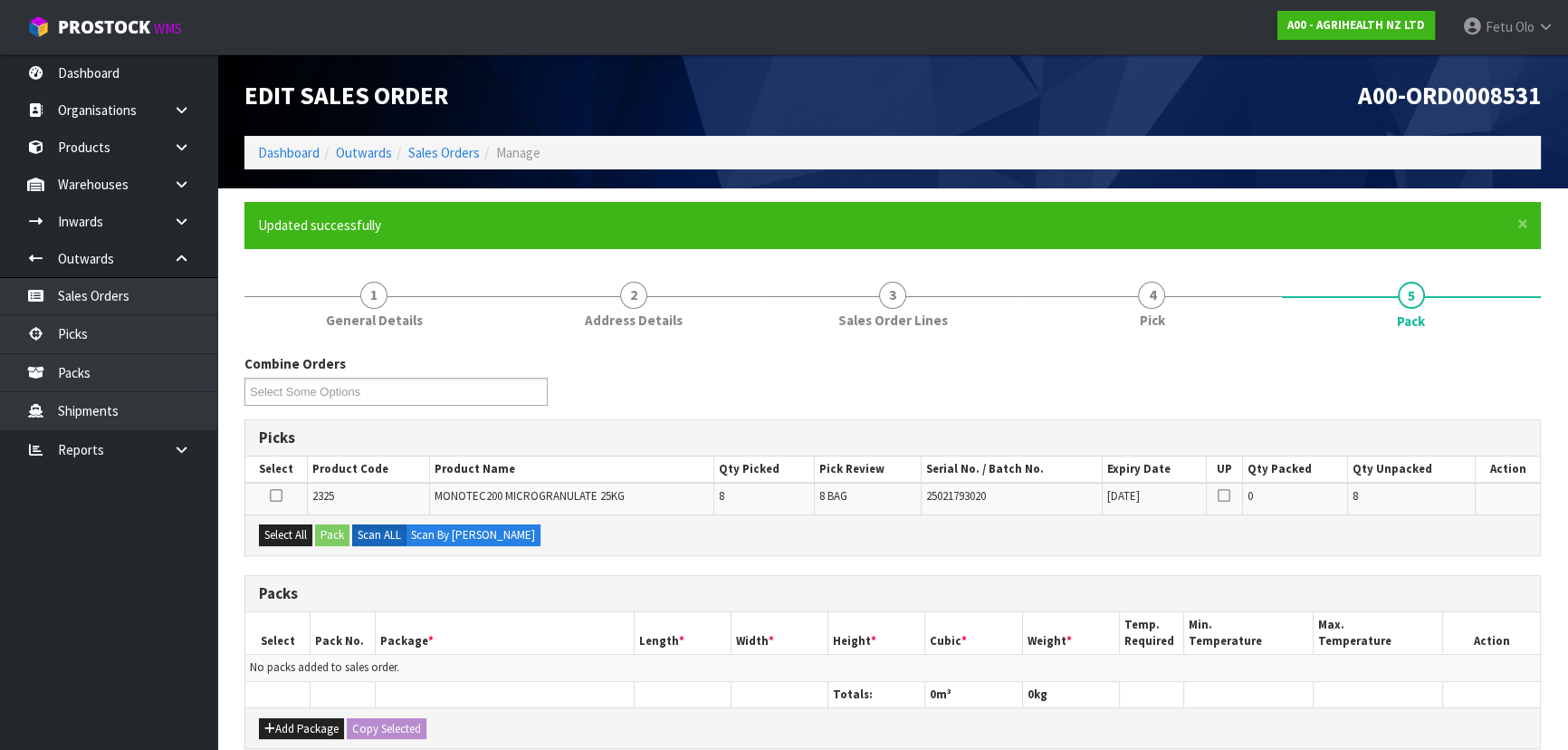
drag, startPoint x: 785, startPoint y: 353, endPoint x: 770, endPoint y: 355, distance: 15.1
click at [770, 355] on div "Combine Orders A00-ORD0008531 Select Some Options Picks Select Product Code Pro…" at bounding box center [892, 705] width 1296 height 730
click at [562, 362] on div "Combine Orders A00-ORD0008531 Select Some Options" at bounding box center [396, 379] width 331 height 51
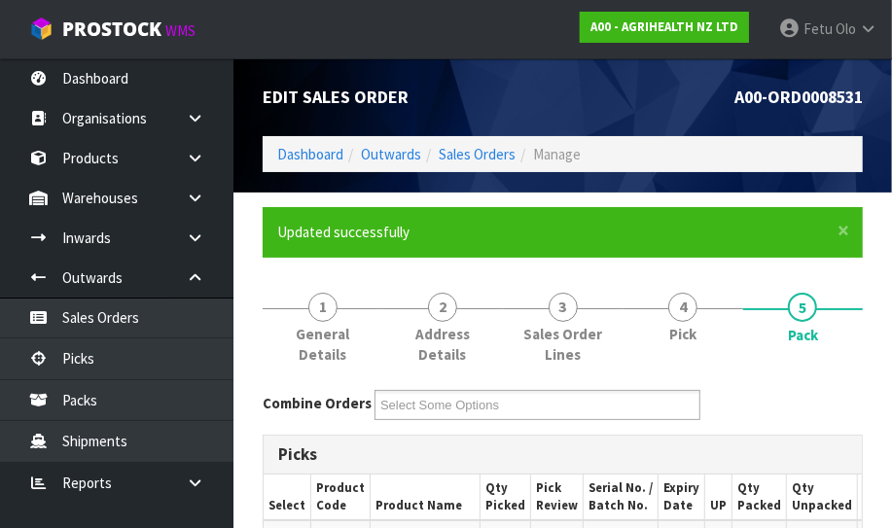
click at [848, 370] on li "5 Pack" at bounding box center [803, 326] width 120 height 97
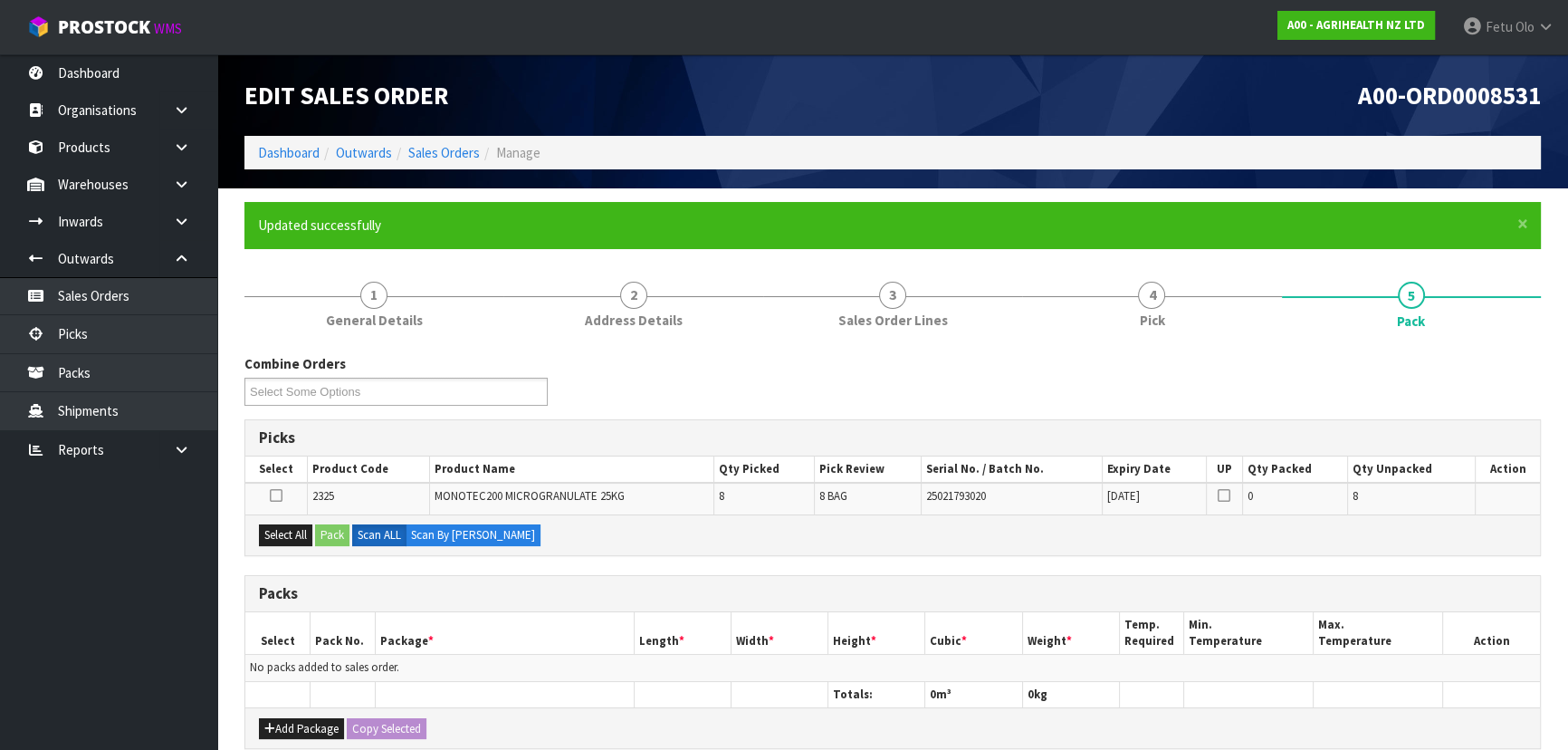
click at [685, 401] on div "Combine Orders A00-ORD0008531 Select Some Options" at bounding box center [892, 386] width 1323 height 65
click at [286, 492] on button "Select All" at bounding box center [285, 534] width 53 height 21
click at [348, 492] on button "Pack" at bounding box center [332, 534] width 34 height 21
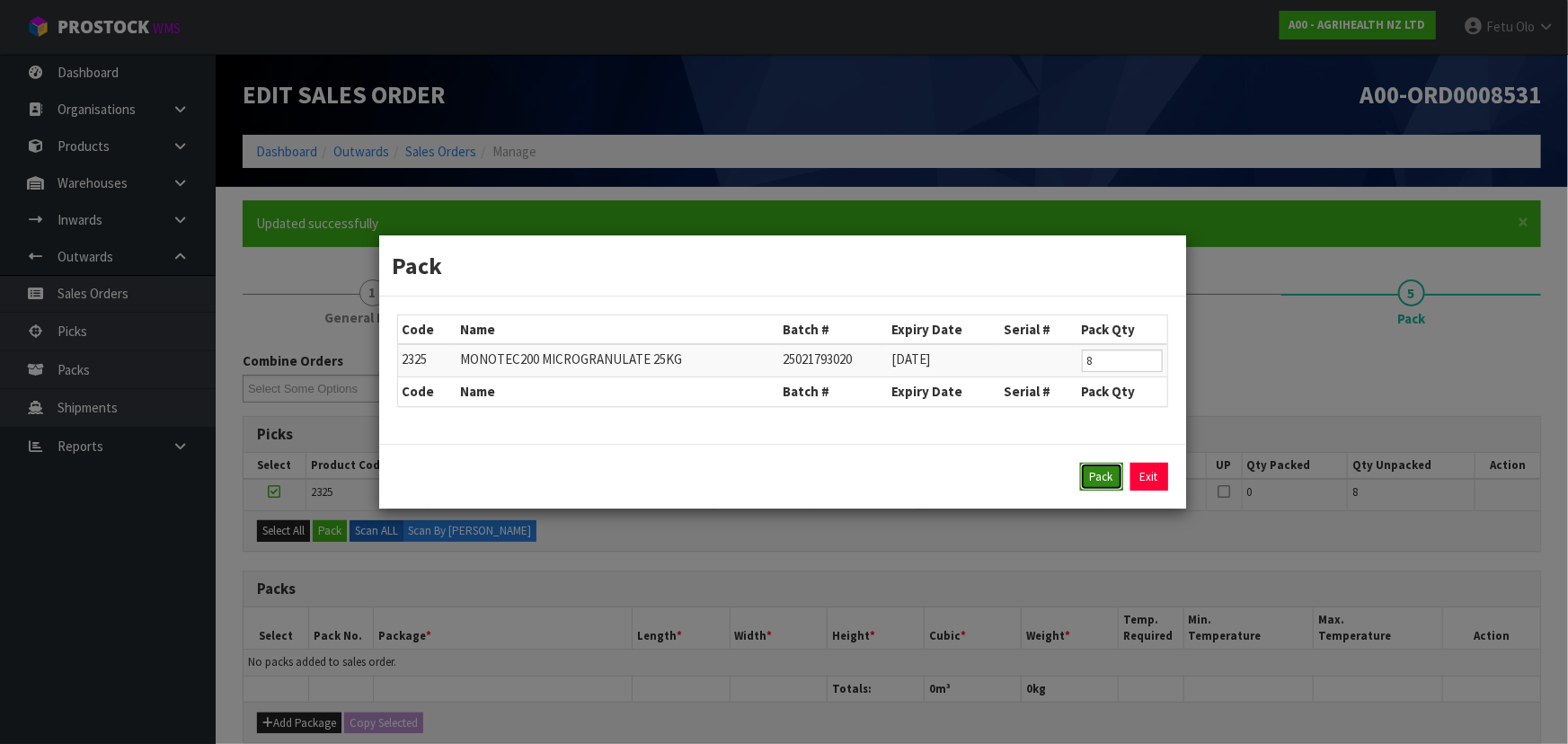
click at [823, 479] on button "Pack" at bounding box center [1101, 476] width 43 height 29
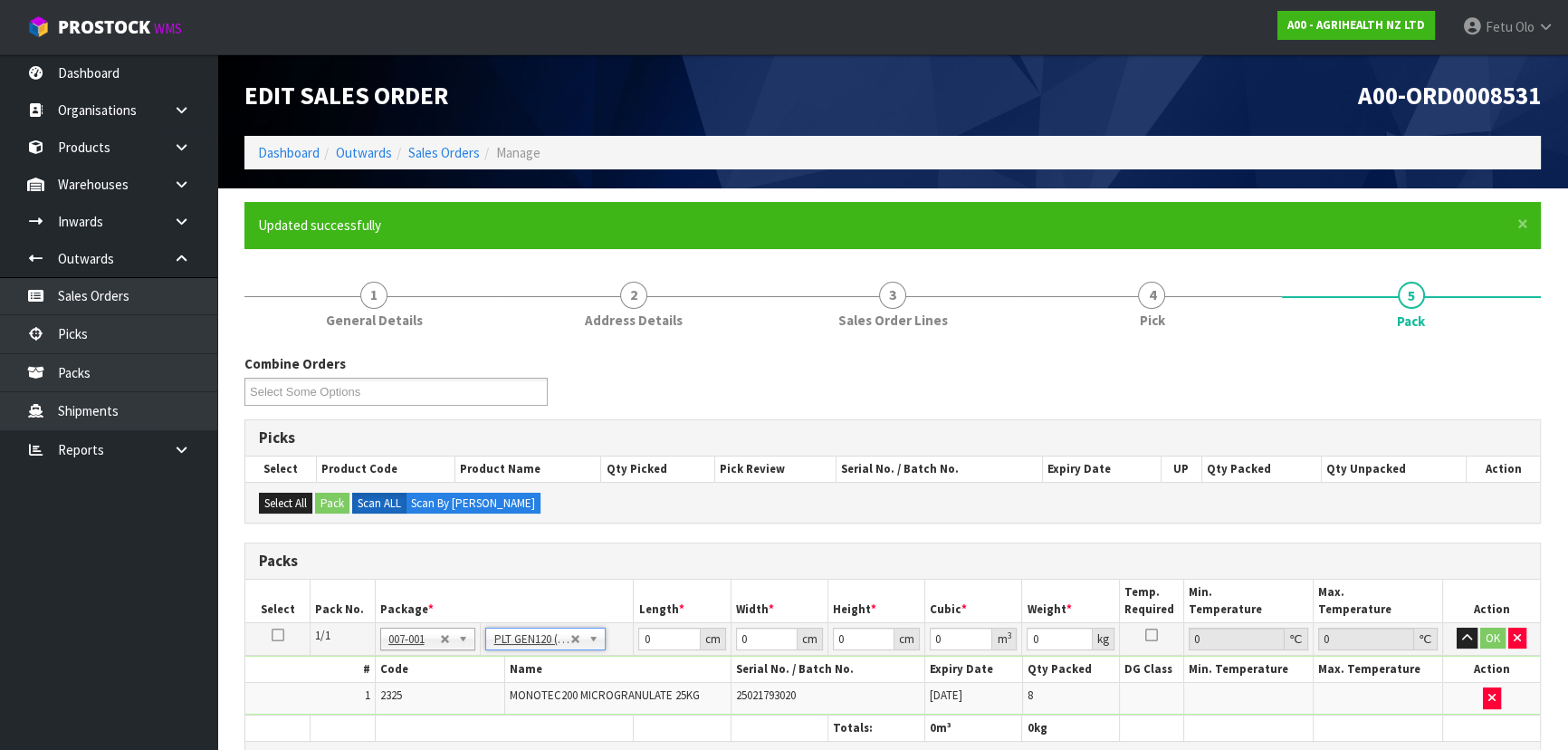
type input "120"
type input "100"
type input "208.16"
click at [601, 492] on h3 "Packs" at bounding box center [892, 560] width 1267 height 17
drag, startPoint x: 660, startPoint y: 634, endPoint x: 572, endPoint y: 659, distance: 91.5
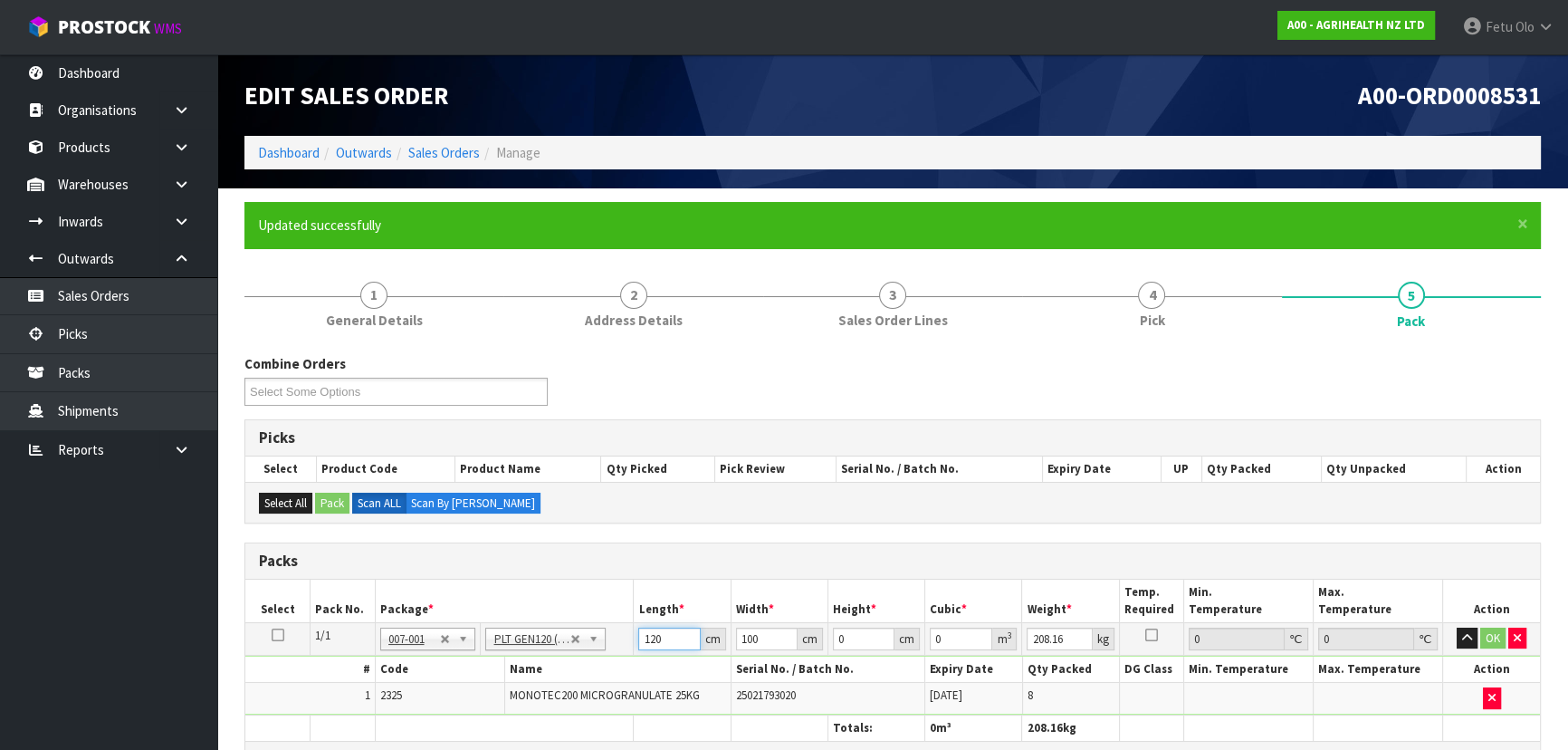
click at [572, 492] on tbody "1/1 NONE 007-001 007-002 007-004 007-009 007-013 007-014 007-015 007-017 007-01…" at bounding box center [892, 667] width 1294 height 92
click at [616, 492] on tr "1/1 NONE 007-001 007-002 007-004 007-009 007-013 007-014 007-015 007-017 007-01…" at bounding box center [892, 637] width 1294 height 33
type input "111"
type input "110"
type input "4"
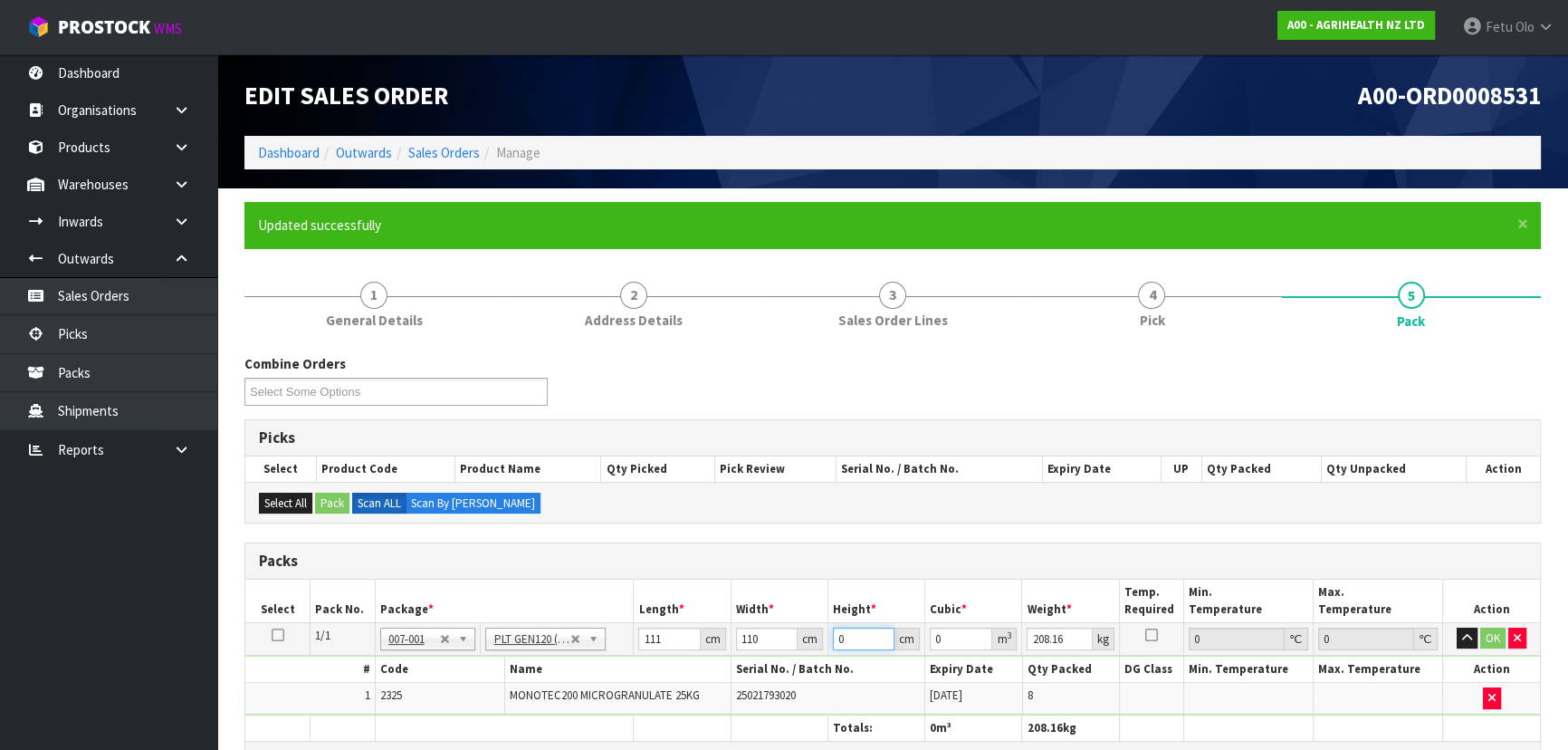
type input "0.04884"
type input "469"
type input "5.72649"
type input "46"
type input "0.56166"
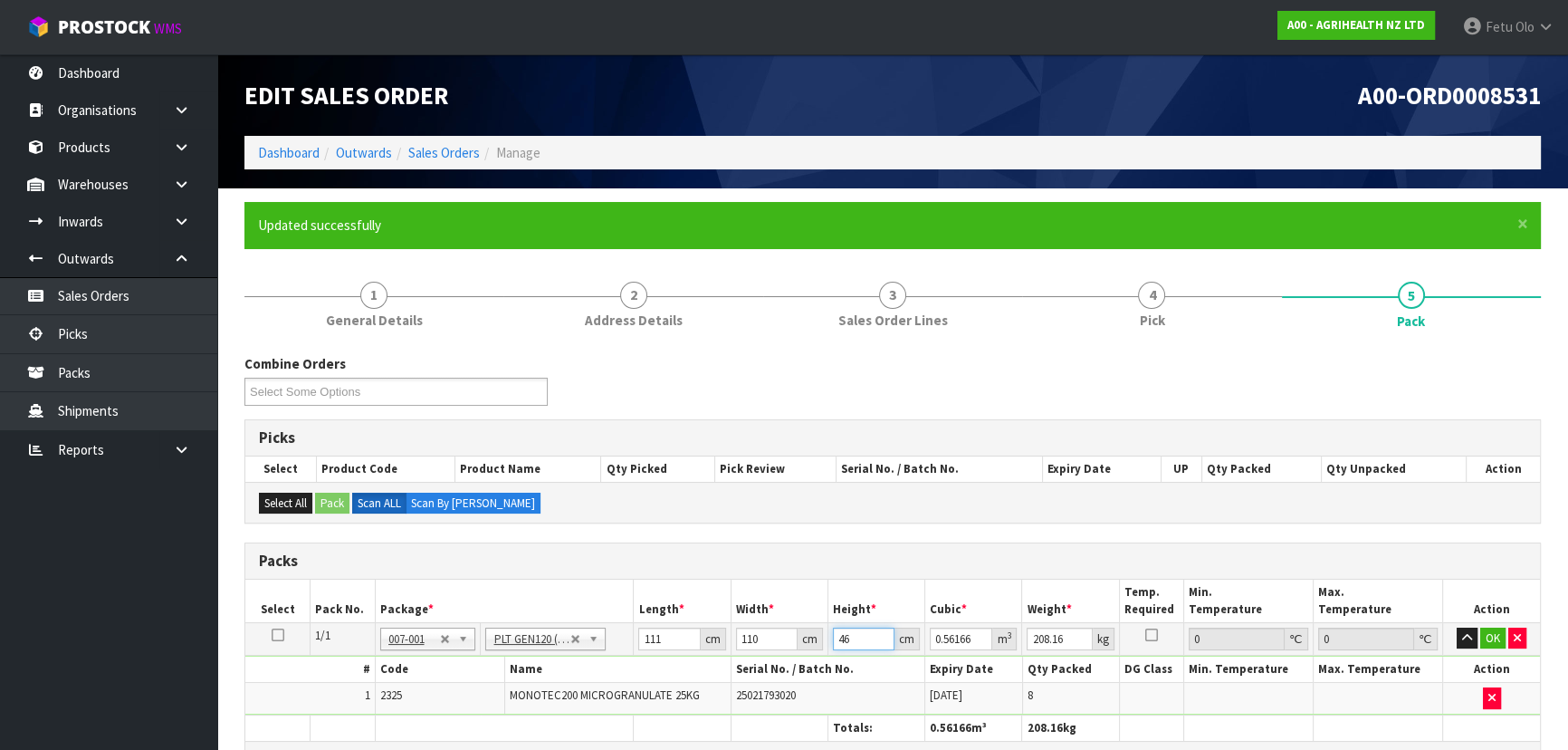
type input "46"
type input "220"
click button "OK" at bounding box center [1493, 637] width 25 height 21
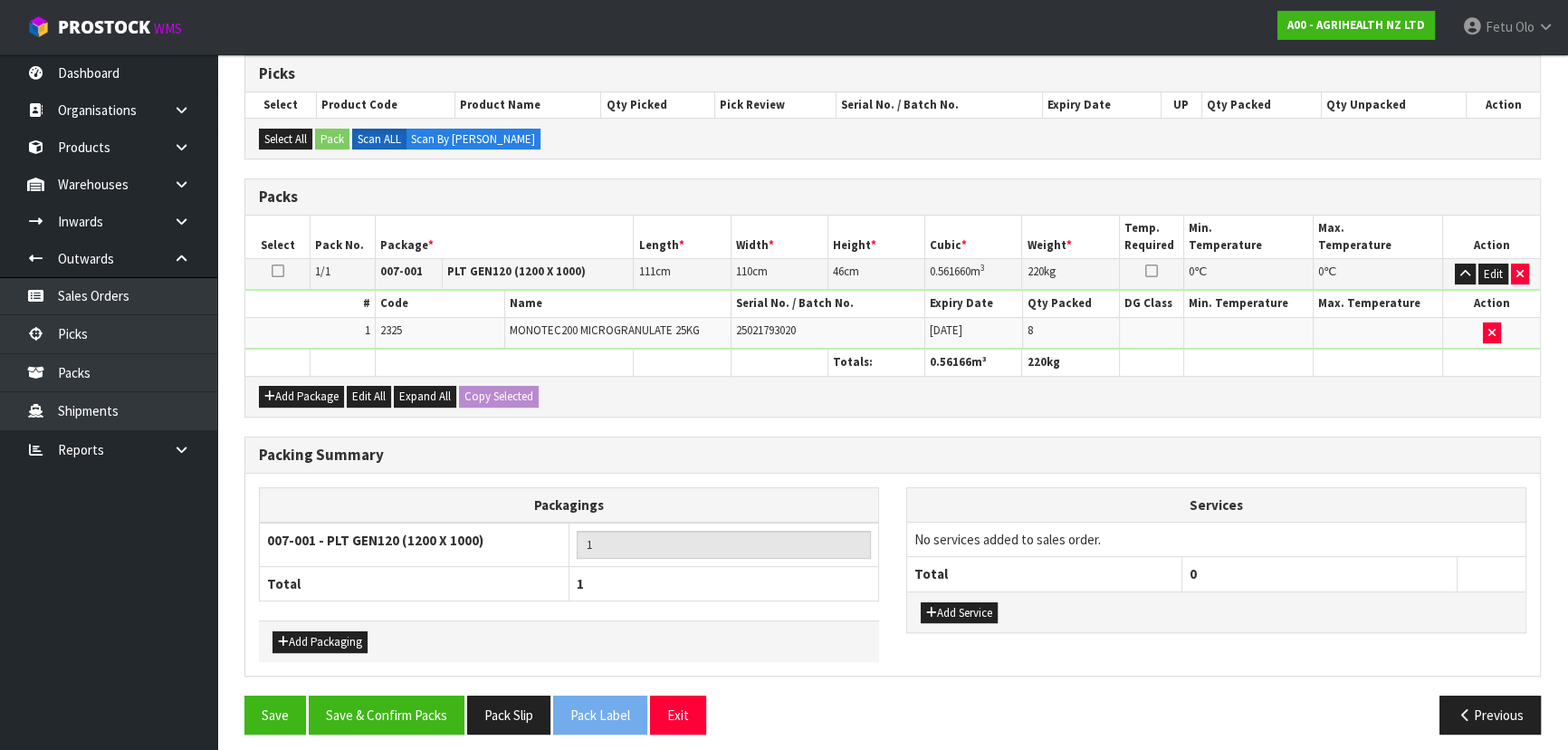
scroll to position [371, 0]
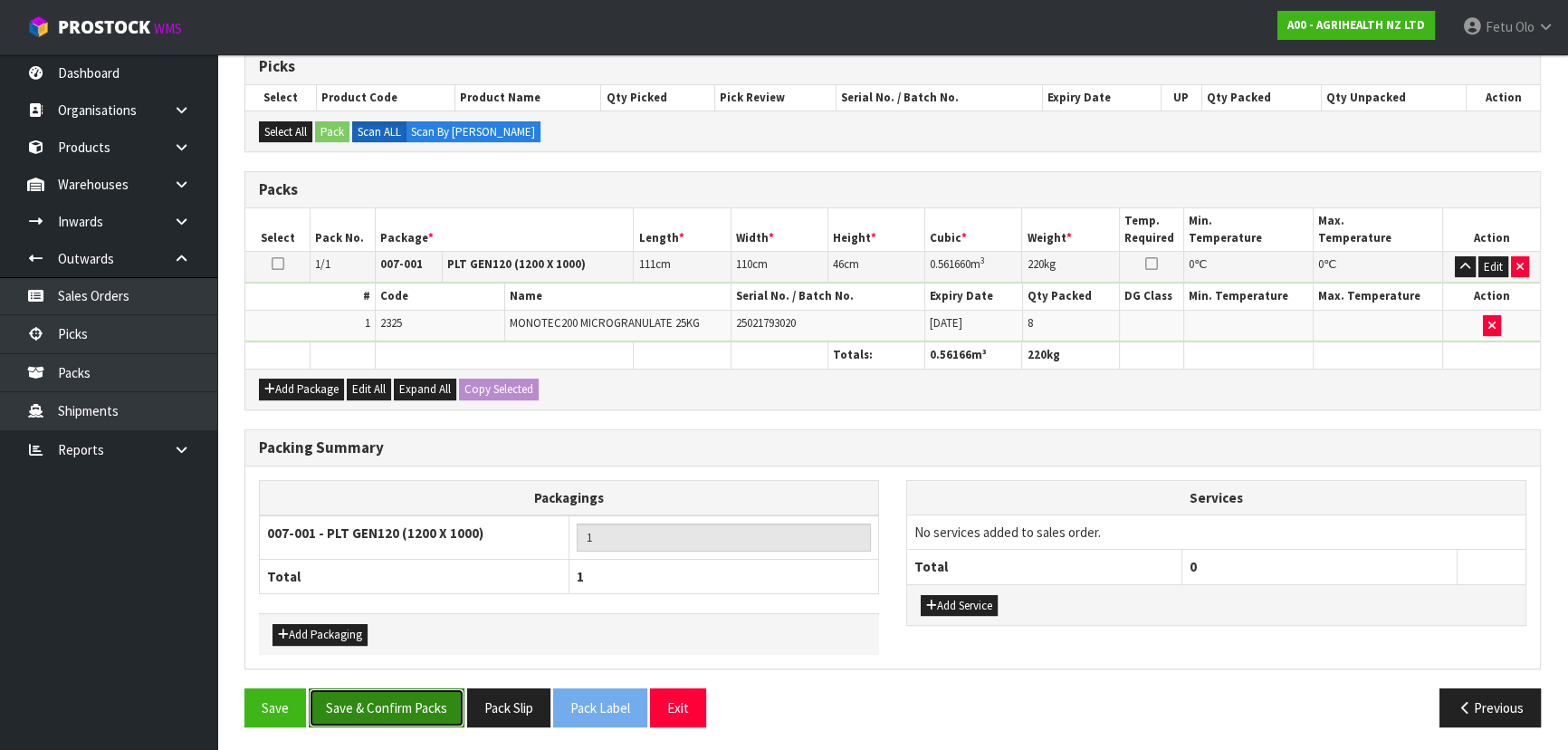
drag, startPoint x: 422, startPoint y: 694, endPoint x: 428, endPoint y: 664, distance: 30.6
click at [422, 492] on button "Save & Confirm Packs" at bounding box center [386, 707] width 155 height 39
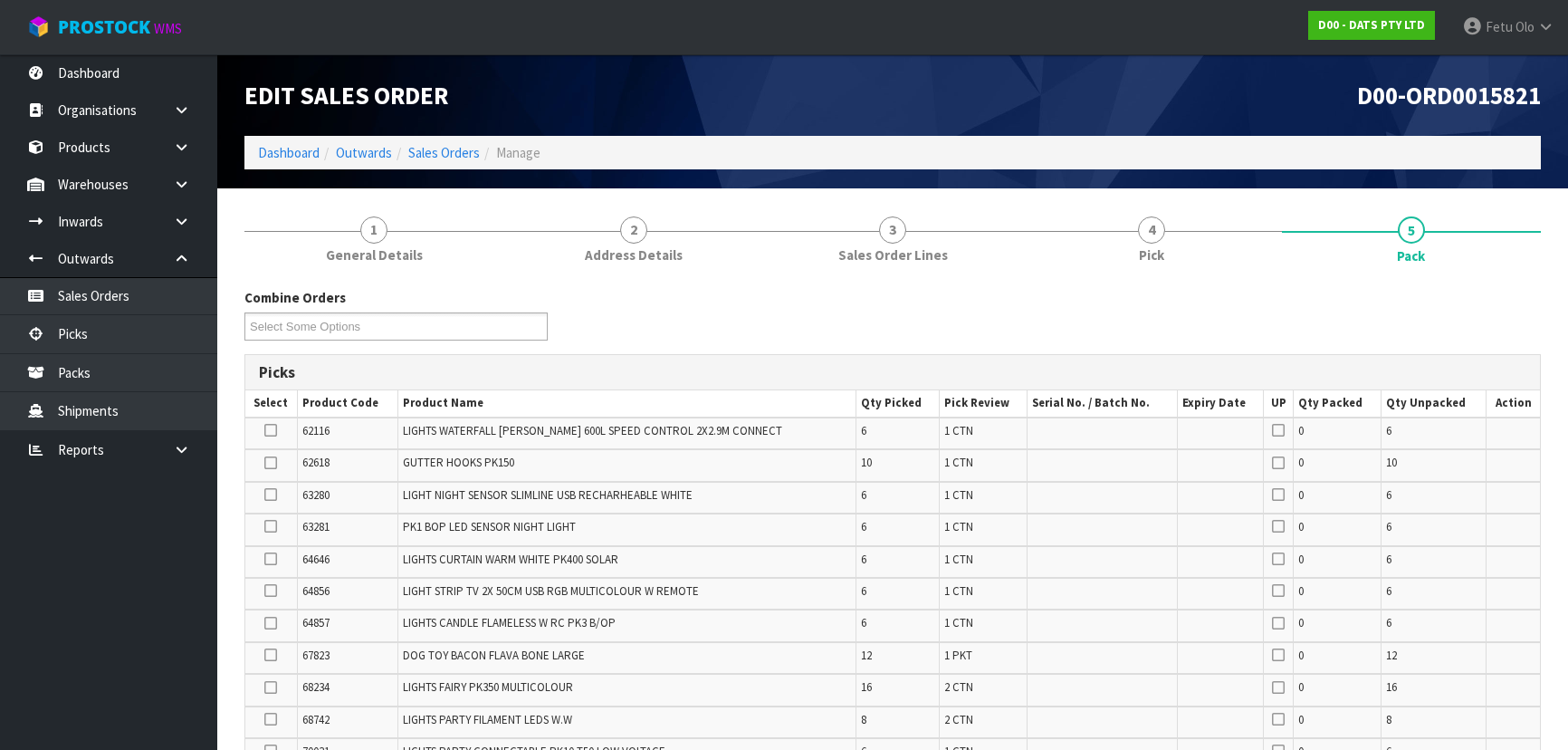
scroll to position [490, 0]
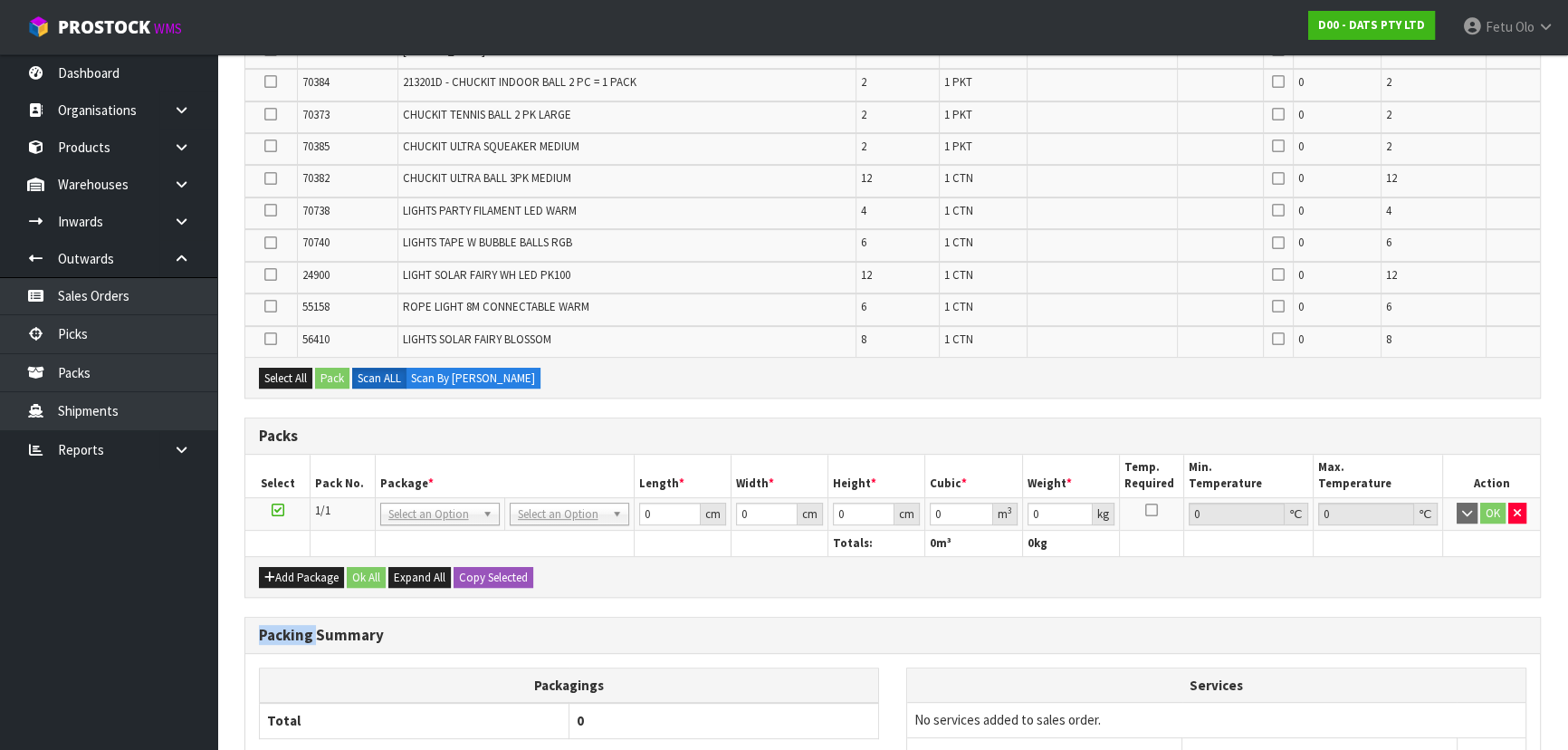
scroll to position [820, 0]
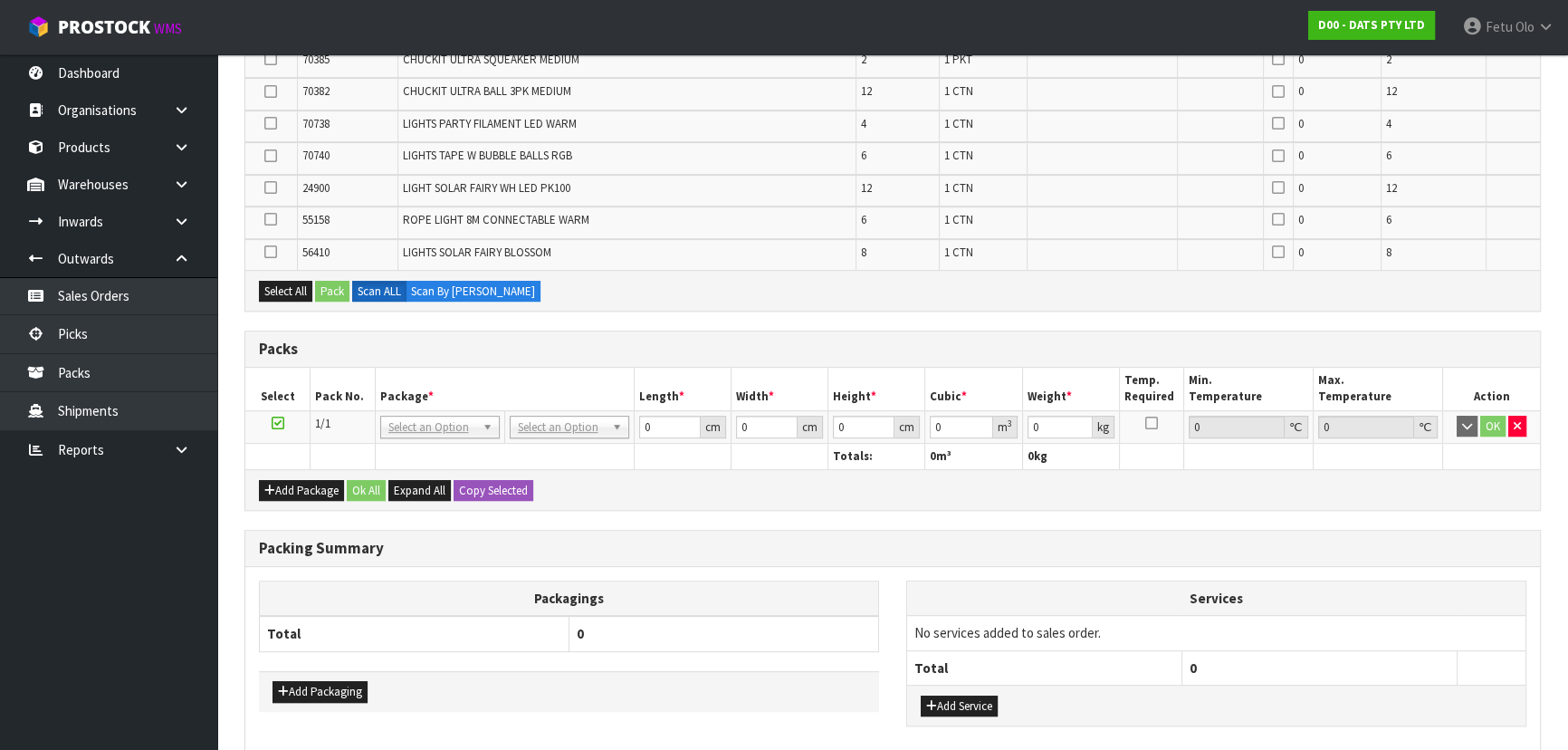
click at [610, 356] on div "Packs" at bounding box center [892, 349] width 1294 height 36
click at [717, 368] on th "Length *" at bounding box center [682, 389] width 97 height 43
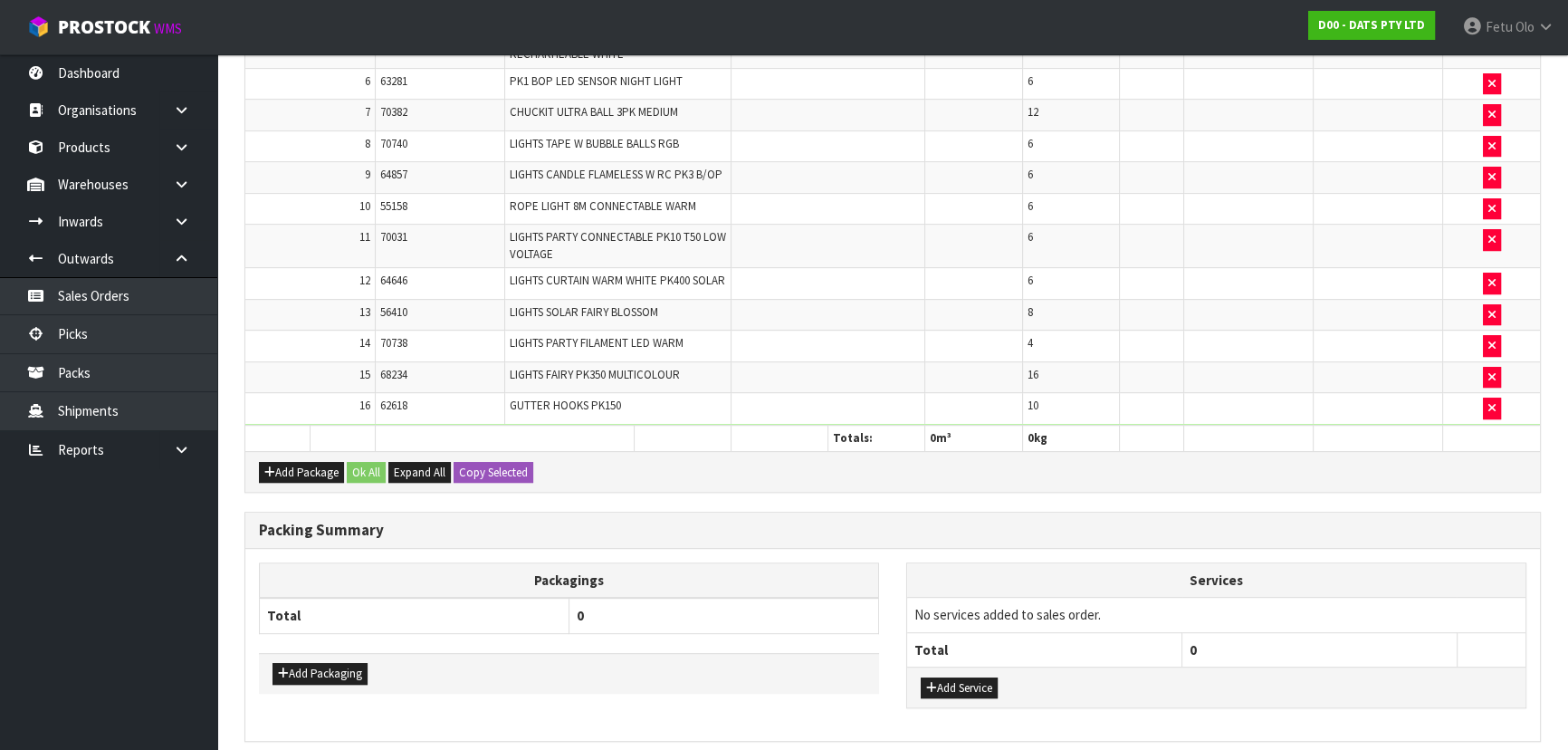
scroll to position [983, 0]
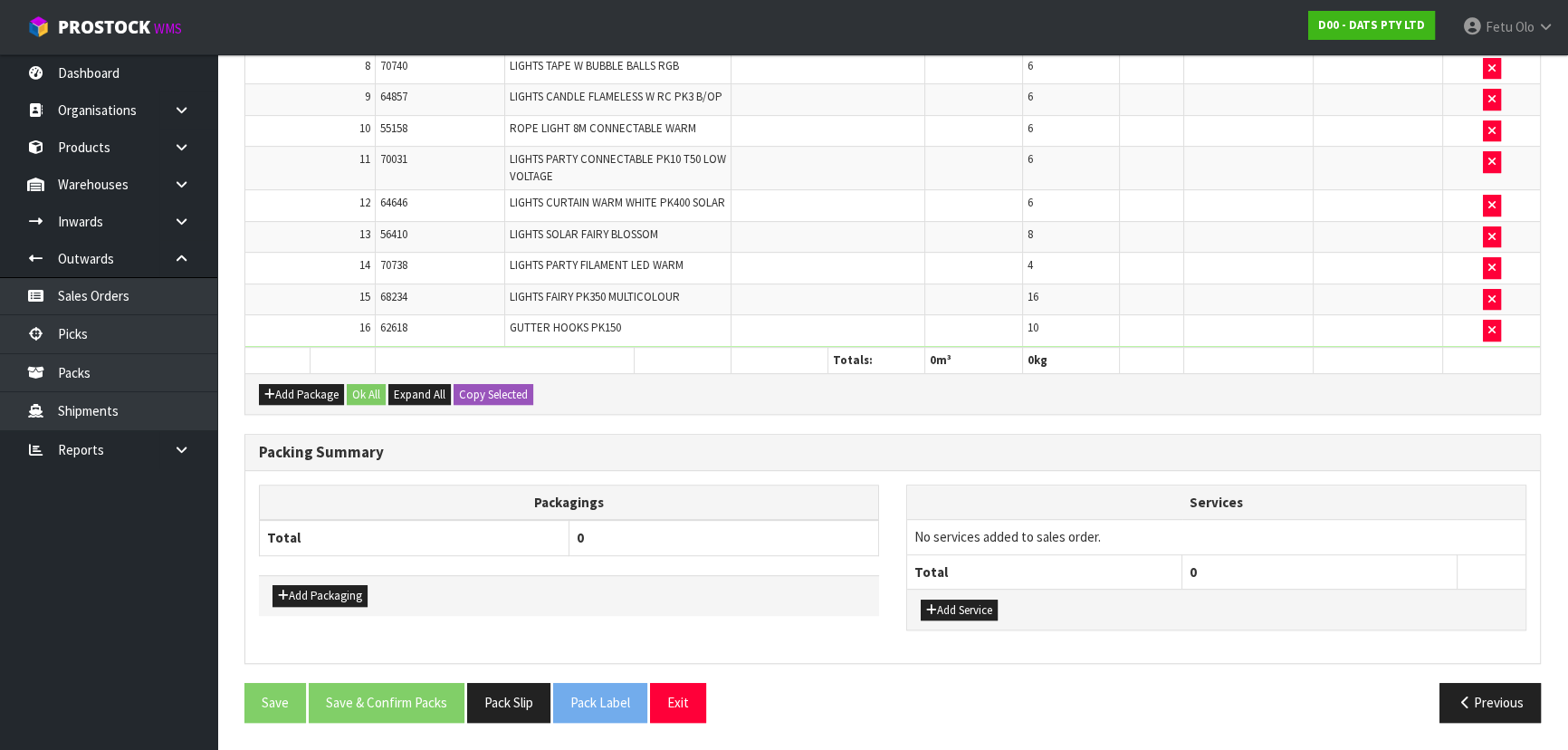
click at [980, 422] on div "Combine Orders D00-ORD0015806 D00-ORD0015817 D00-ORD0015819 D00-ORD0015820 D00-…" at bounding box center [892, 21] width 1296 height 1426
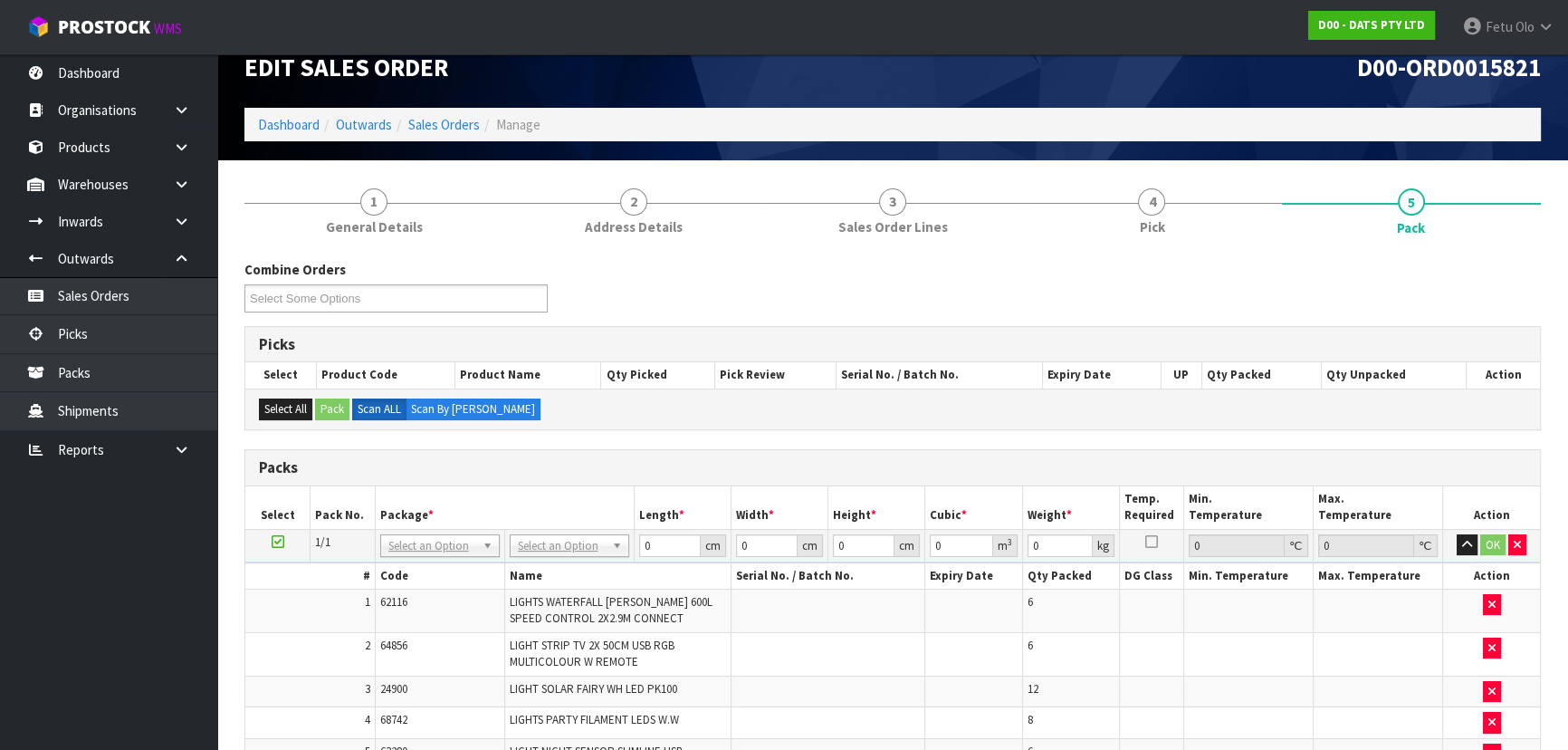
scroll to position [0, 0]
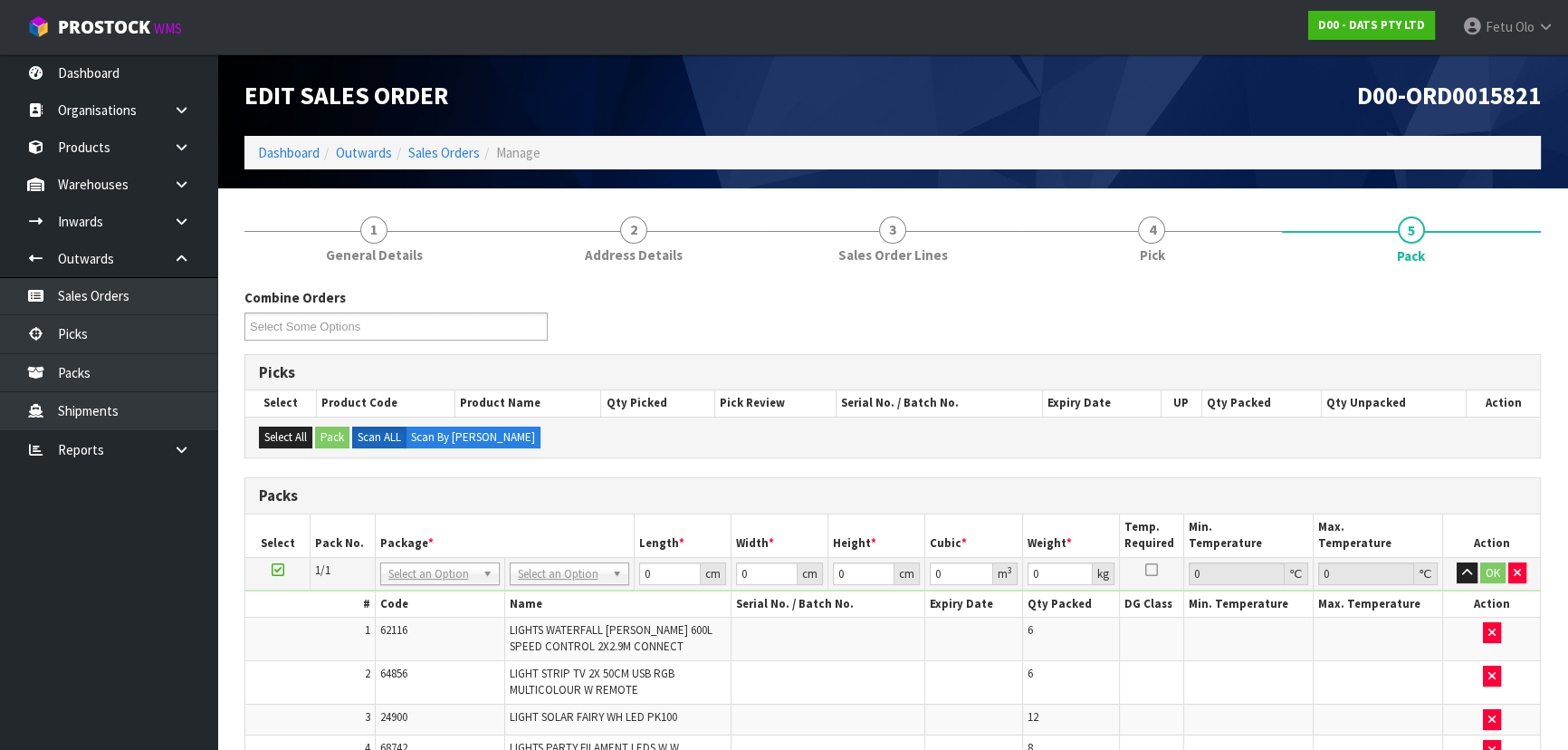
click at [962, 330] on div "Combine Orders D00-ORD0015806 D00-ORD0015817 D00-ORD0015819 D00-ORD0015820 D00-…" at bounding box center [892, 320] width 1323 height 65
click at [777, 318] on div "Combine Orders D00-ORD0015806 D00-ORD0015817 D00-ORD0015819 D00-ORD0015820 D00-…" at bounding box center [892, 320] width 1323 height 65
click at [562, 318] on div "Combine Orders D00-ORD0015806 D00-ORD0015817 D00-ORD0015819 D00-ORD0015820 D00-…" at bounding box center [396, 313] width 331 height 51
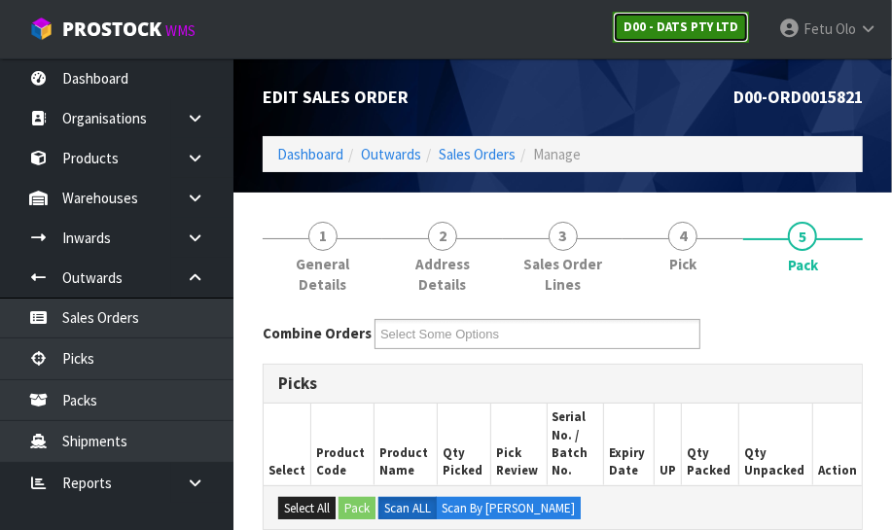
drag, startPoint x: 705, startPoint y: 13, endPoint x: 700, endPoint y: 1, distance: 12.6
click at [704, 12] on link "D00 - DATS PTY LTD" at bounding box center [681, 27] width 136 height 31
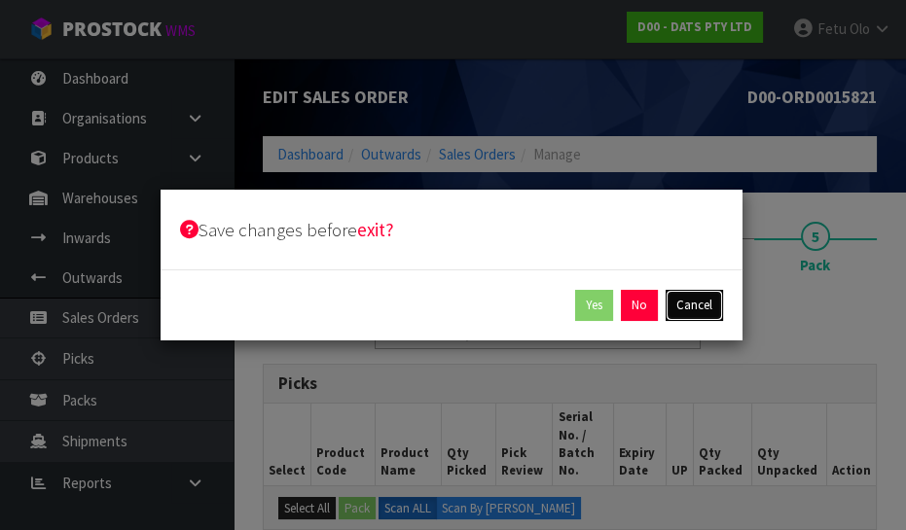
click at [704, 307] on button "Cancel" at bounding box center [693, 305] width 57 height 31
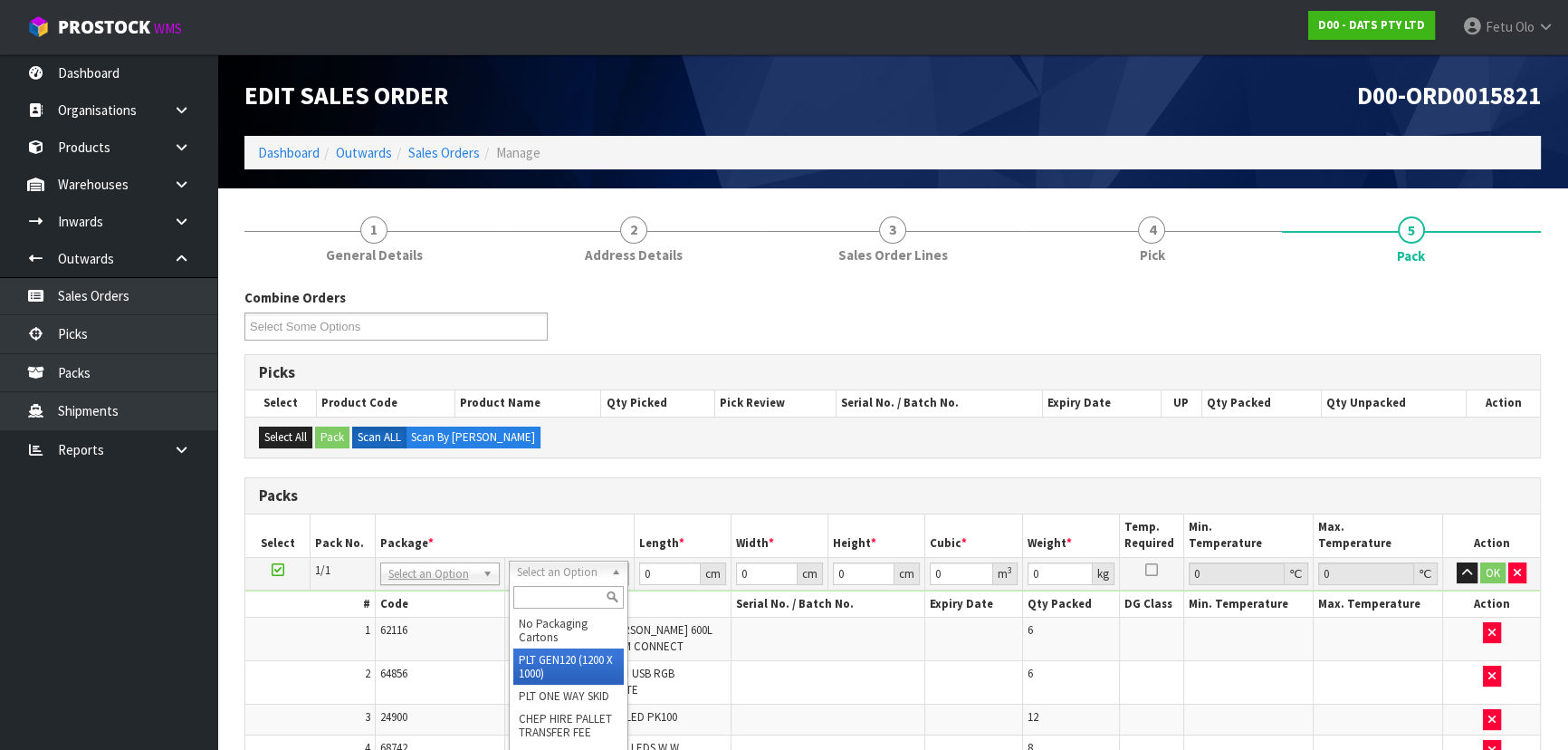
type input "120"
type input "100"
type input "88.226"
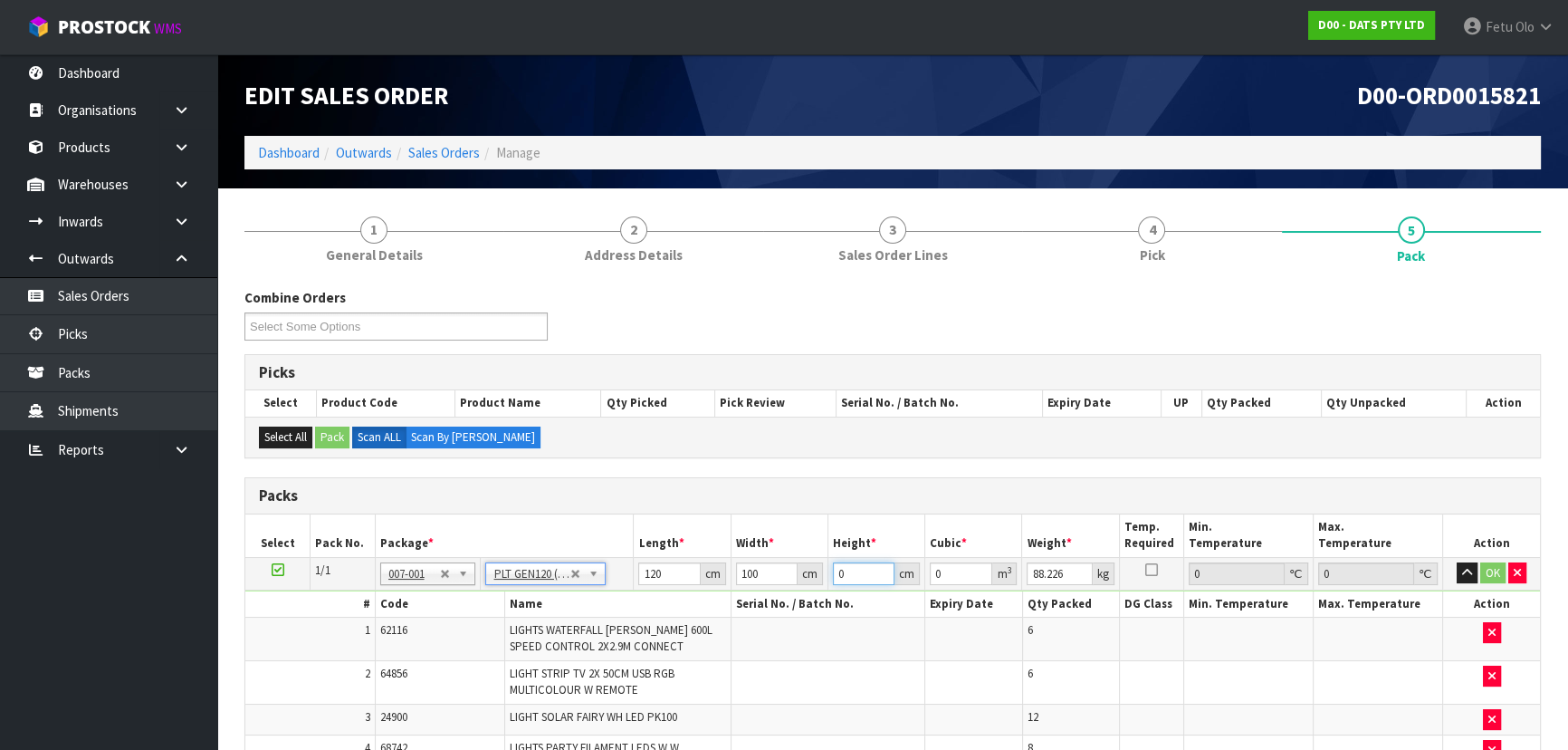
drag, startPoint x: 841, startPoint y: 573, endPoint x: 802, endPoint y: 583, distance: 40.3
click at [802, 583] on tr "1/1 NONE 007-001 007-002 007-004 007-009 007-013 007-014 007-015 007-017 007-01…" at bounding box center [892, 572] width 1294 height 33
type input "7"
type input "0.084"
type input "78"
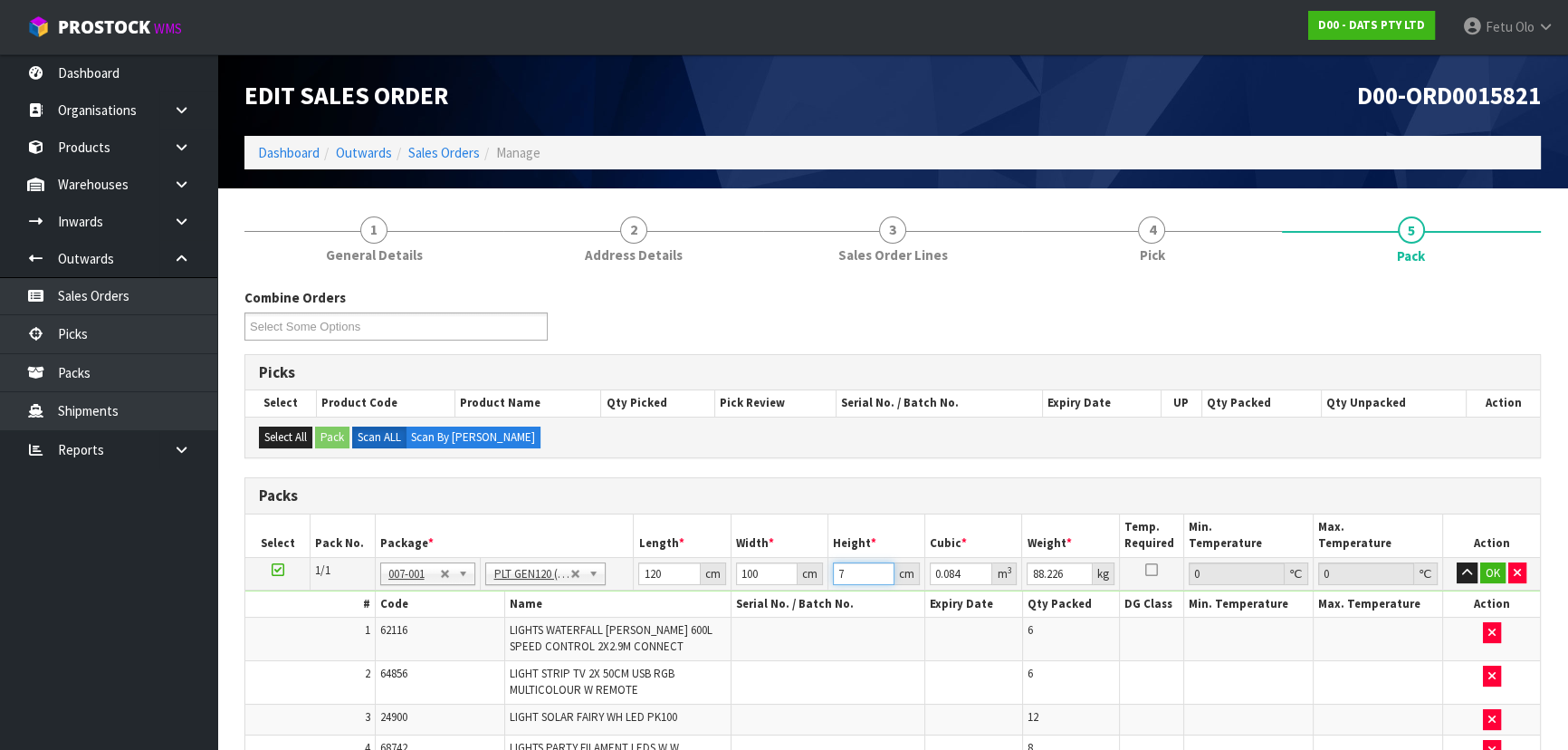
type input "0.936"
type input "78"
type input "104"
click button "OK" at bounding box center [1493, 572] width 25 height 21
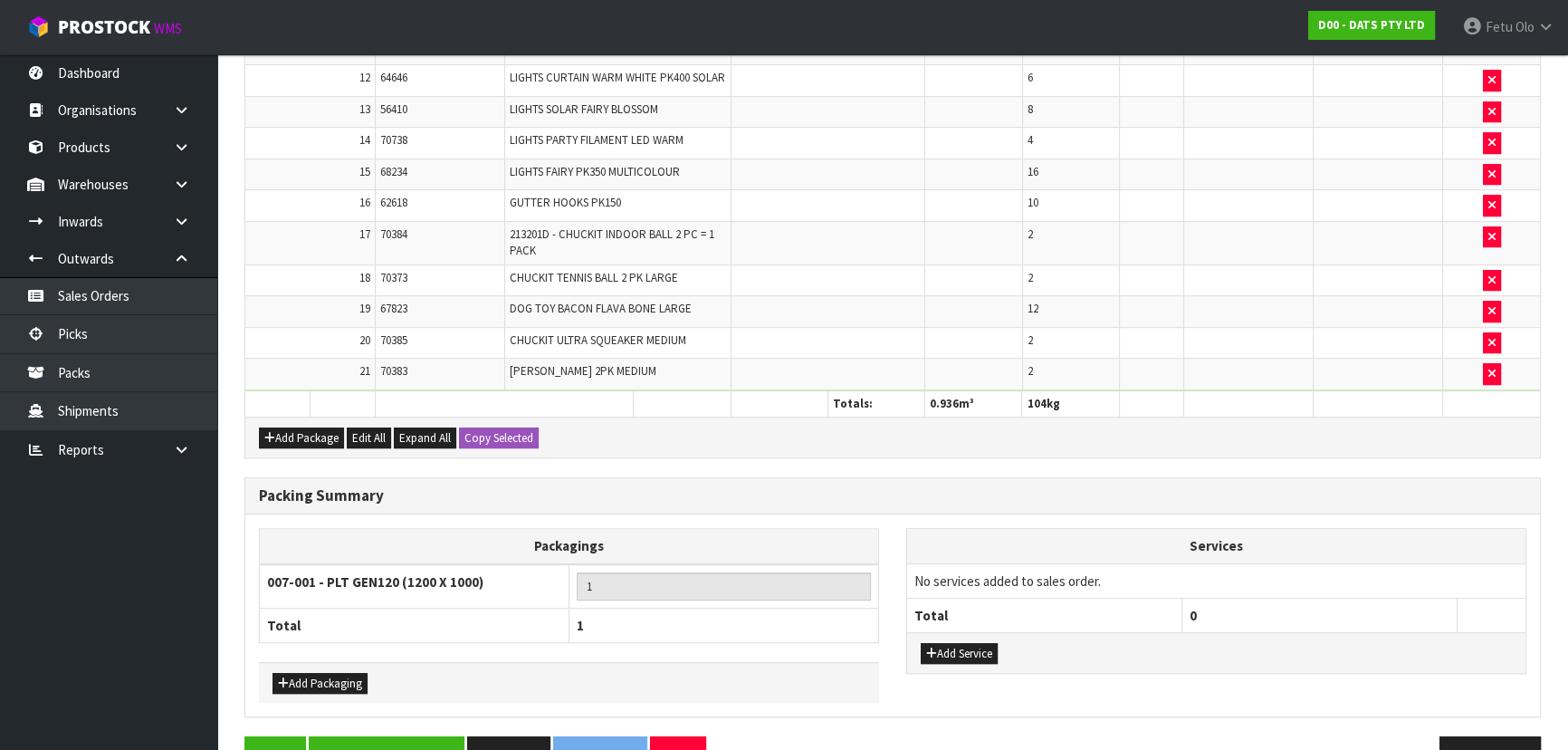
scroll to position [998, 0]
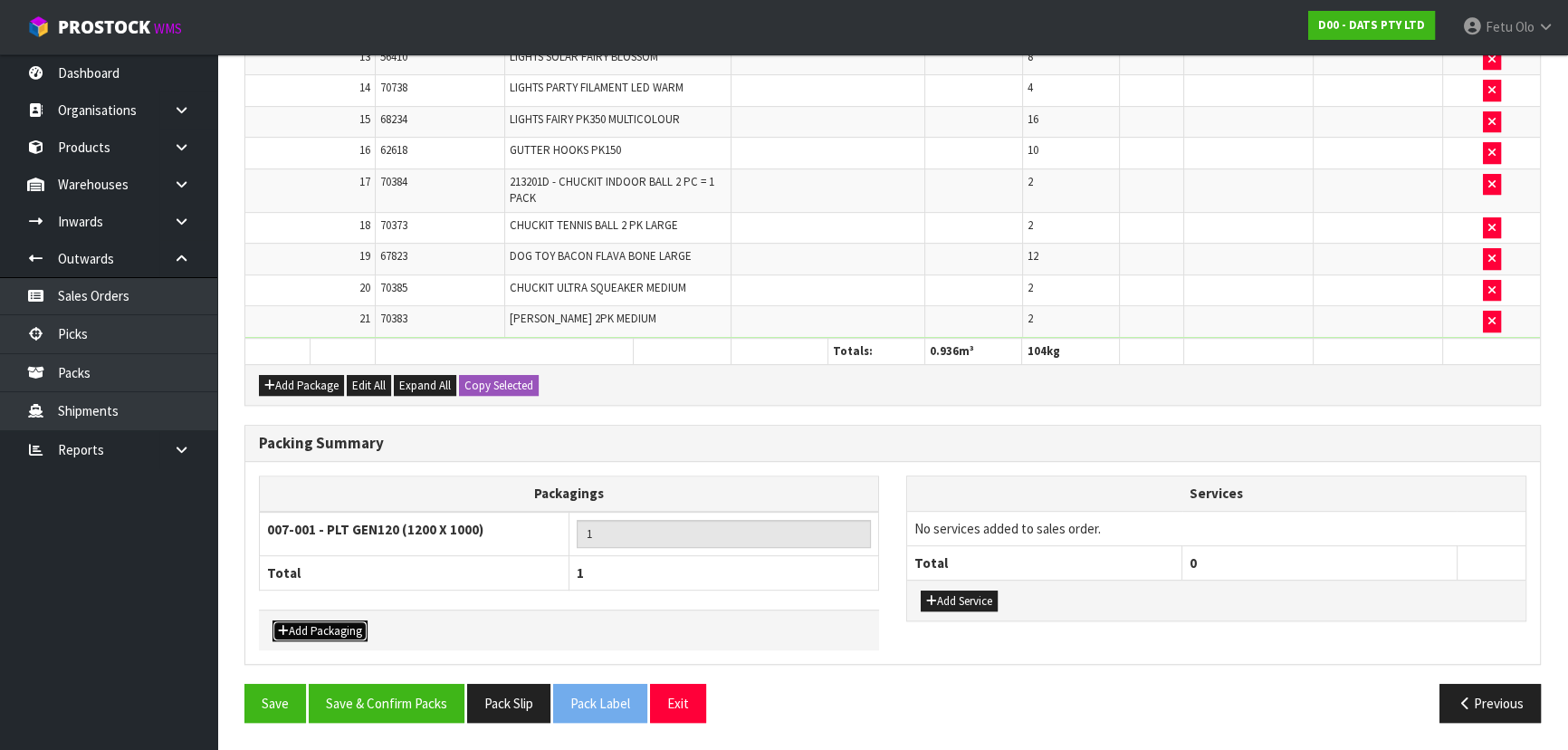
drag, startPoint x: 330, startPoint y: 622, endPoint x: 395, endPoint y: 542, distance: 103.1
click at [331, 621] on button "Add Packaging" at bounding box center [320, 630] width 95 height 21
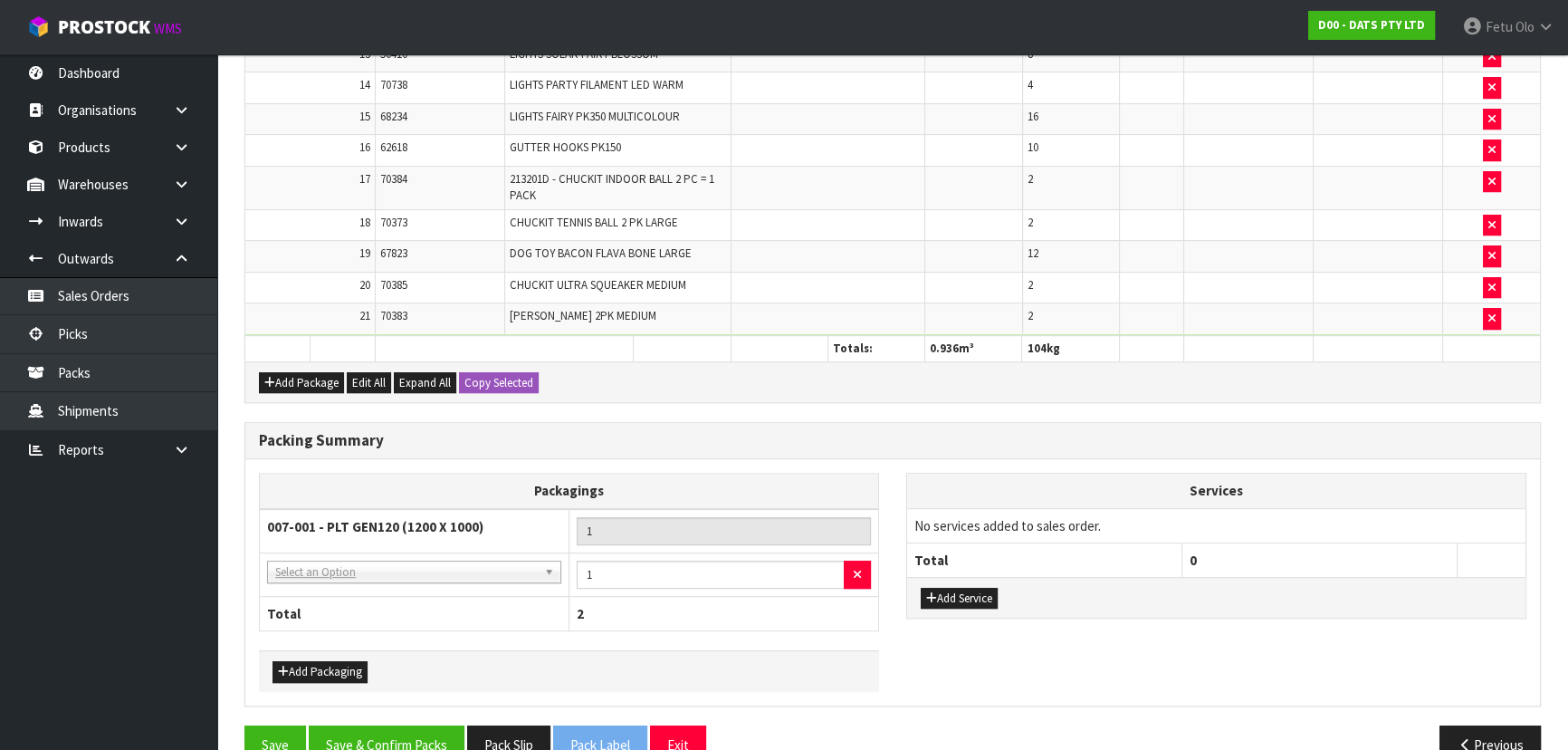
drag, startPoint x: 402, startPoint y: 529, endPoint x: 396, endPoint y: 565, distance: 36.5
click at [405, 531] on strong "007-001 - PLT GEN120 (1200 X 1000)" at bounding box center [375, 526] width 217 height 17
drag, startPoint x: 393, startPoint y: 562, endPoint x: 369, endPoint y: 606, distance: 50.1
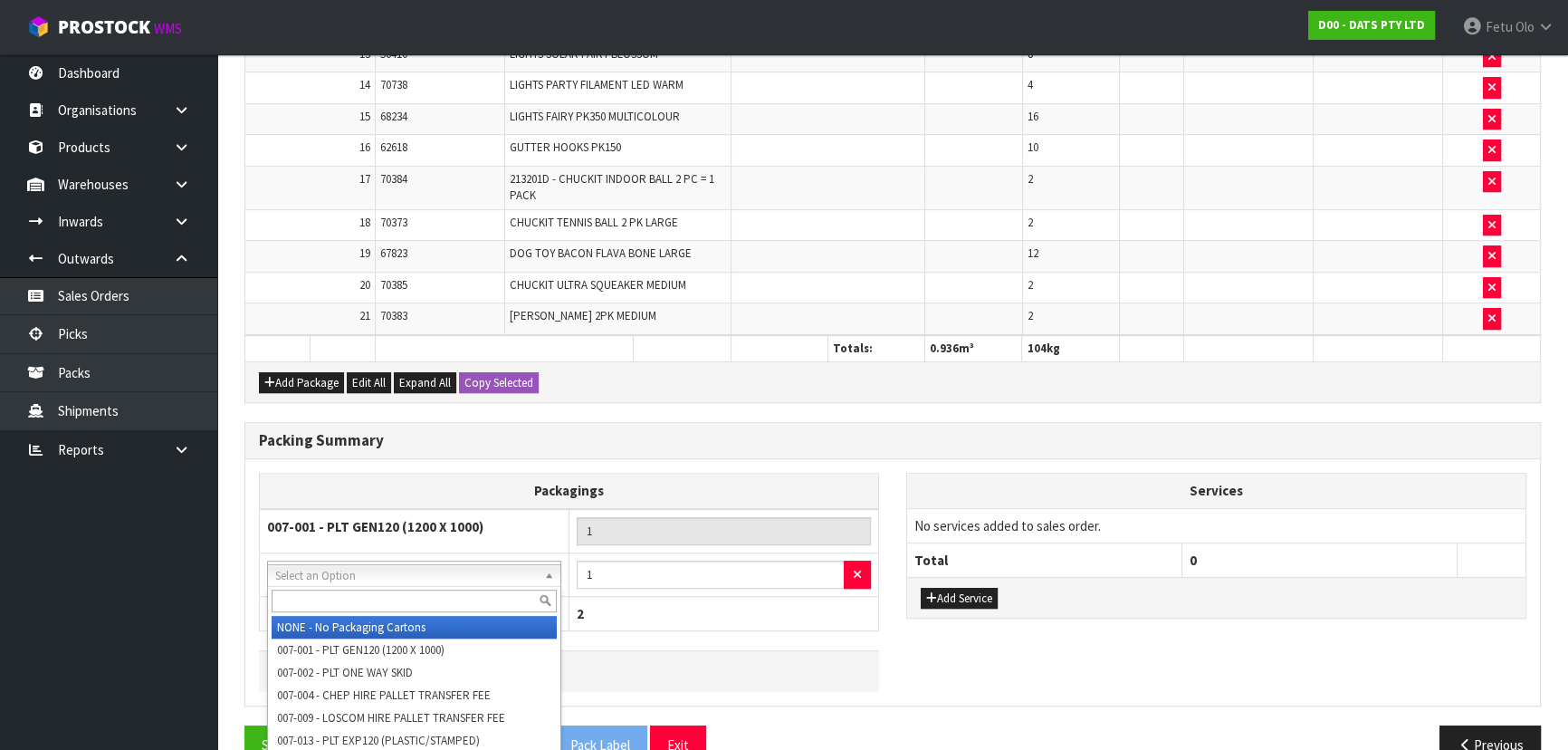
click at [367, 609] on input "text" at bounding box center [414, 600] width 285 height 22
type input "OC"
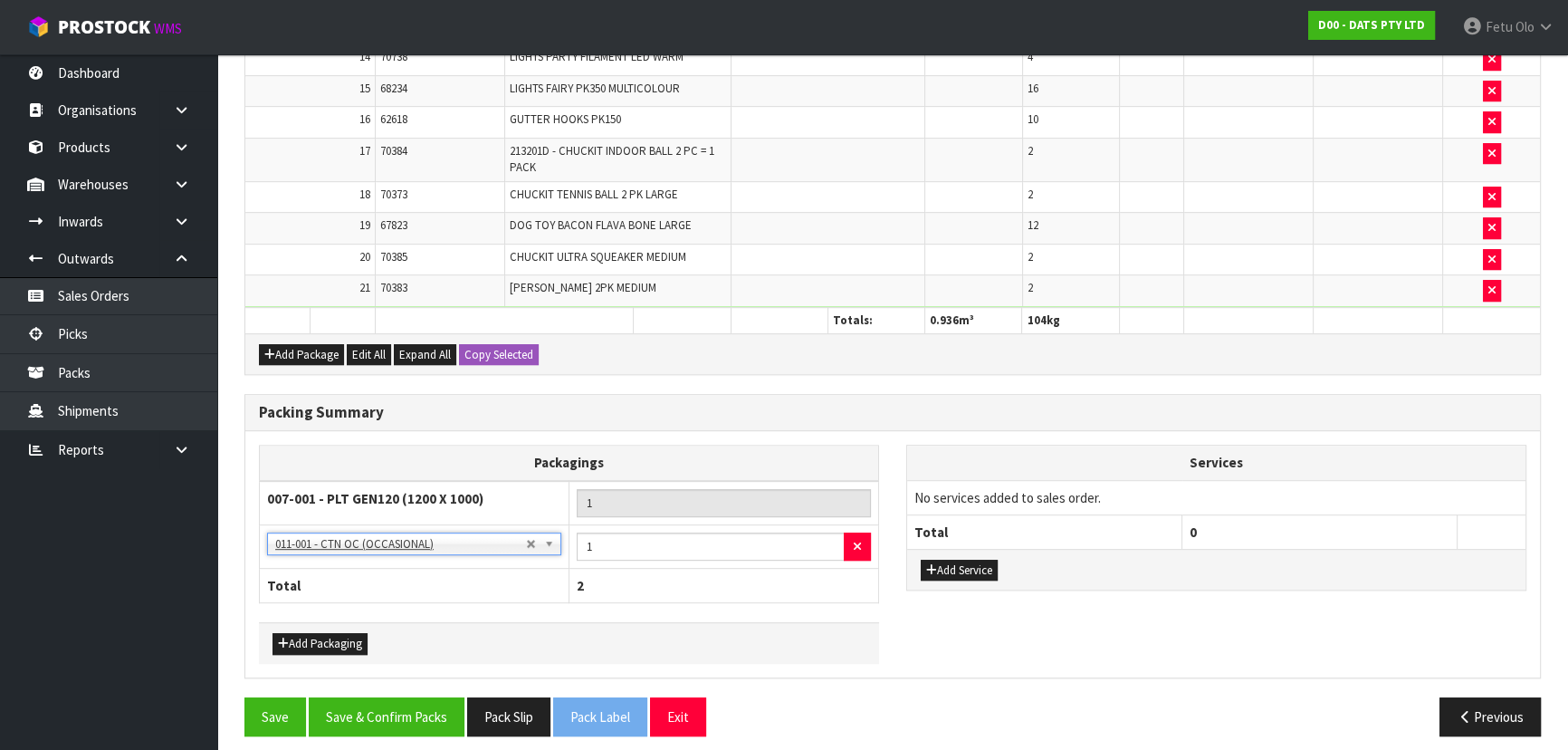
scroll to position [1041, 0]
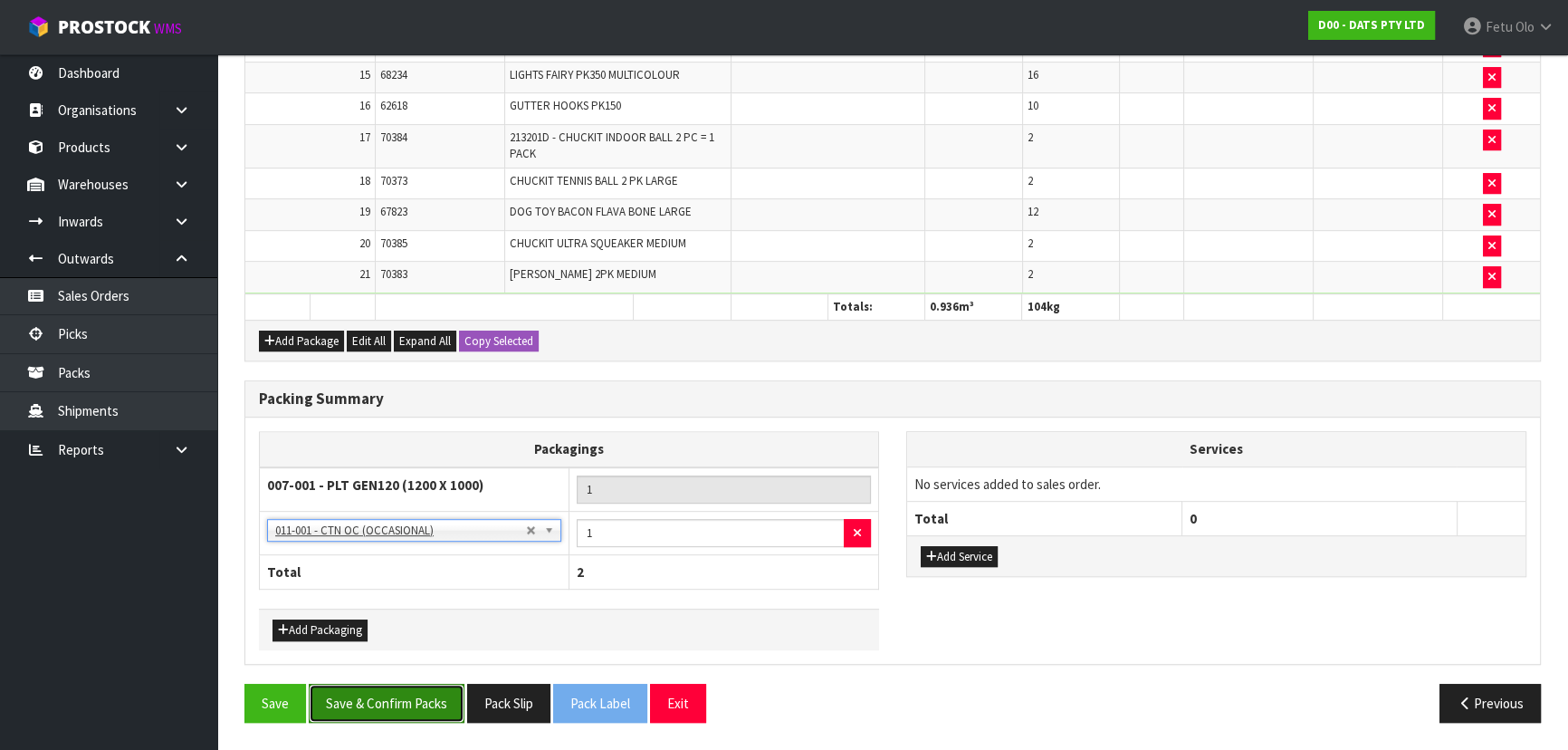
click at [411, 701] on button "Save & Confirm Packs" at bounding box center [386, 703] width 155 height 39
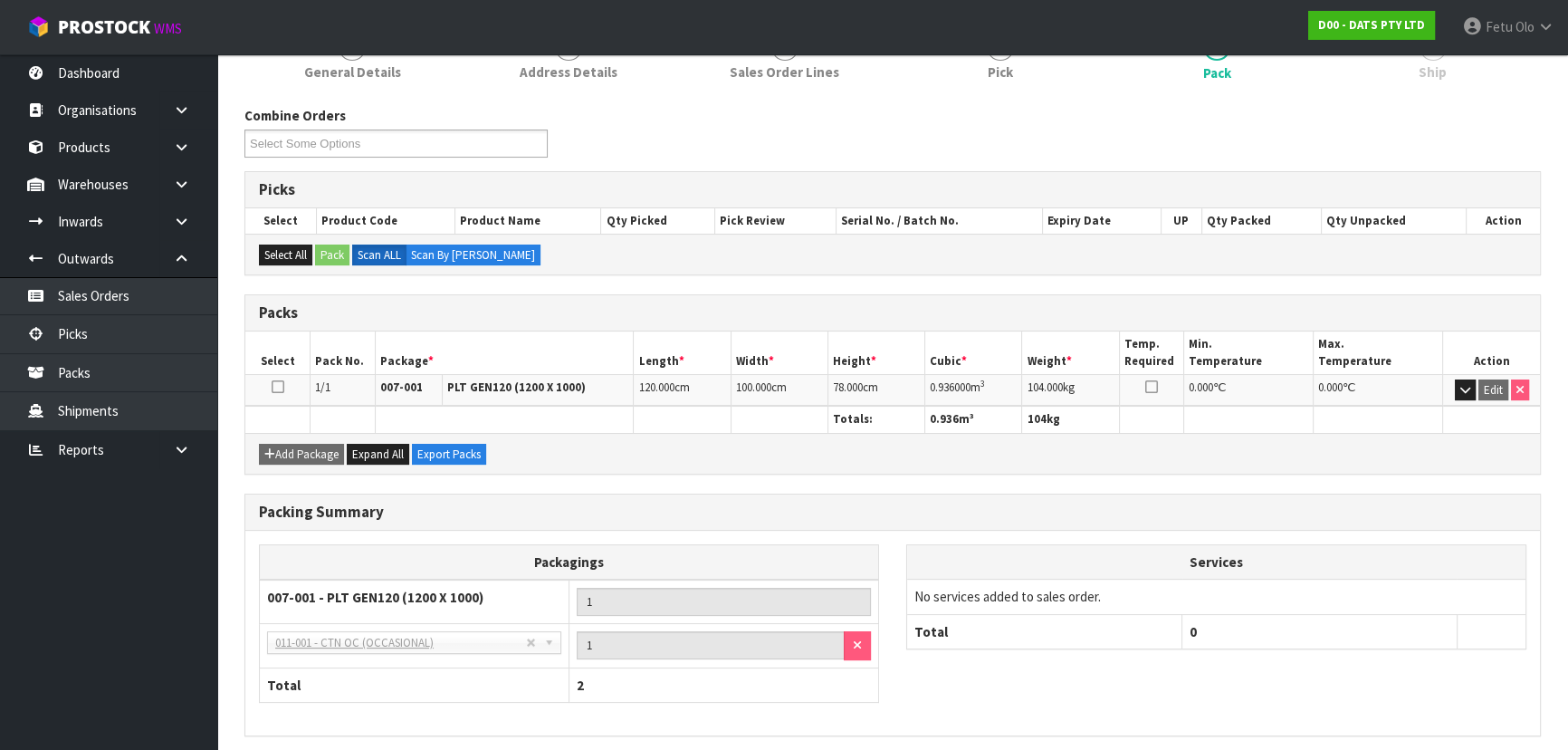
scroll to position [316, 0]
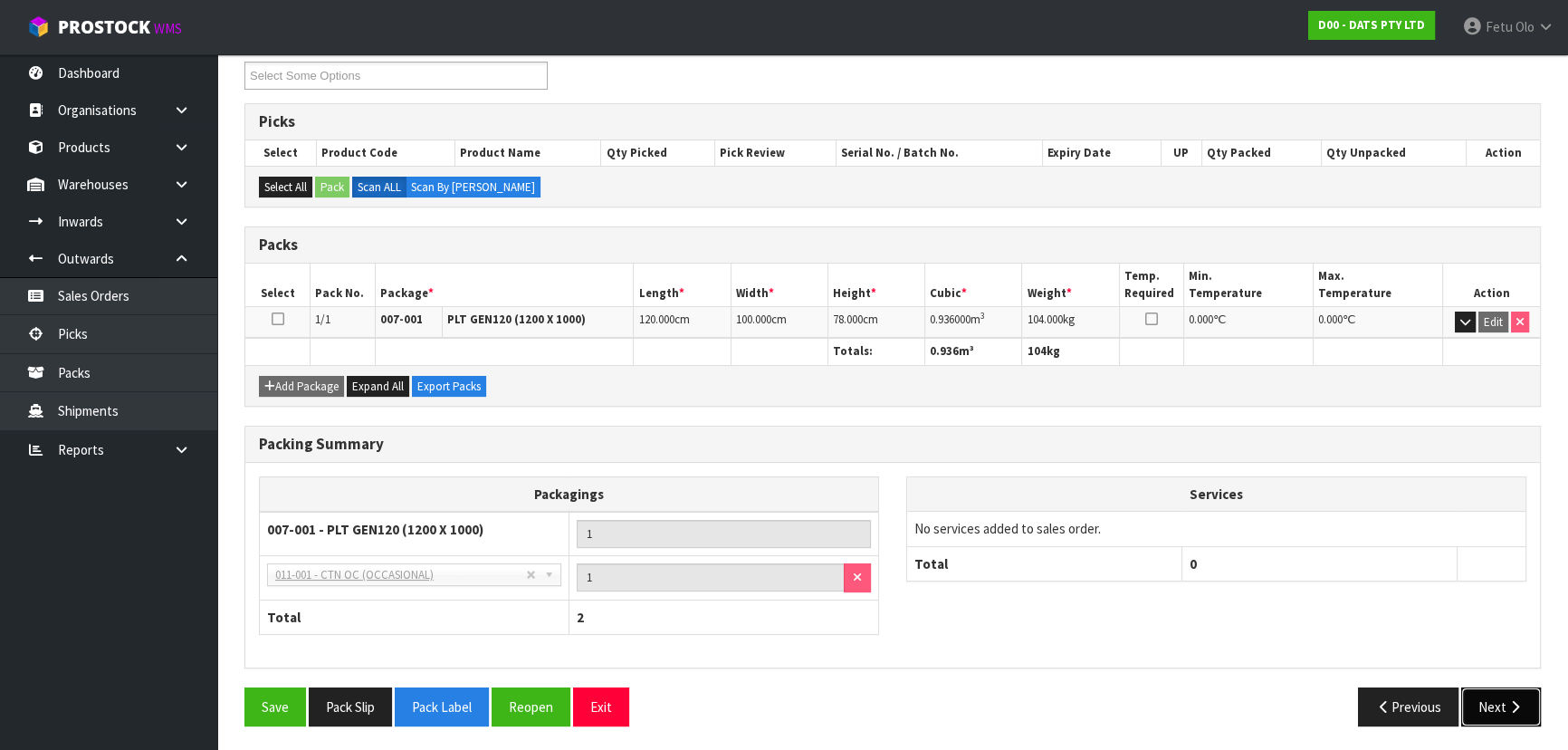
click at [1492, 699] on button "Next" at bounding box center [1501, 706] width 80 height 39
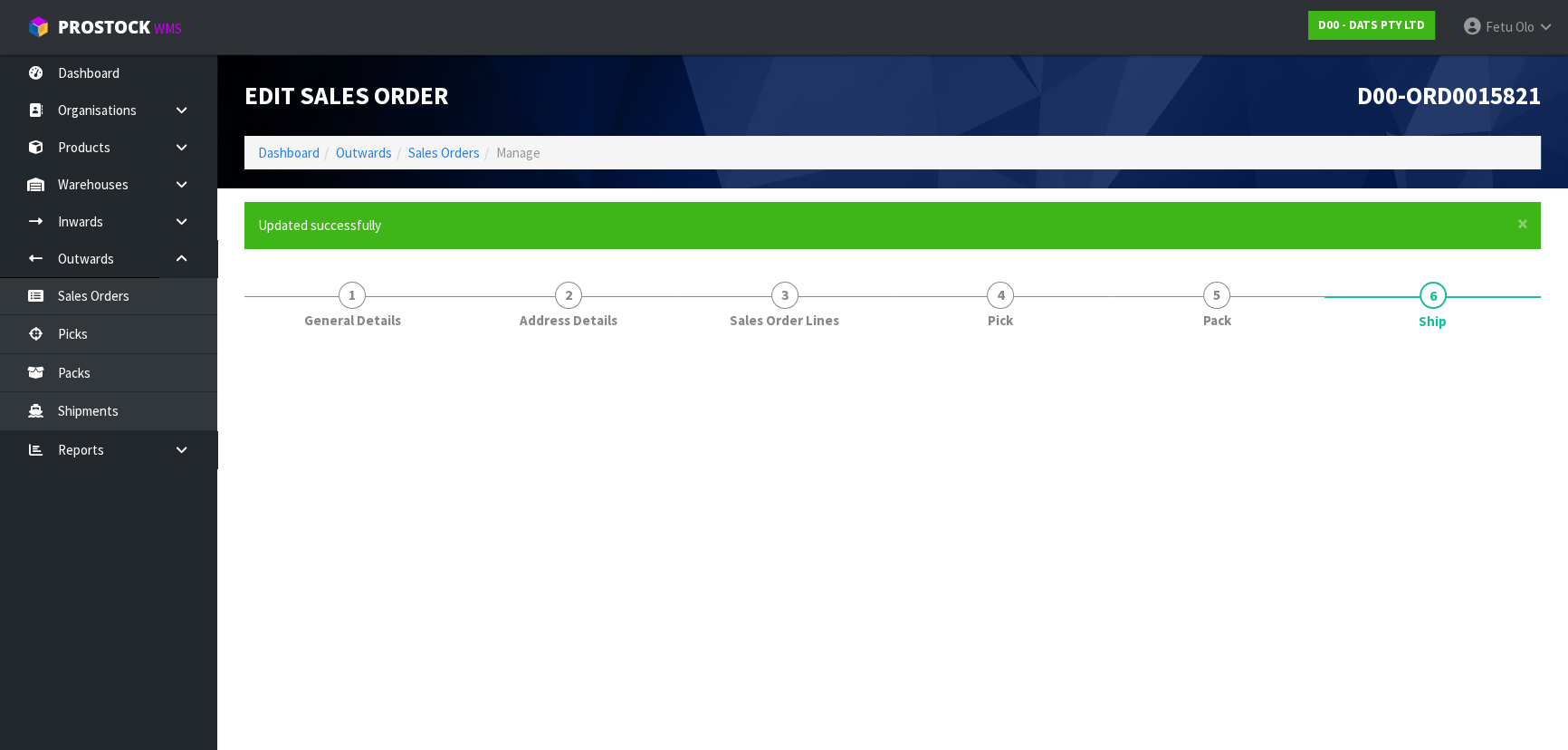
scroll to position [0, 0]
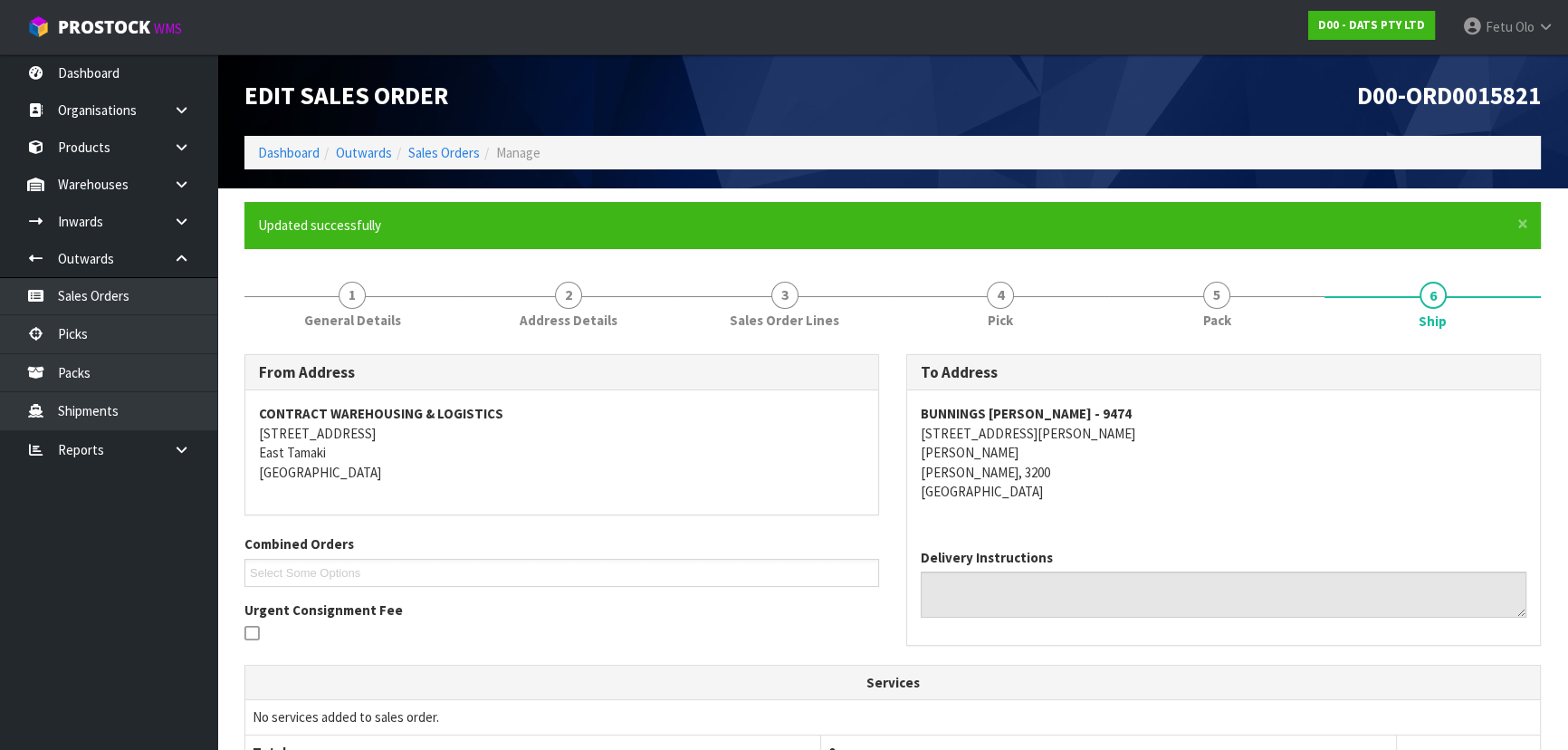
click at [1079, 106] on h1 "D00-ORD0015821" at bounding box center [1224, 95] width 635 height 27
click at [919, 99] on h1 "D00-ORD0015821" at bounding box center [1224, 95] width 635 height 27
